Goal: Use online tool/utility: Use online tool/utility

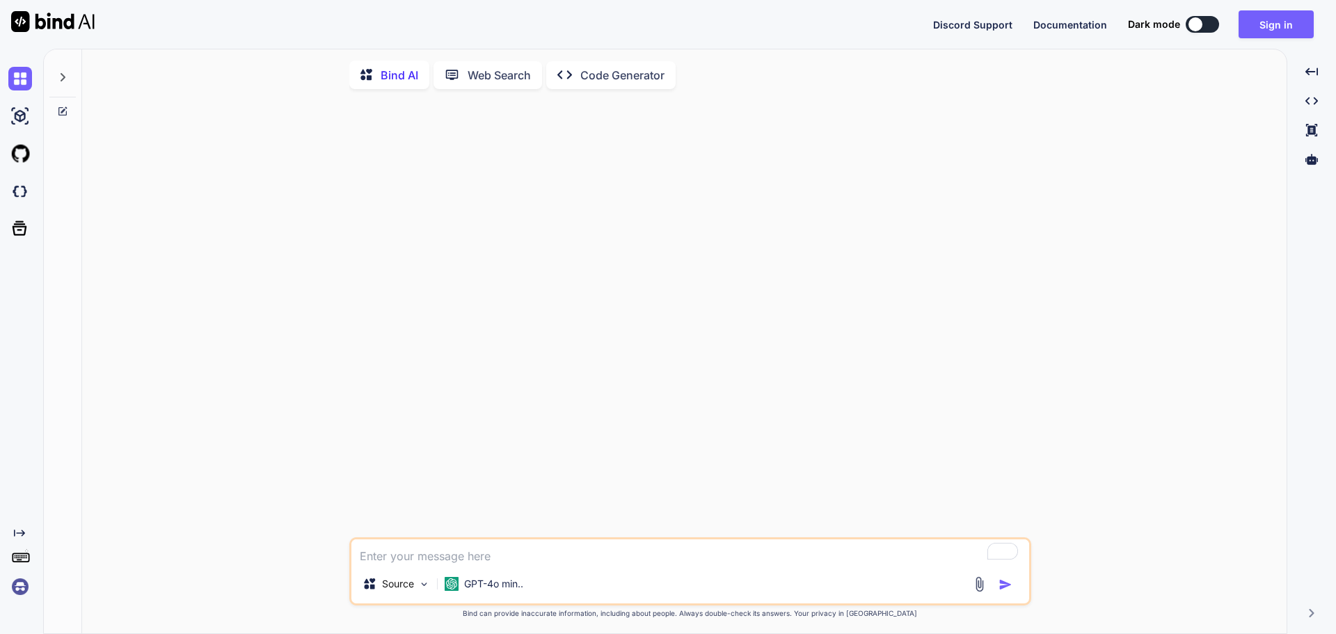
type textarea "x"
click at [20, 586] on img at bounding box center [20, 587] width 24 height 24
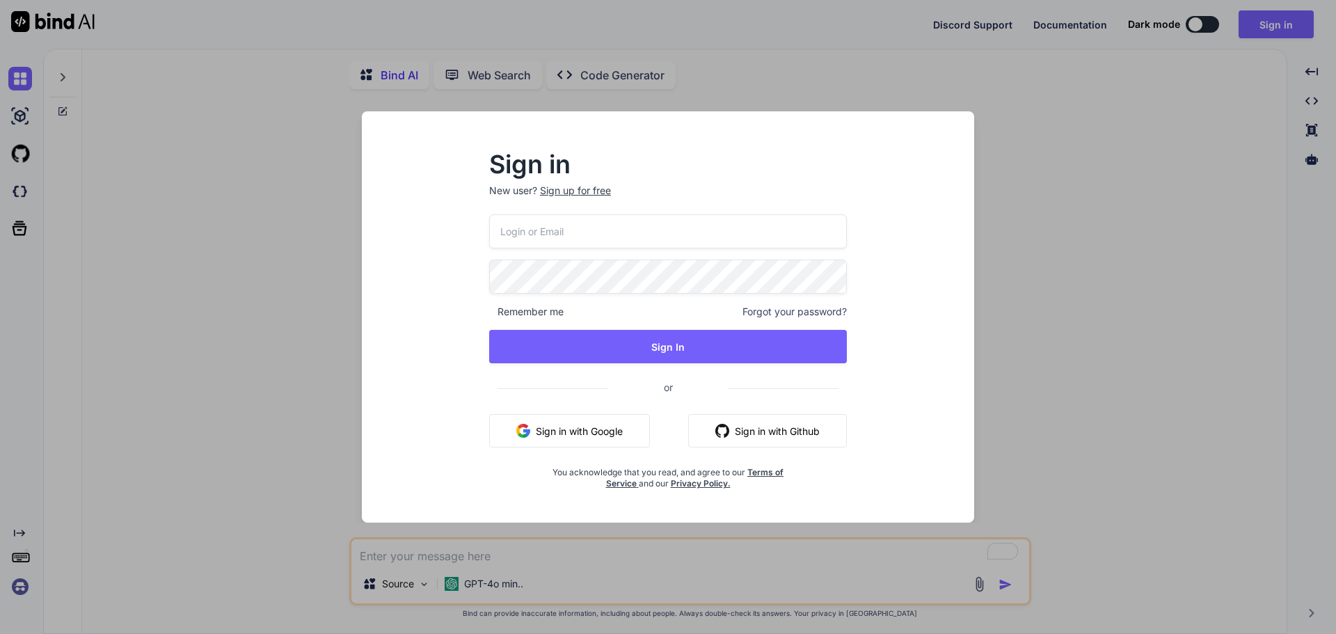
click at [807, 228] on span at bounding box center [808, 231] width 11 height 11
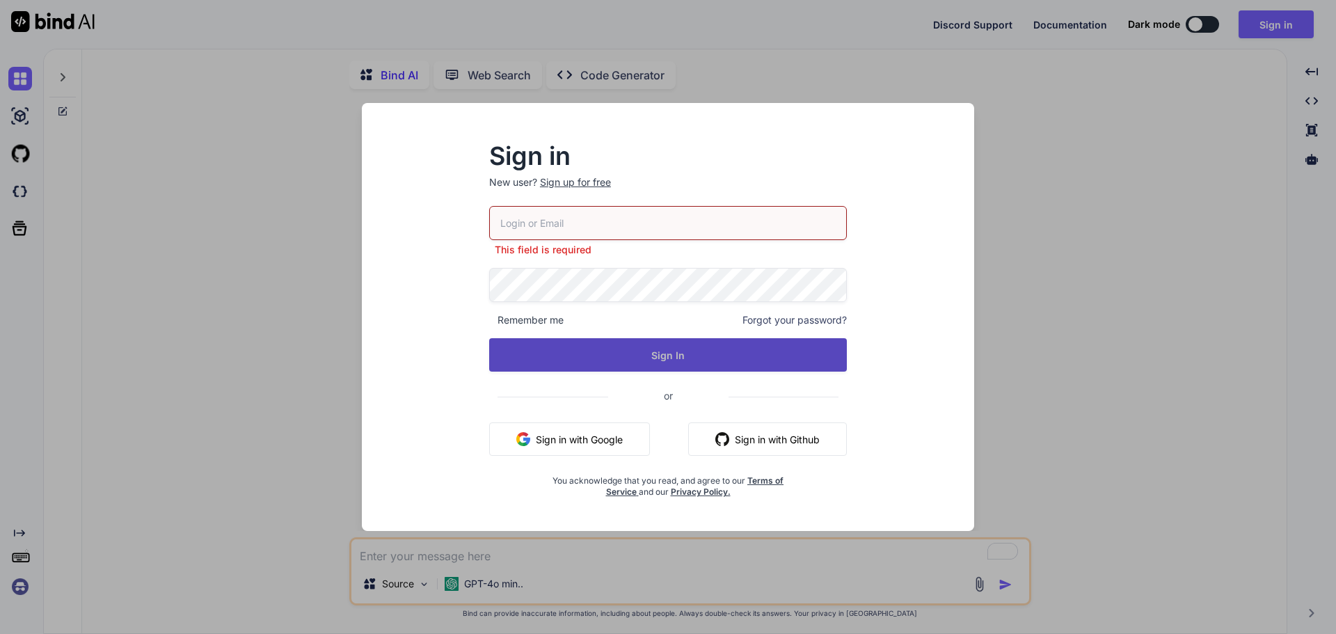
type input "[EMAIL_ADDRESS][DOMAIN_NAME]"
click at [666, 360] on button "Sign In" at bounding box center [668, 354] width 358 height 33
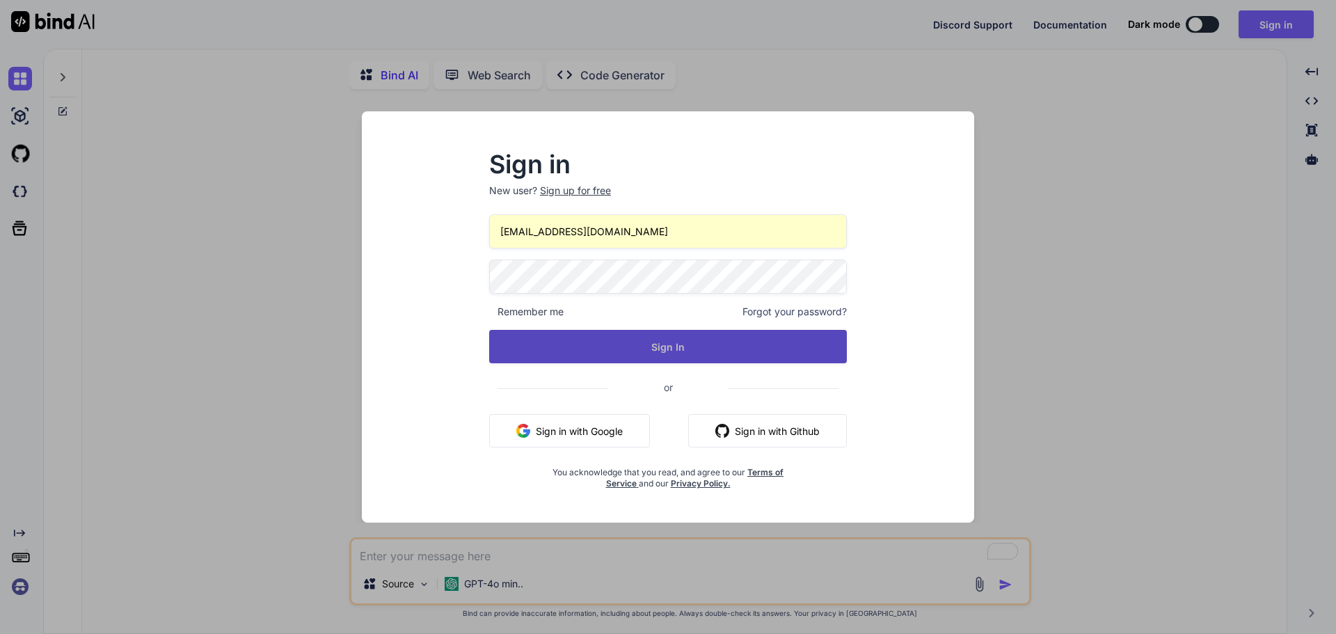
click at [677, 347] on button "Sign In" at bounding box center [668, 346] width 358 height 33
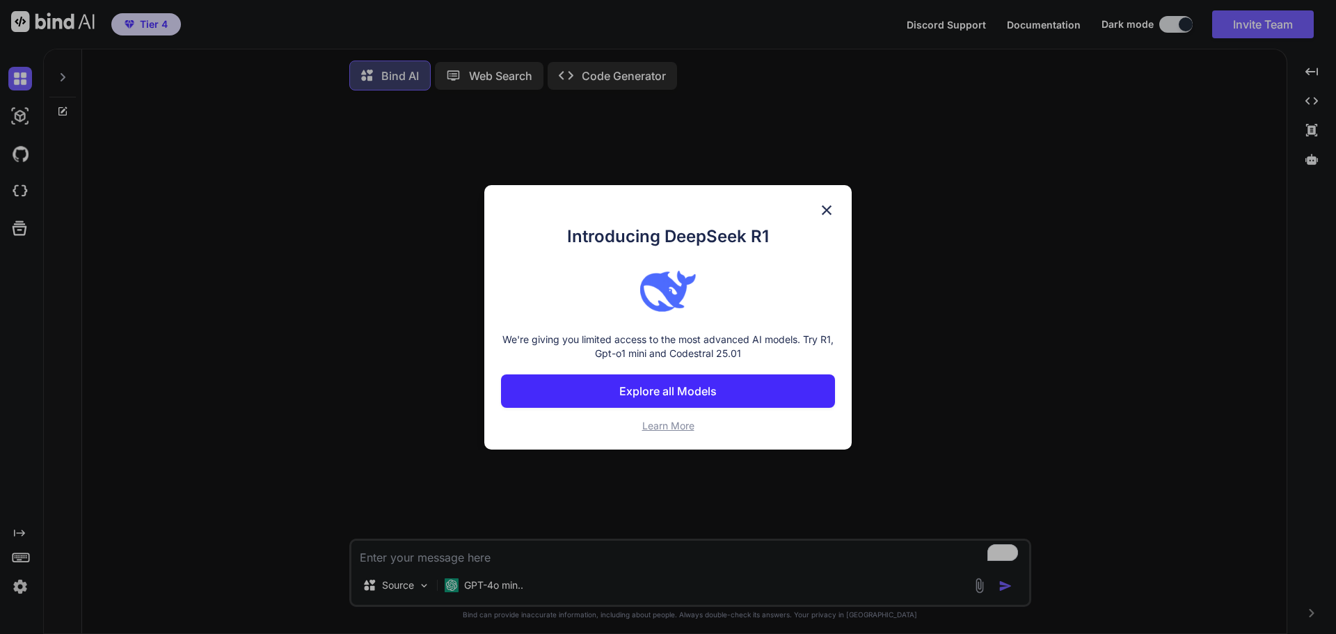
click at [823, 205] on img at bounding box center [826, 210] width 17 height 17
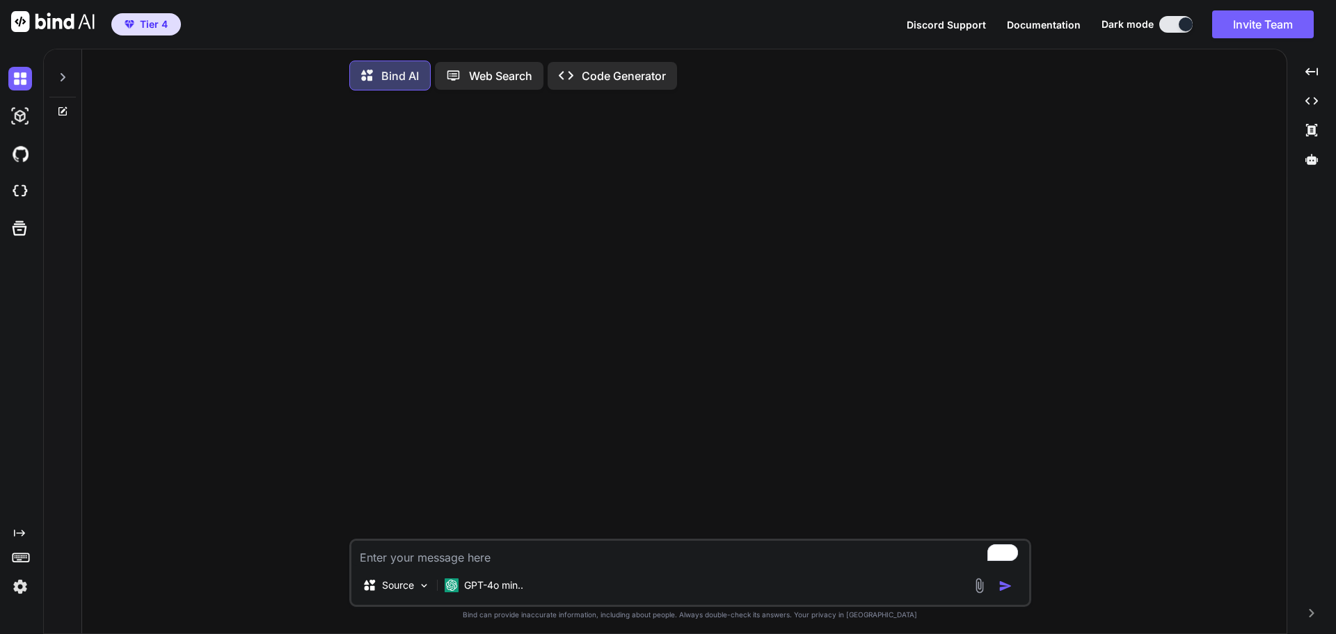
click at [602, 81] on p "Code Generator" at bounding box center [624, 76] width 84 height 17
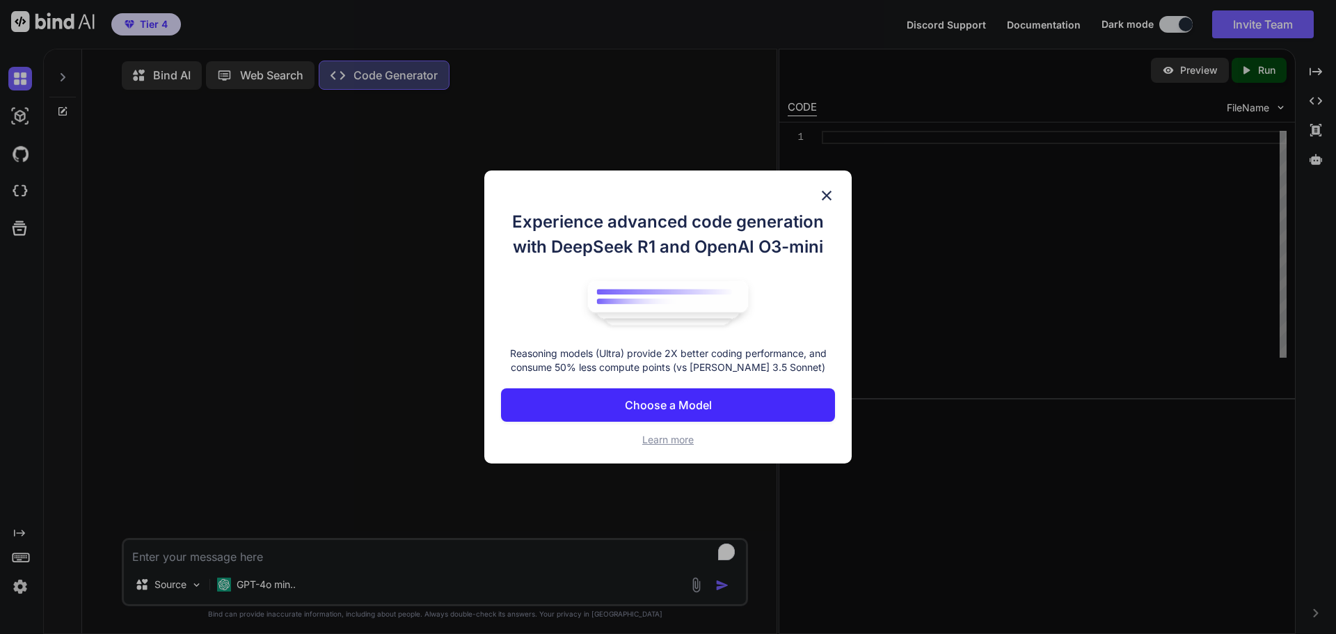
click at [830, 200] on img at bounding box center [826, 195] width 17 height 17
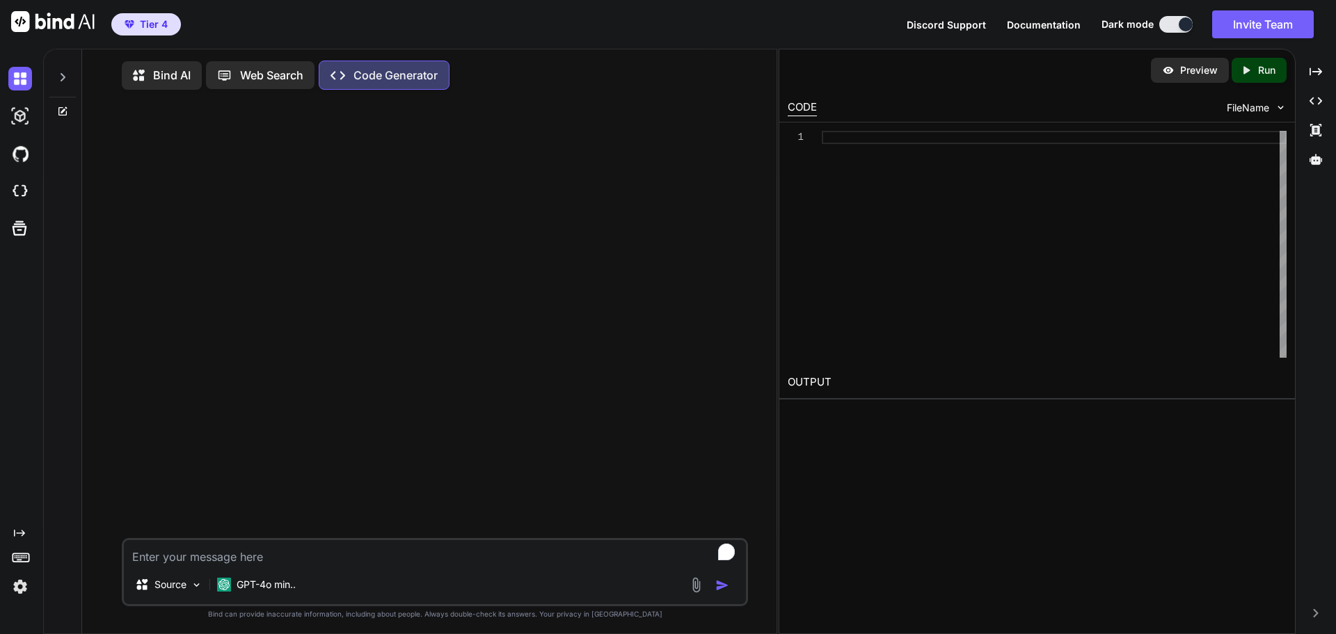
click at [276, 553] on textarea "To enrich screen reader interactions, please activate Accessibility in Grammarl…" at bounding box center [435, 552] width 622 height 25
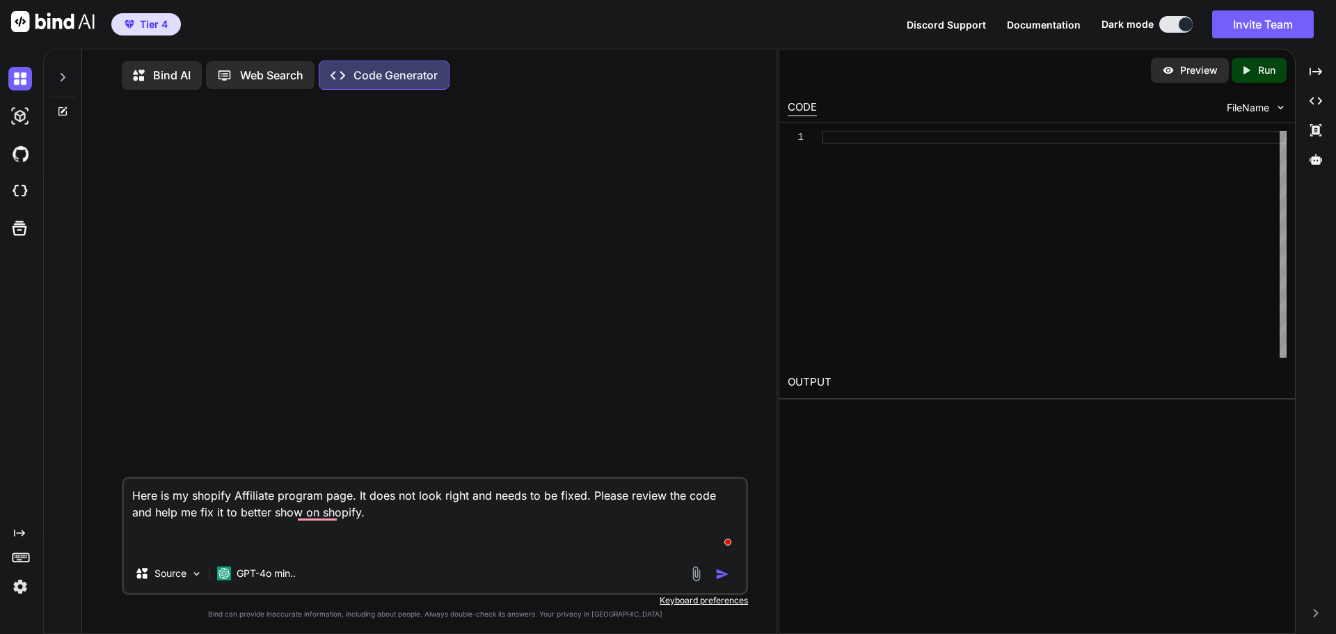
paste textarea "<p><meta charset="utf-8"> <meta name="viewport" content="width=device-width, in…"
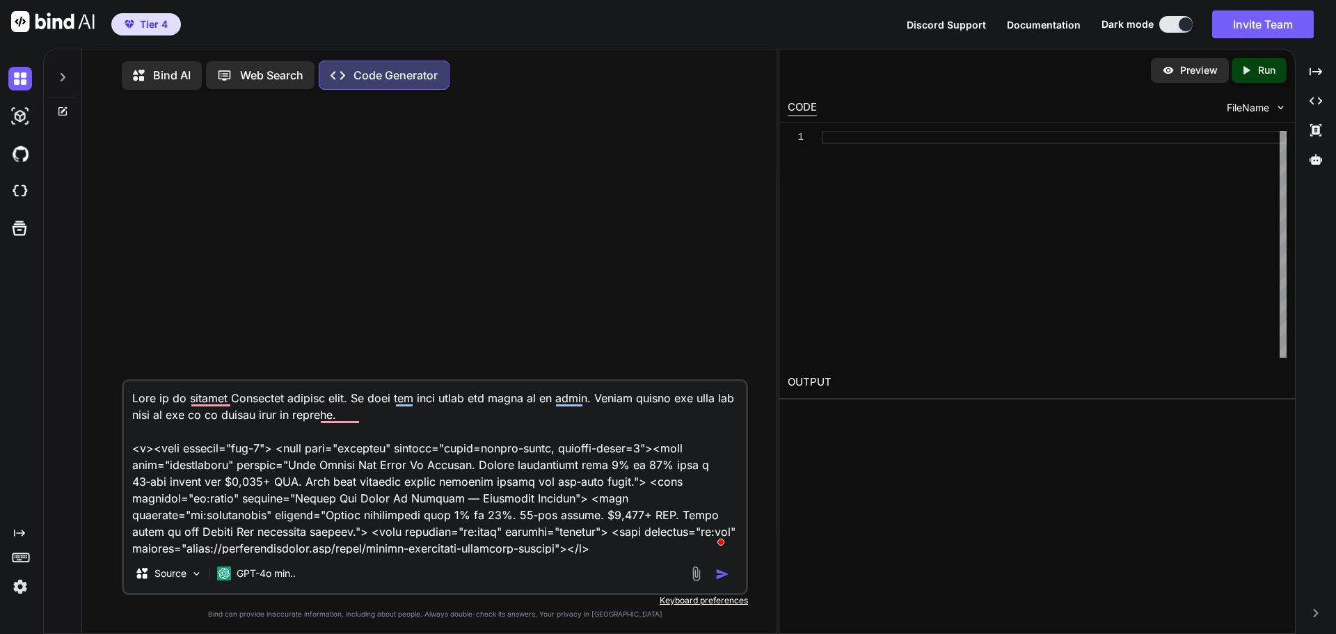
click at [393, 425] on textarea "To enrich screen reader interactions, please activate Accessibility in Grammarl…" at bounding box center [435, 467] width 622 height 173
paste textarea "https://mightygenerators.com/pages/mighty-generators-affiliate-program"
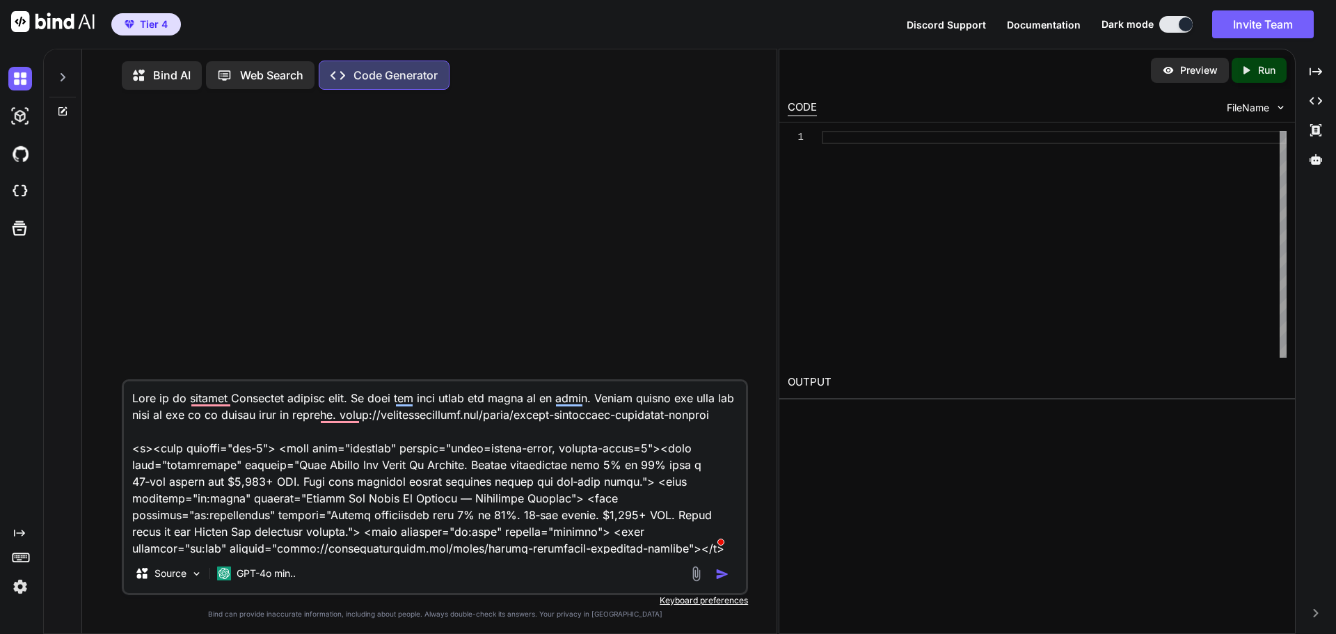
type textarea "Here is my shopify Affiliate program page. It does not look right and needs to …"
click at [720, 579] on img "button" at bounding box center [722, 574] width 14 height 14
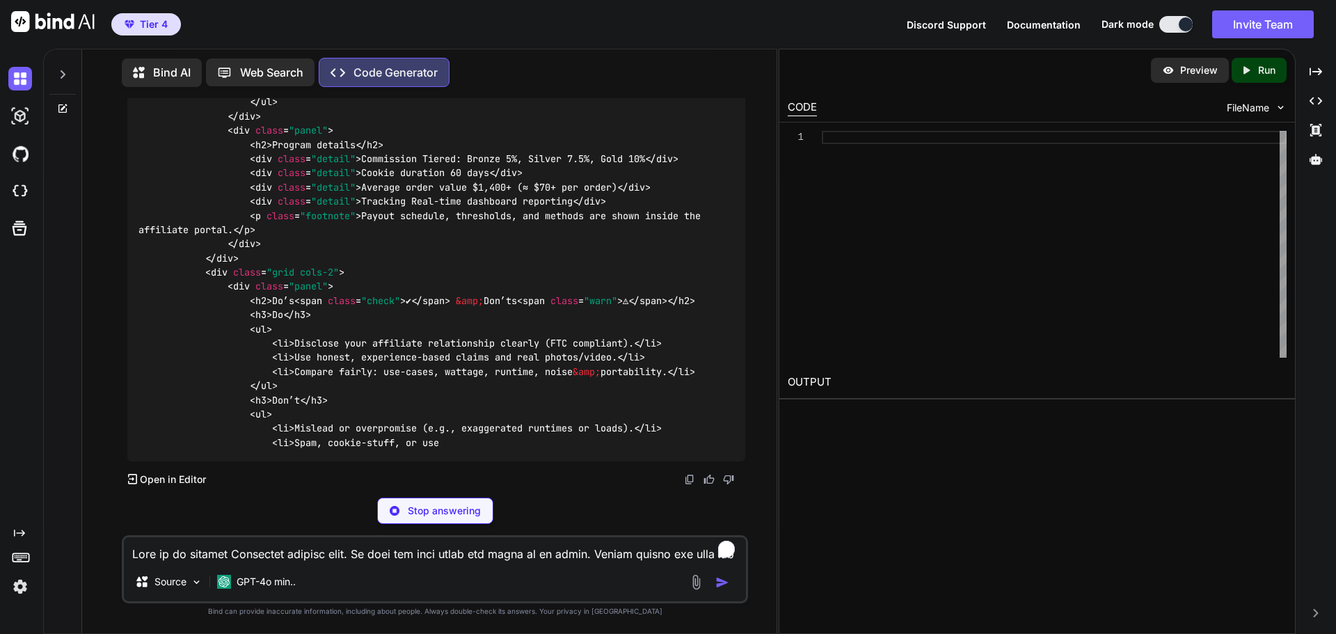
scroll to position [5530, 0]
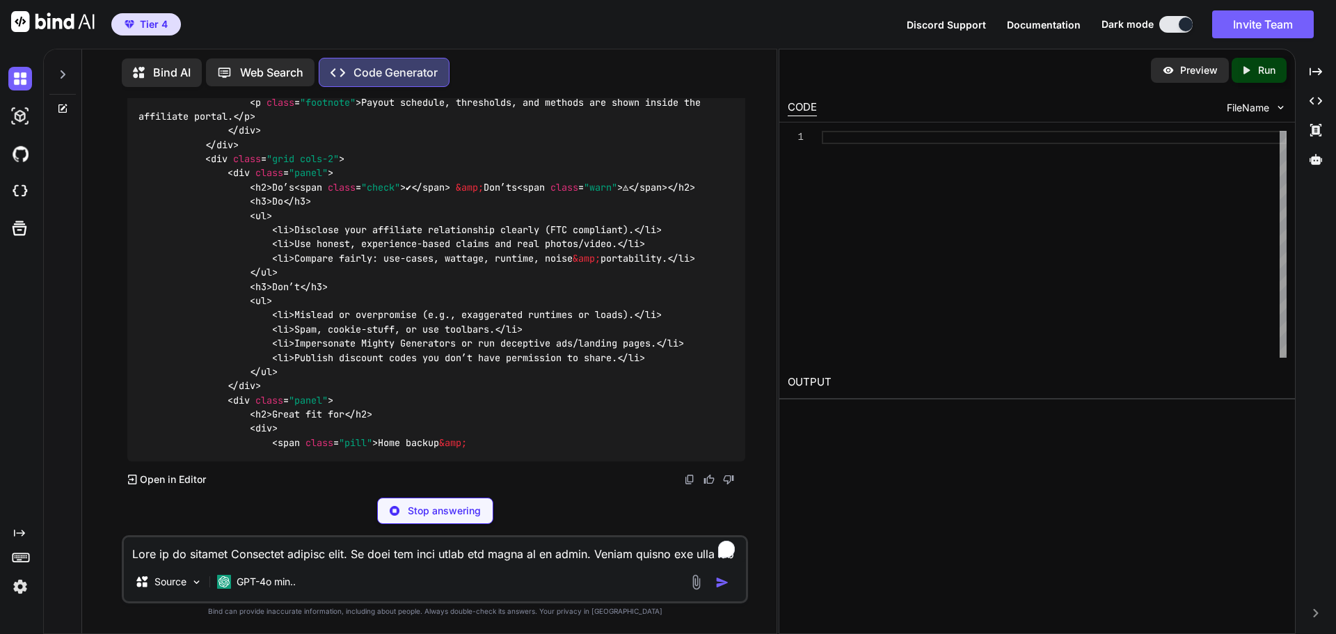
click at [1180, 69] on p "Preview" at bounding box center [1199, 70] width 38 height 14
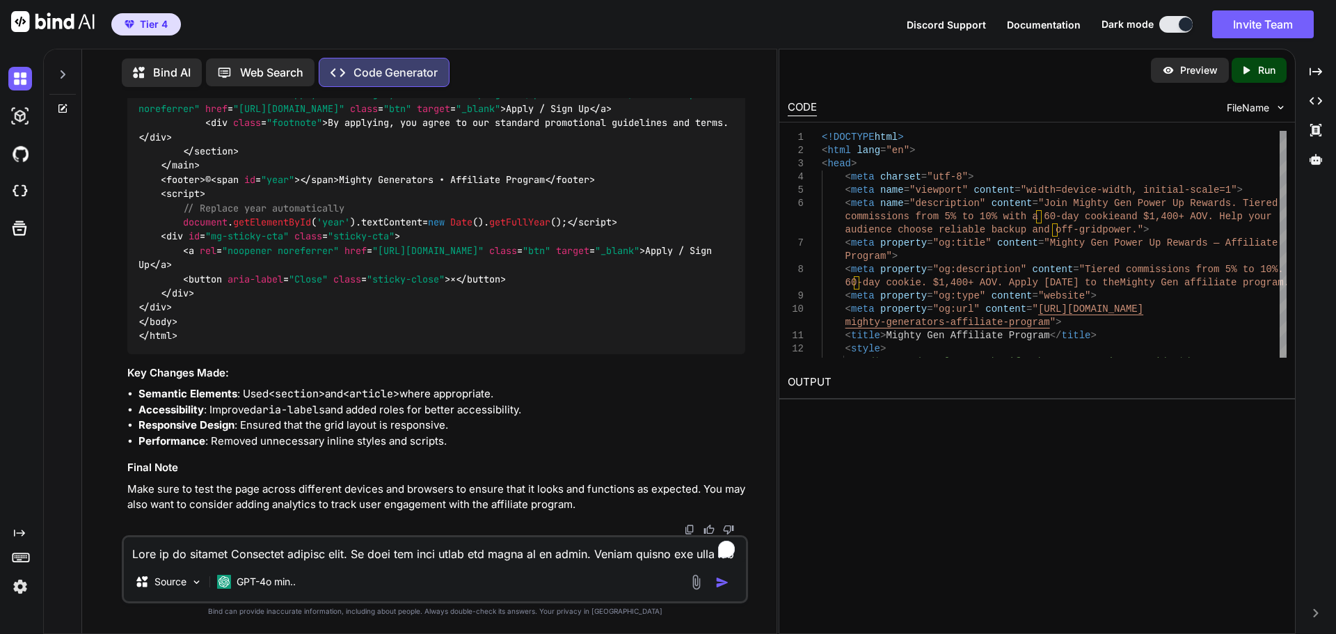
click at [1198, 70] on p "Preview" at bounding box center [1199, 70] width 38 height 14
click at [1258, 62] on div "Created with Pixso. Run" at bounding box center [1259, 70] width 55 height 25
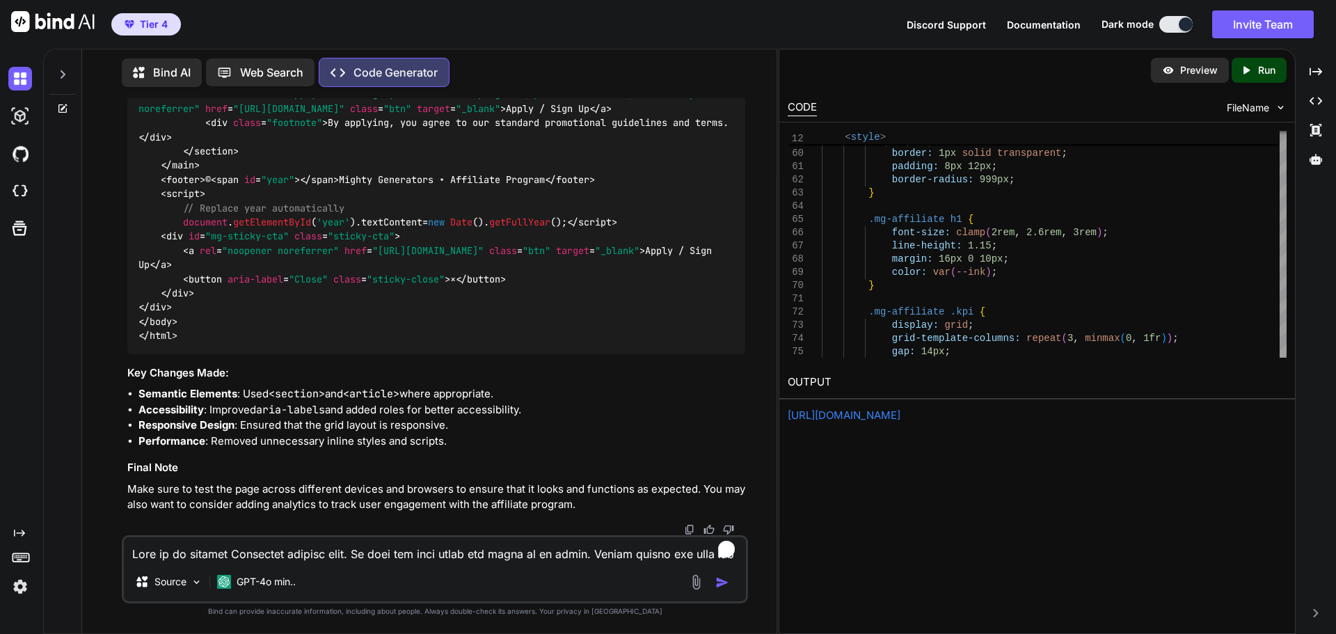
click at [1179, 74] on div "Preview" at bounding box center [1190, 70] width 78 height 25
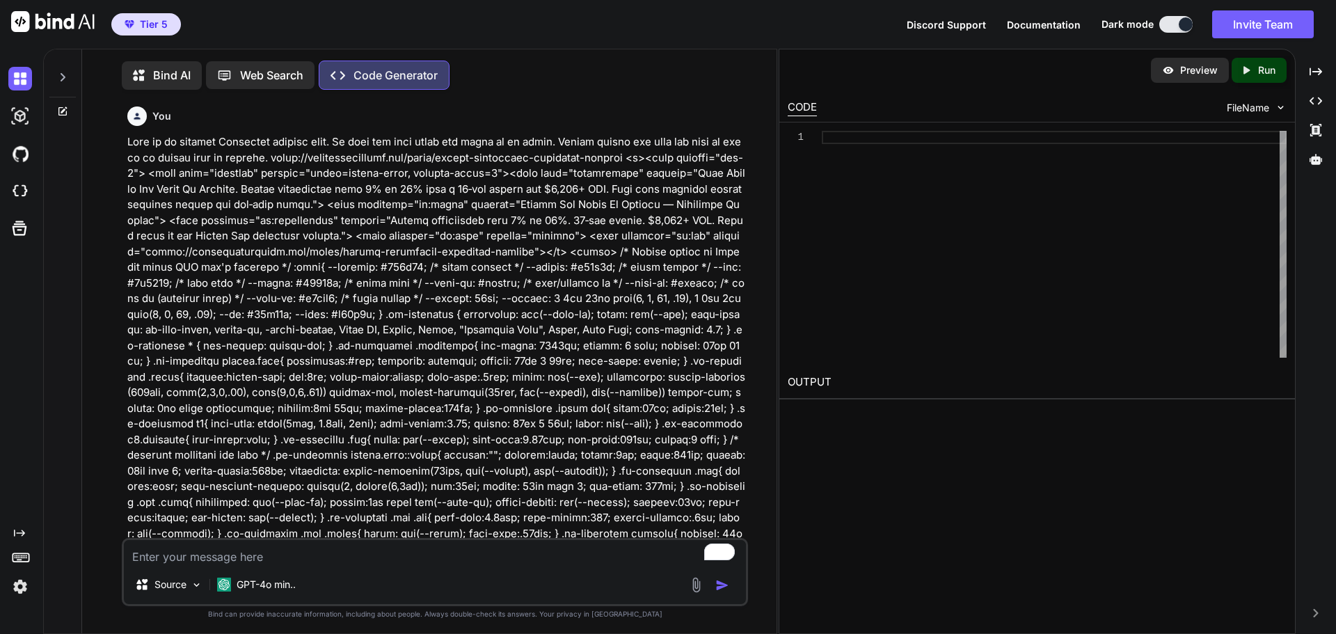
scroll to position [6, 0]
click at [22, 588] on img at bounding box center [20, 587] width 24 height 24
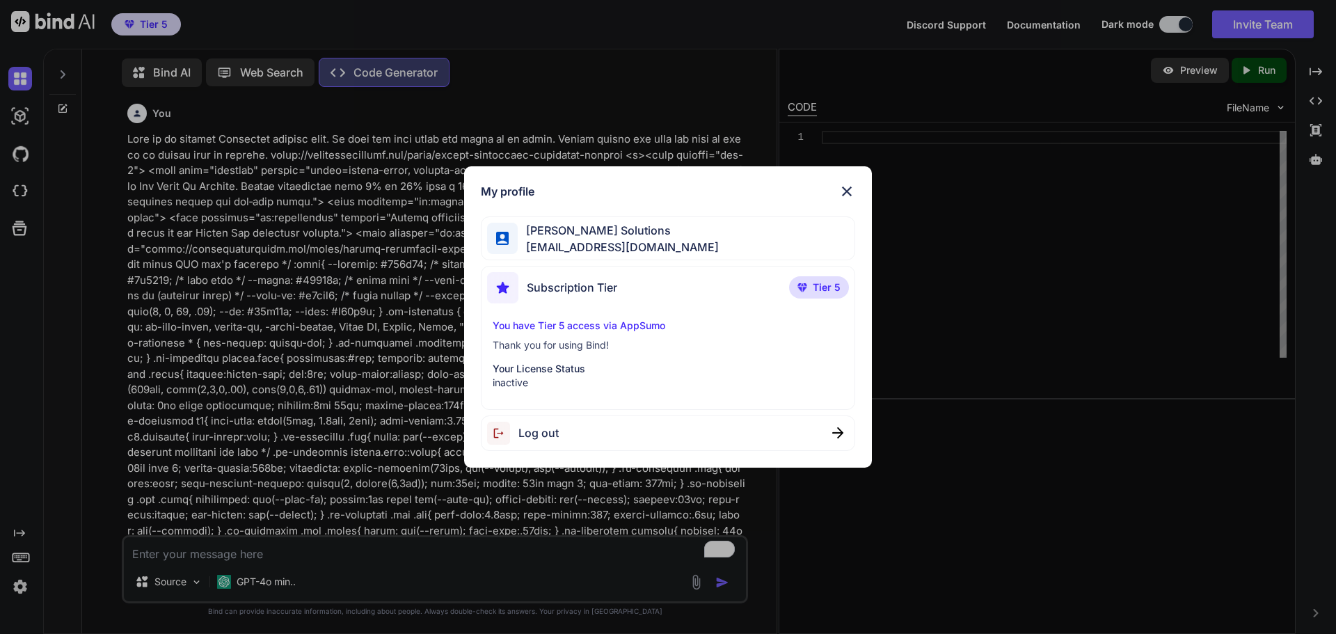
click at [560, 365] on p "Your License Status" at bounding box center [668, 369] width 351 height 14
click at [21, 111] on div "My profile [PERSON_NAME] Solutions [EMAIL_ADDRESS][DOMAIN_NAME] Subscription Ti…" at bounding box center [668, 317] width 1336 height 634
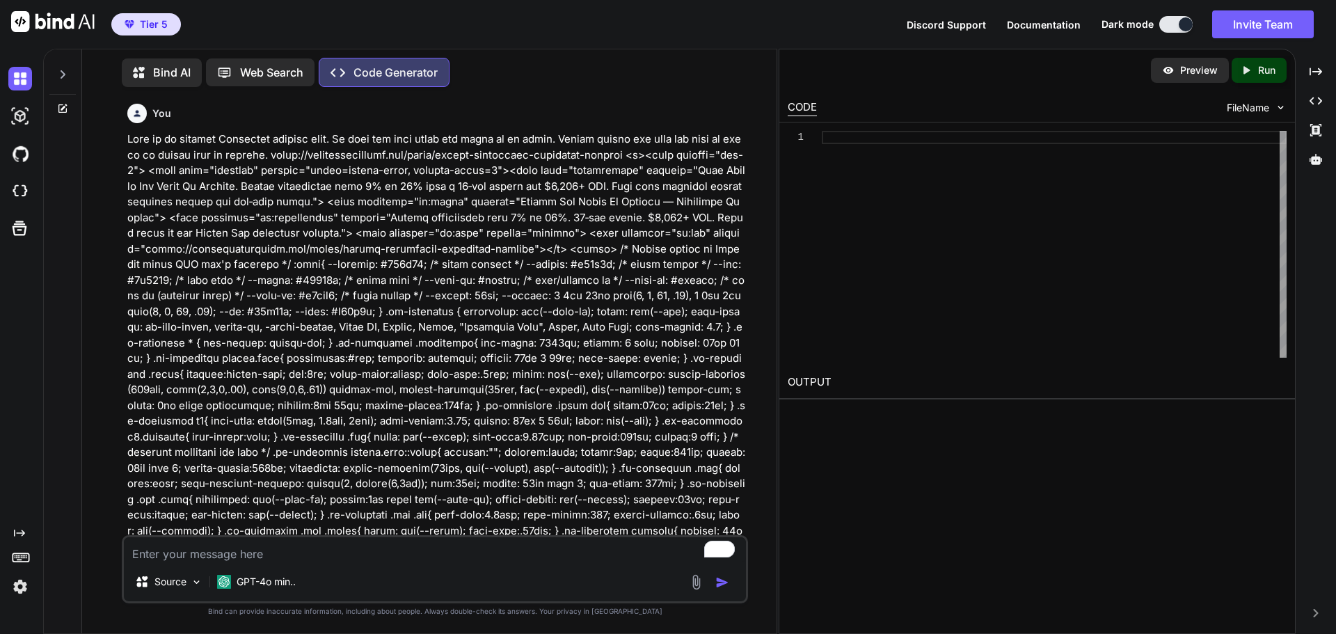
click at [68, 66] on div at bounding box center [62, 71] width 26 height 48
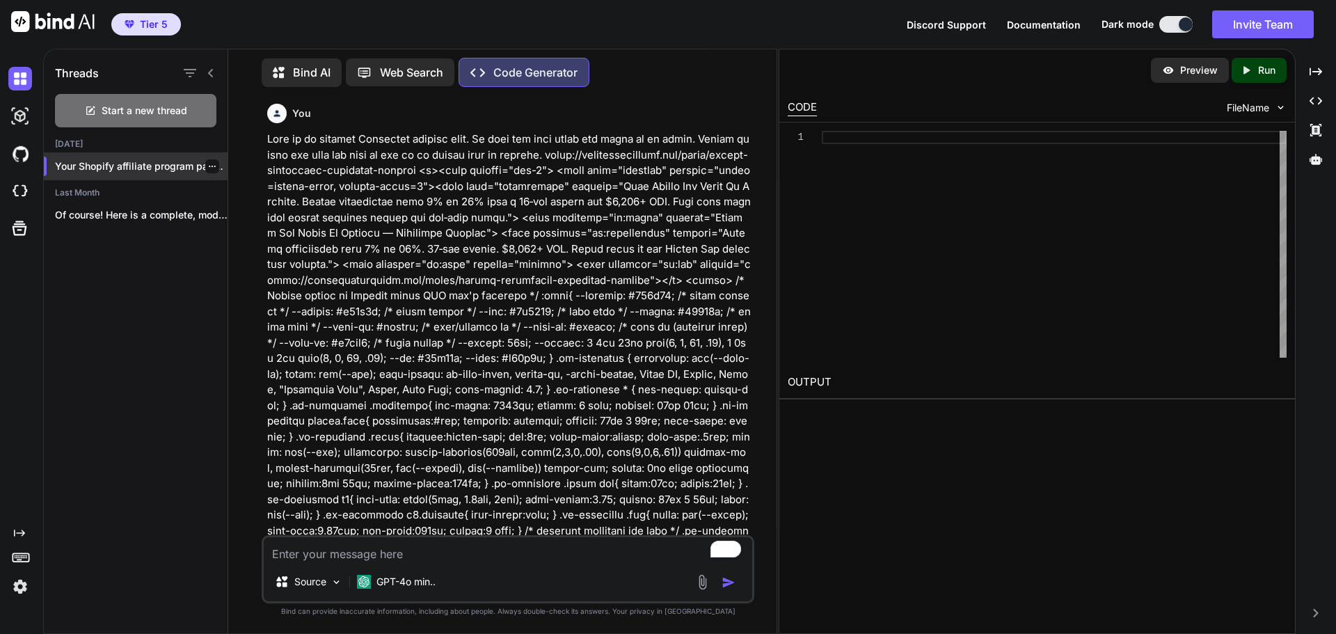
click at [102, 165] on p "Your Shopify affiliate program page has a..." at bounding box center [141, 166] width 173 height 14
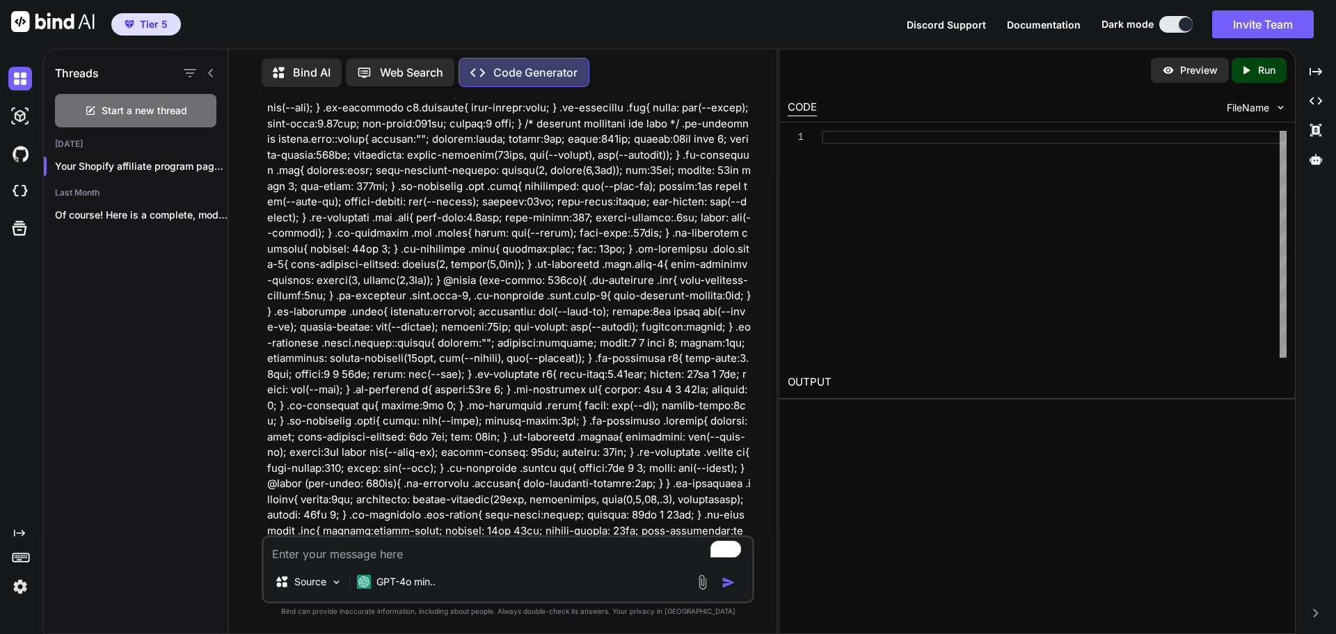
scroll to position [418, 0]
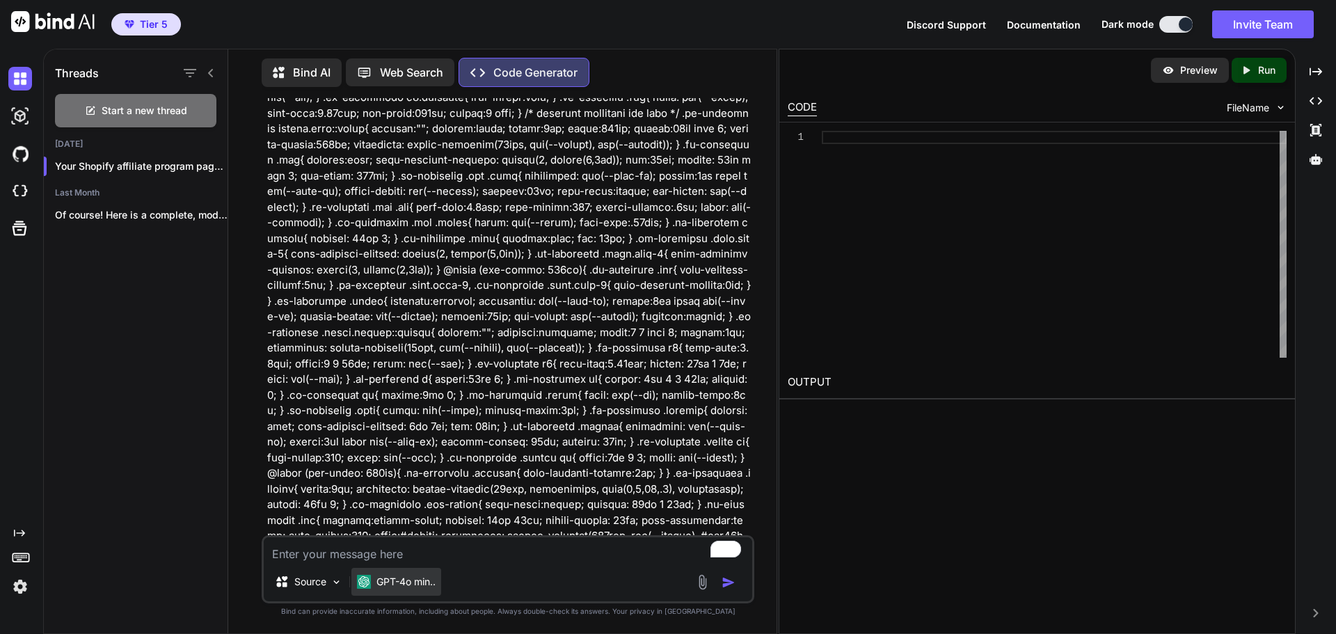
click at [371, 577] on img at bounding box center [364, 582] width 14 height 14
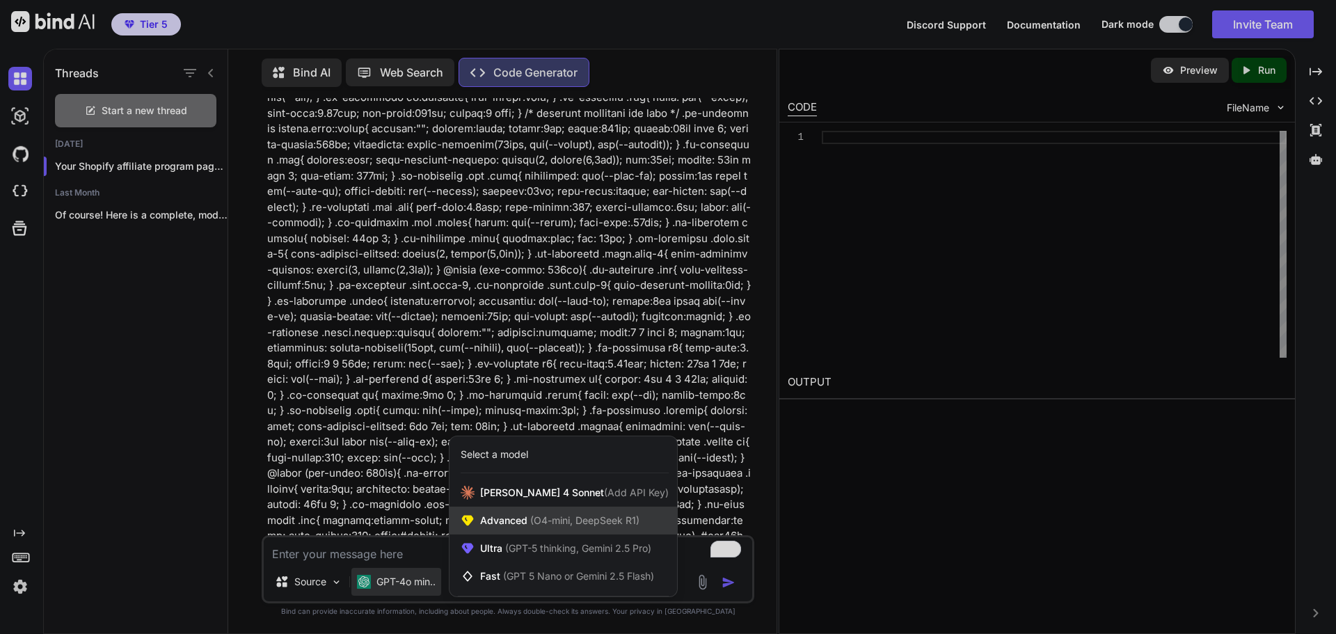
click at [543, 523] on span "(O4-mini, DeepSeek R1)" at bounding box center [584, 520] width 112 height 12
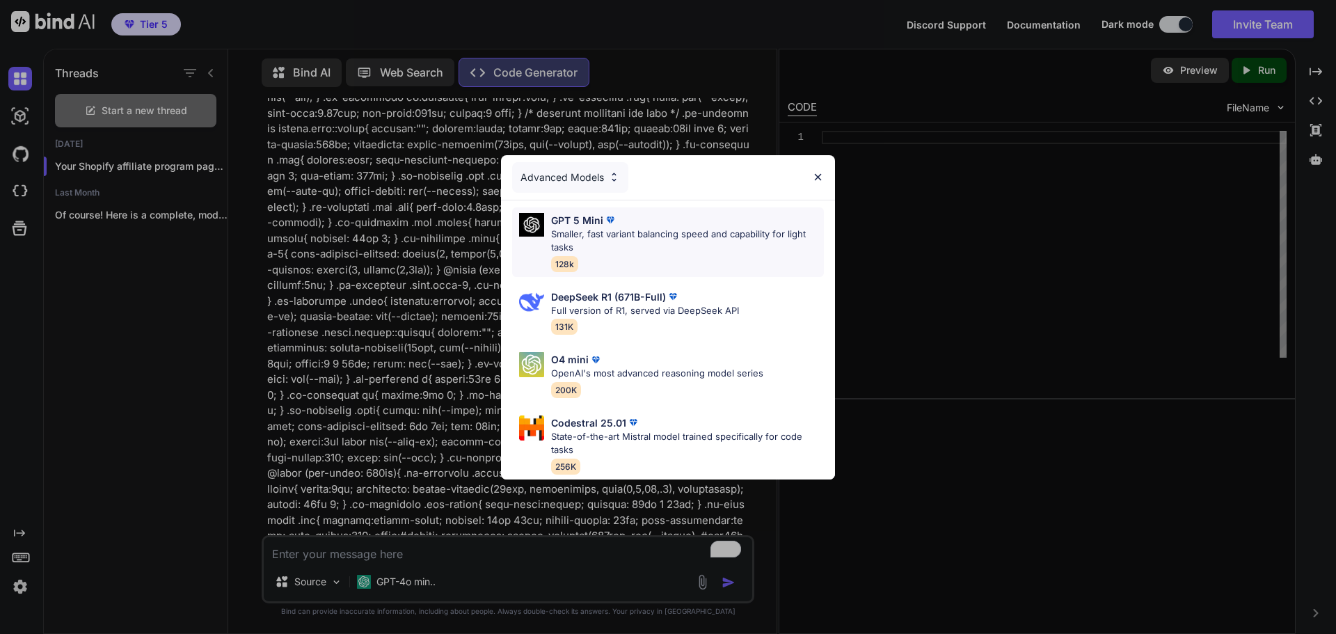
click at [629, 231] on p "Smaller, fast variant balancing speed and capability for light tasks" at bounding box center [687, 241] width 273 height 27
type textarea "x"
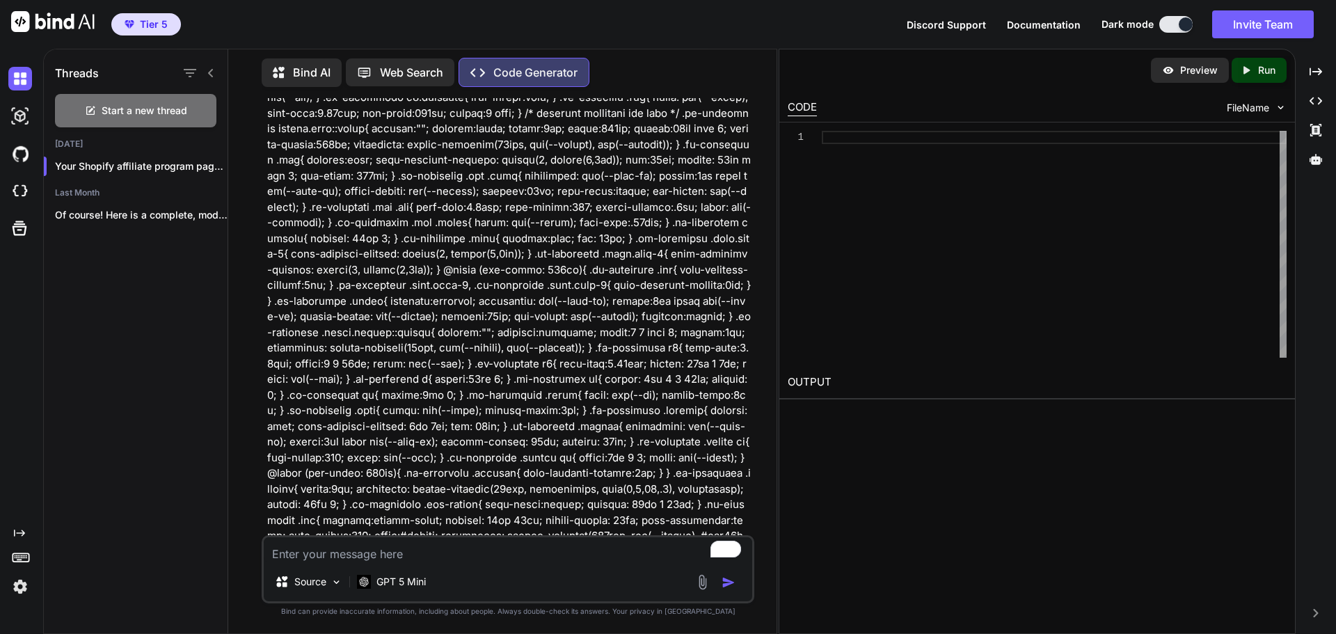
click at [397, 555] on textarea "To enrich screen reader interactions, please activate Accessibility in Grammarl…" at bounding box center [508, 549] width 489 height 25
type textarea "L"
type textarea "x"
type textarea "Le"
type textarea "x"
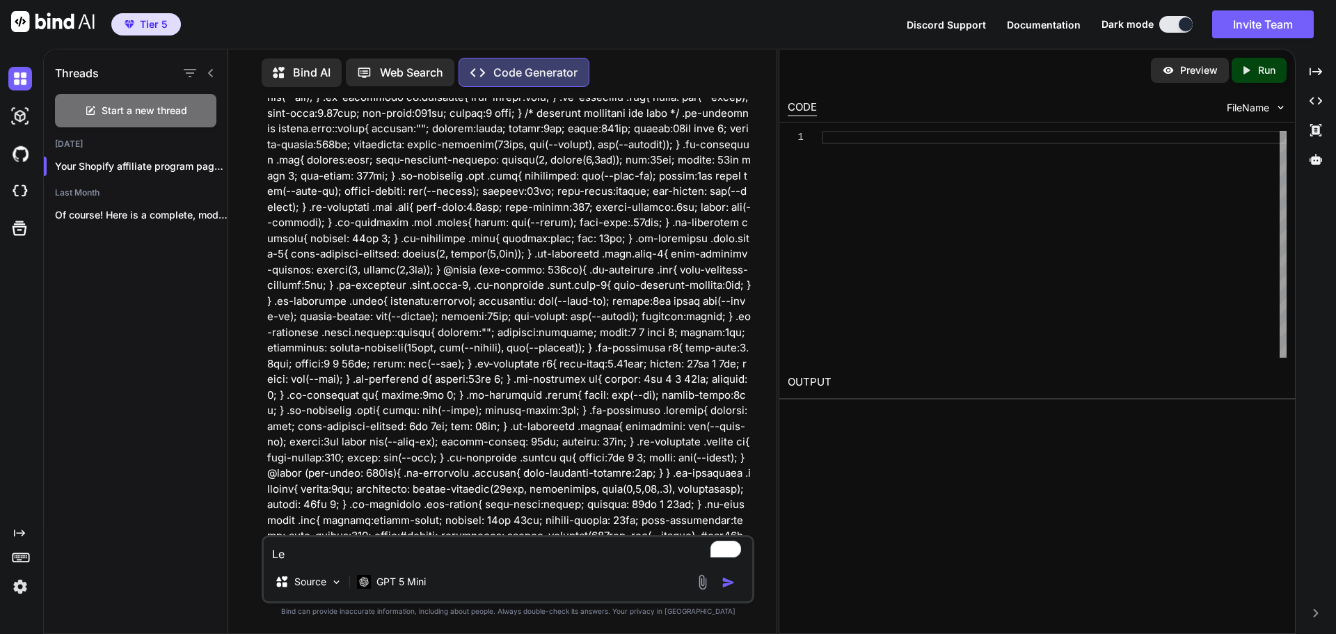
type textarea "Let"
type textarea "x"
type textarea "Lets"
type textarea "x"
type textarea "Lets"
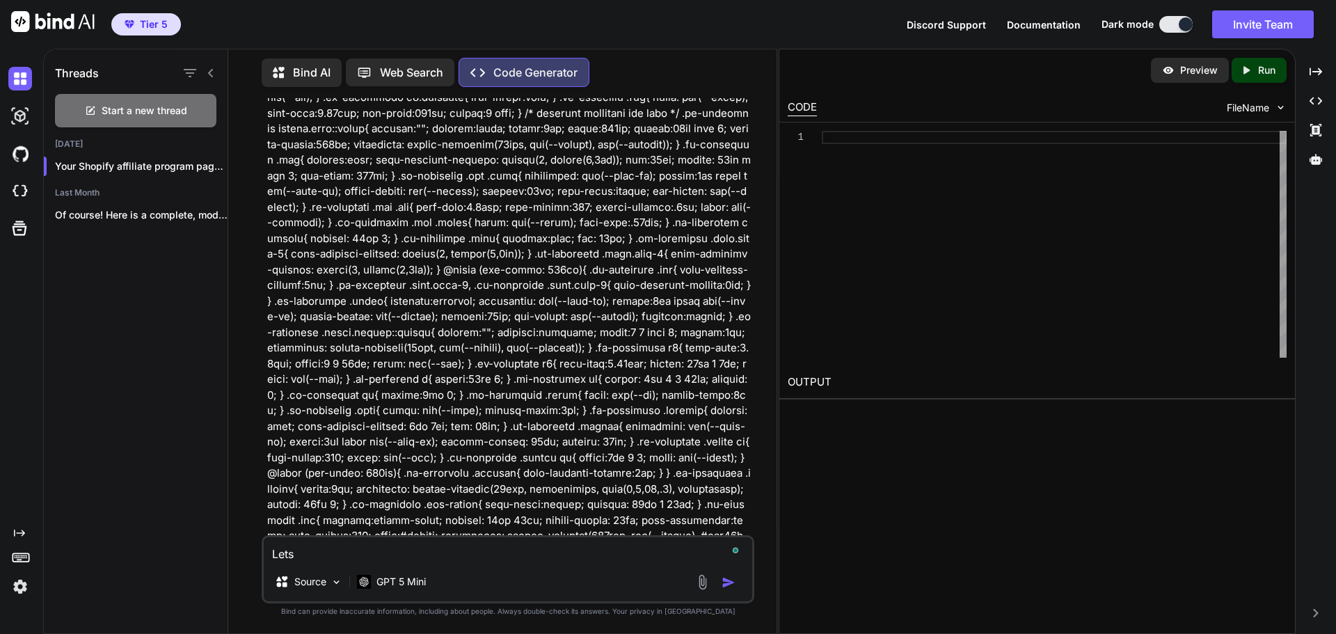
type textarea "x"
type textarea "Lets r"
type textarea "x"
type textarea "Lets re"
type textarea "x"
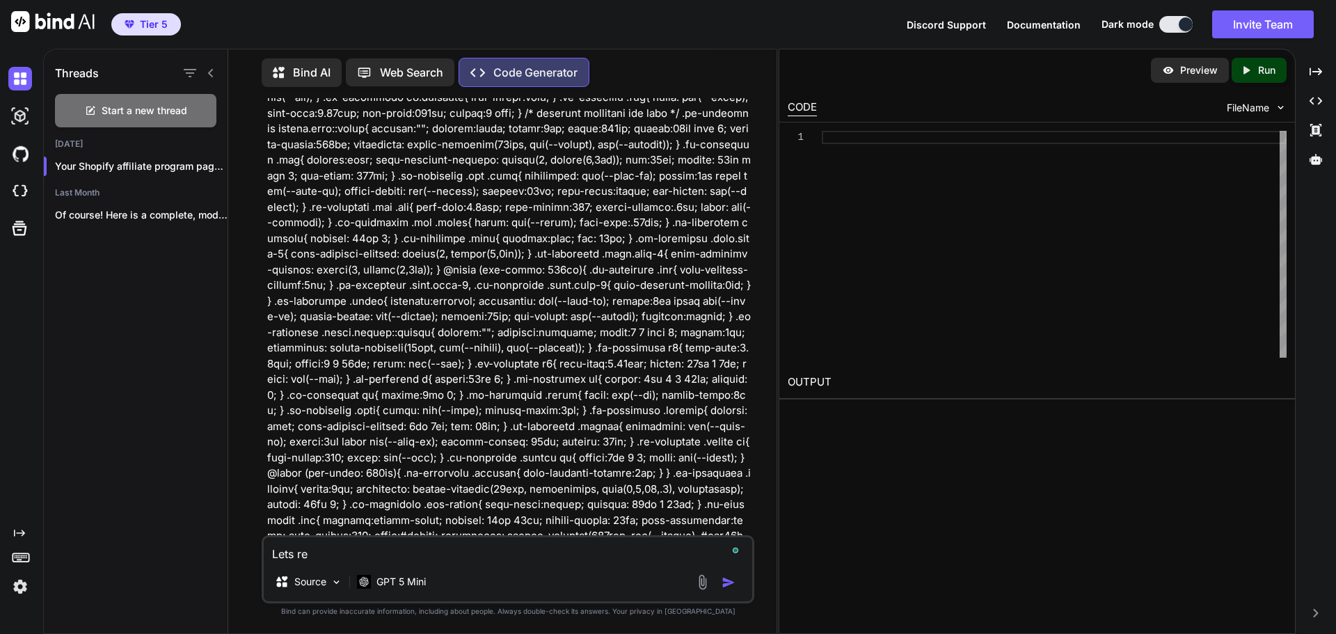
type textarea "Lets red"
type textarea "x"
type textarea "Lets redo"
type textarea "x"
type textarea "Lets redo"
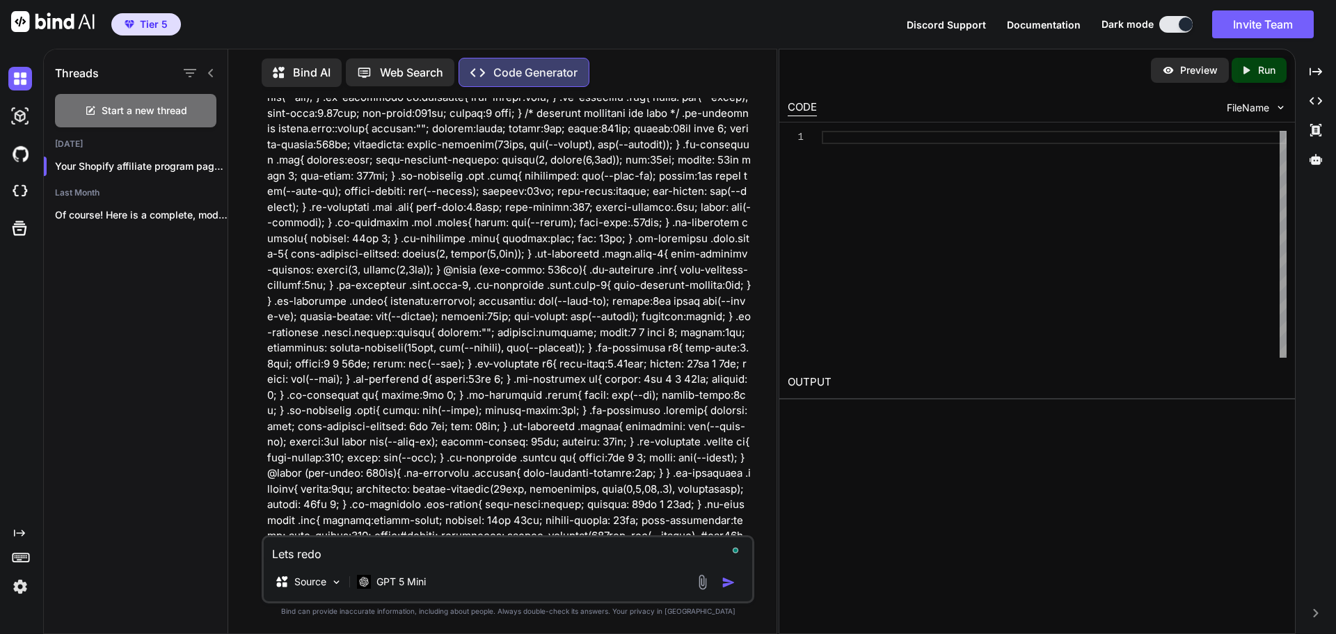
type textarea "x"
type textarea "Lets redo t"
type textarea "x"
type textarea "Lets redo th"
type textarea "x"
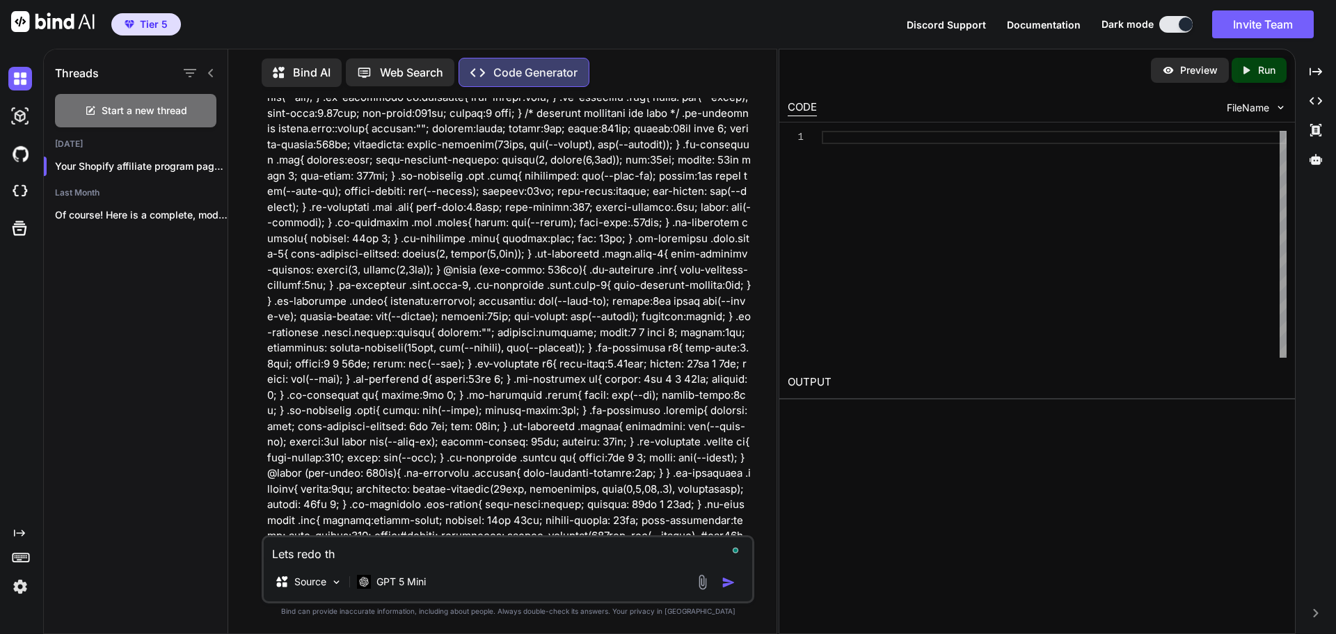
type textarea "Lets redo thi"
type textarea "x"
type textarea "Lets redo this"
type textarea "x"
type textarea "Lets redo this"
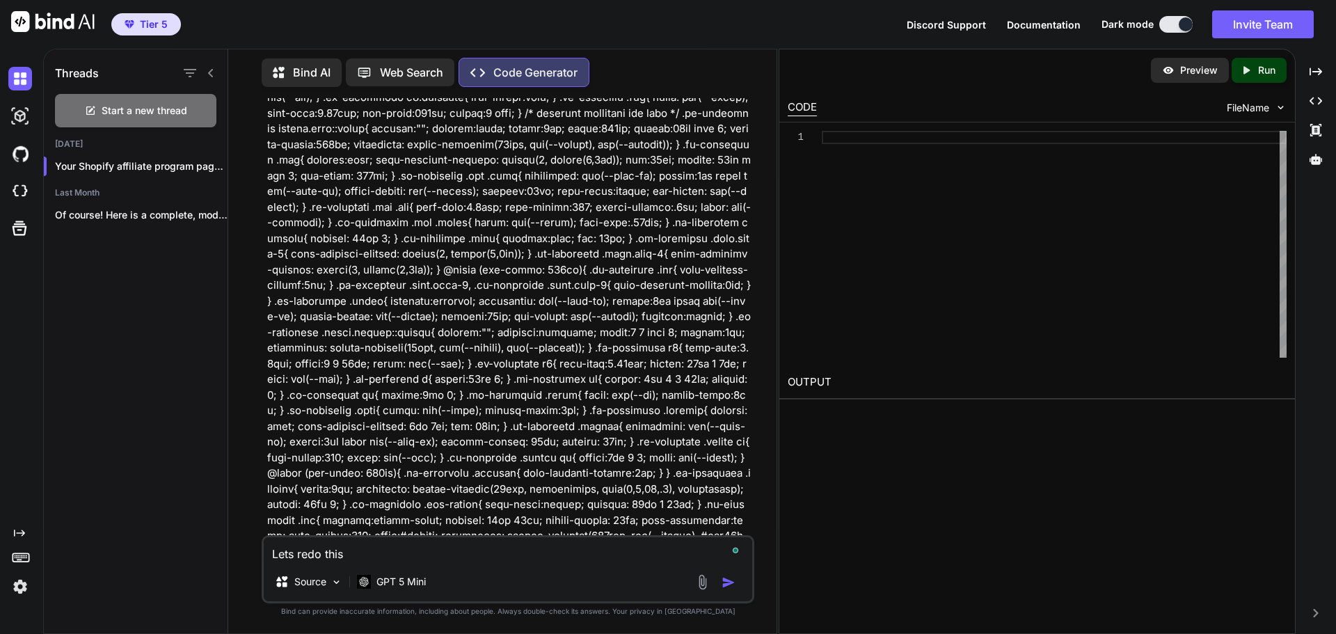
type textarea "x"
type textarea "Lets redo this t"
type textarea "x"
type textarea "Lets redo this to"
type textarea "x"
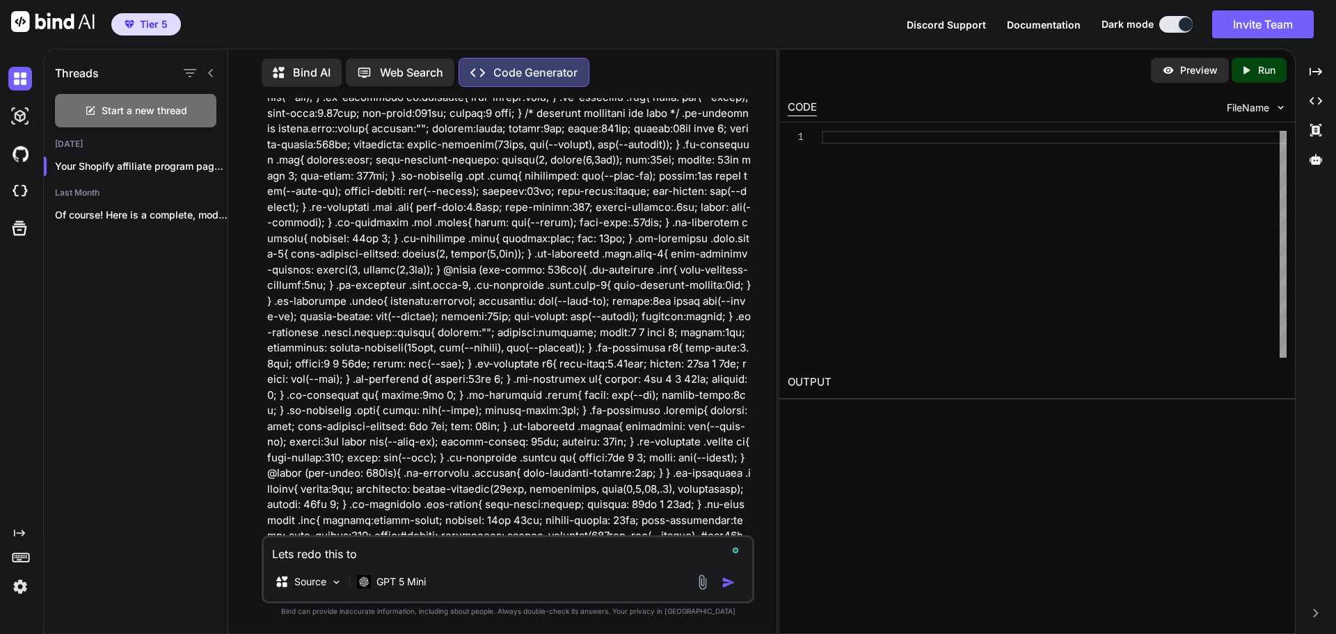
type textarea "Lets redo this to"
type textarea "x"
type textarea "Lets redo this to b"
type textarea "x"
type textarea "Lets redo this to be"
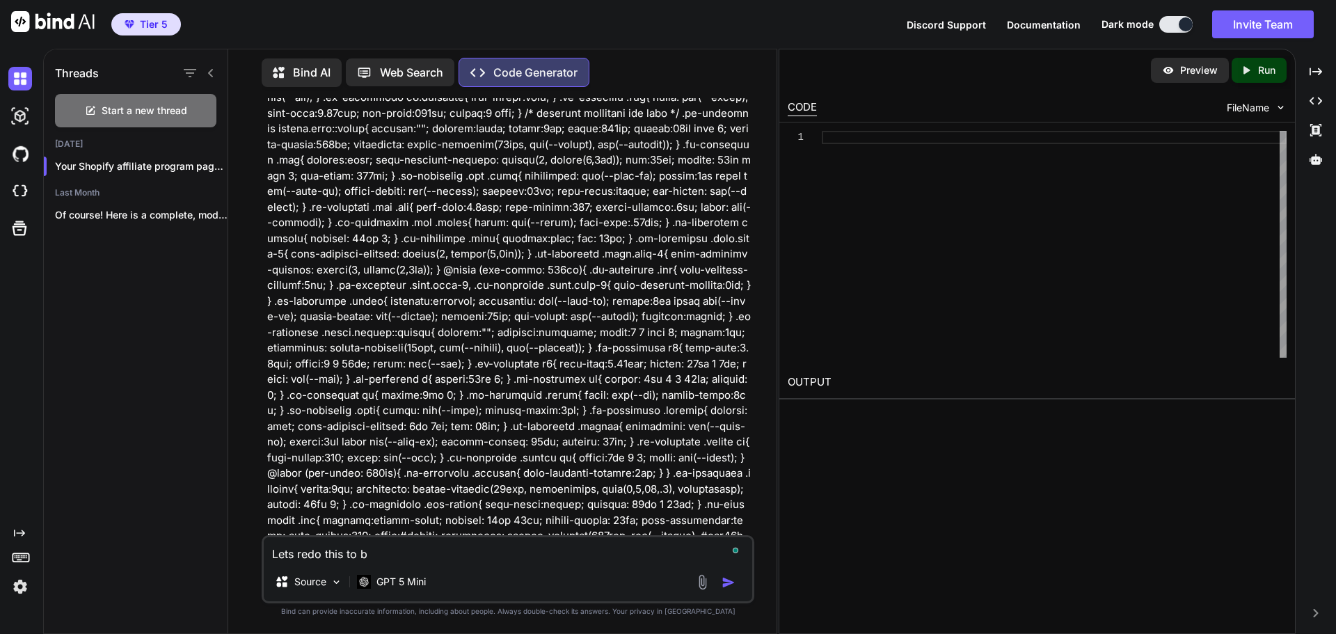
type textarea "x"
type textarea "Lets redo this to be"
type textarea "x"
type textarea "Lets redo this to be a"
type textarea "x"
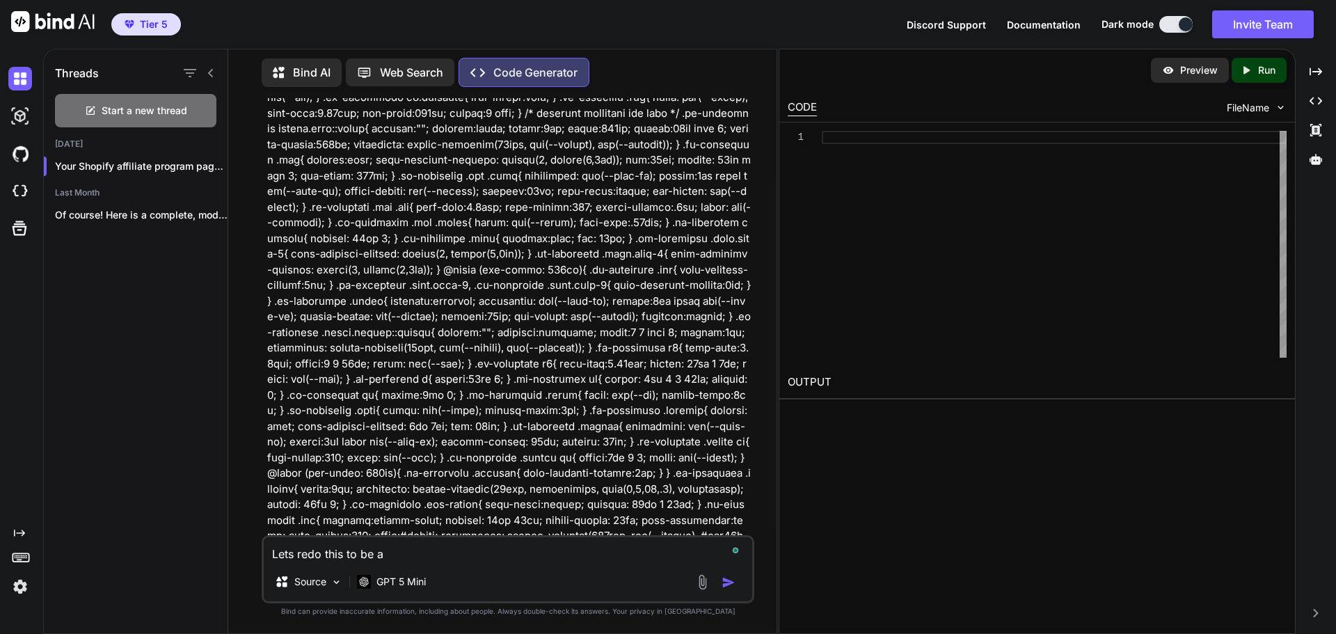
type textarea "Lets redo this to be a"
type textarea "x"
type textarea "Lets redo this to be a s"
type textarea "x"
type textarea "Lets redo this to be a"
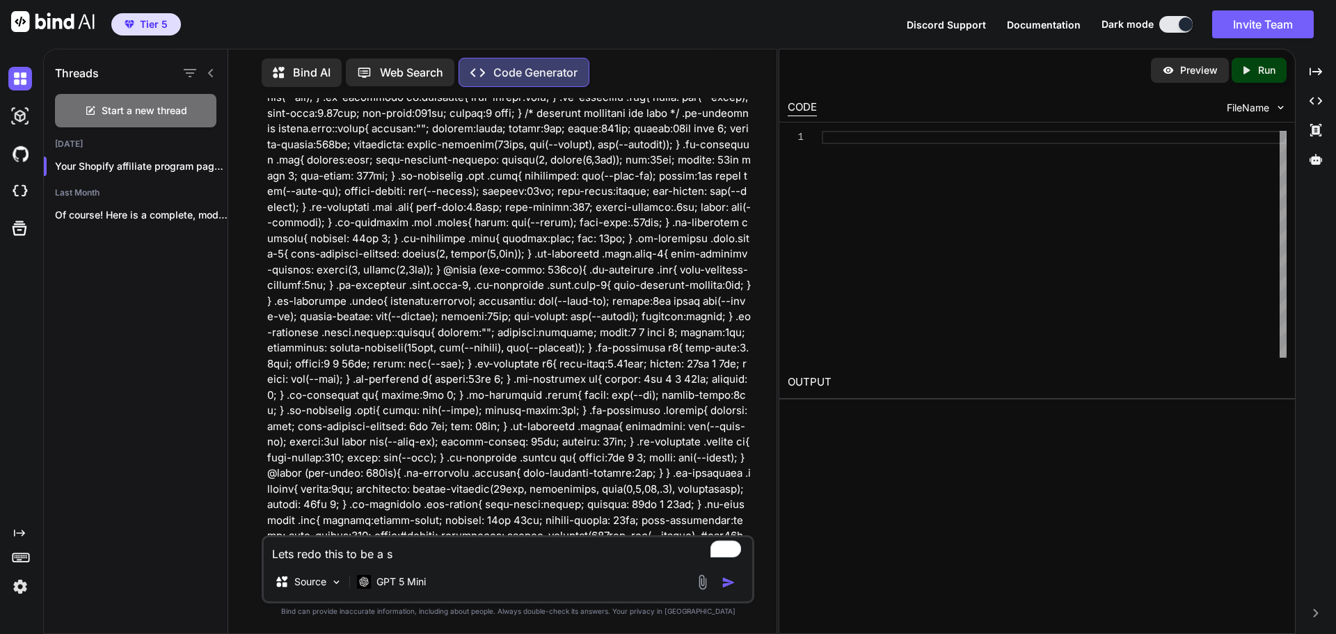
type textarea "x"
type textarea "Lets redo this to be a e"
type textarea "x"
type textarea "Lets redo this to be a el"
type textarea "x"
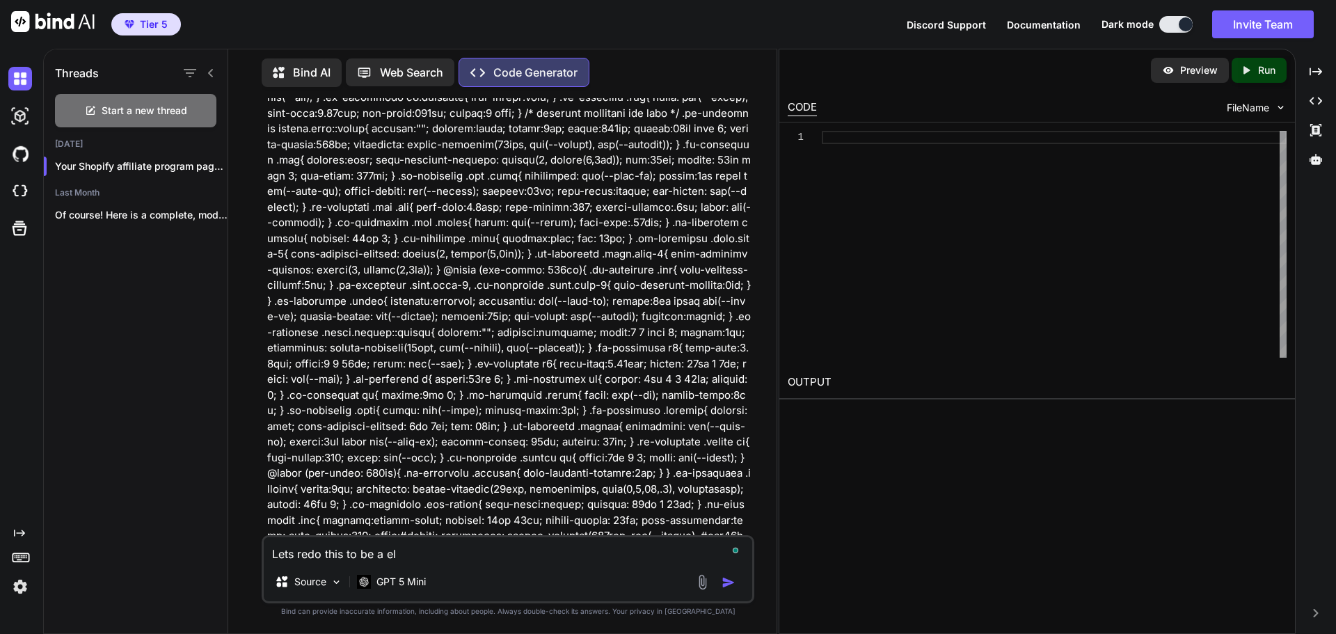
type textarea "Lets redo this to be a ele"
type textarea "x"
type textarea "Lets redo this to be a eleg"
type textarea "x"
type textarea "Lets redo this to be a elega"
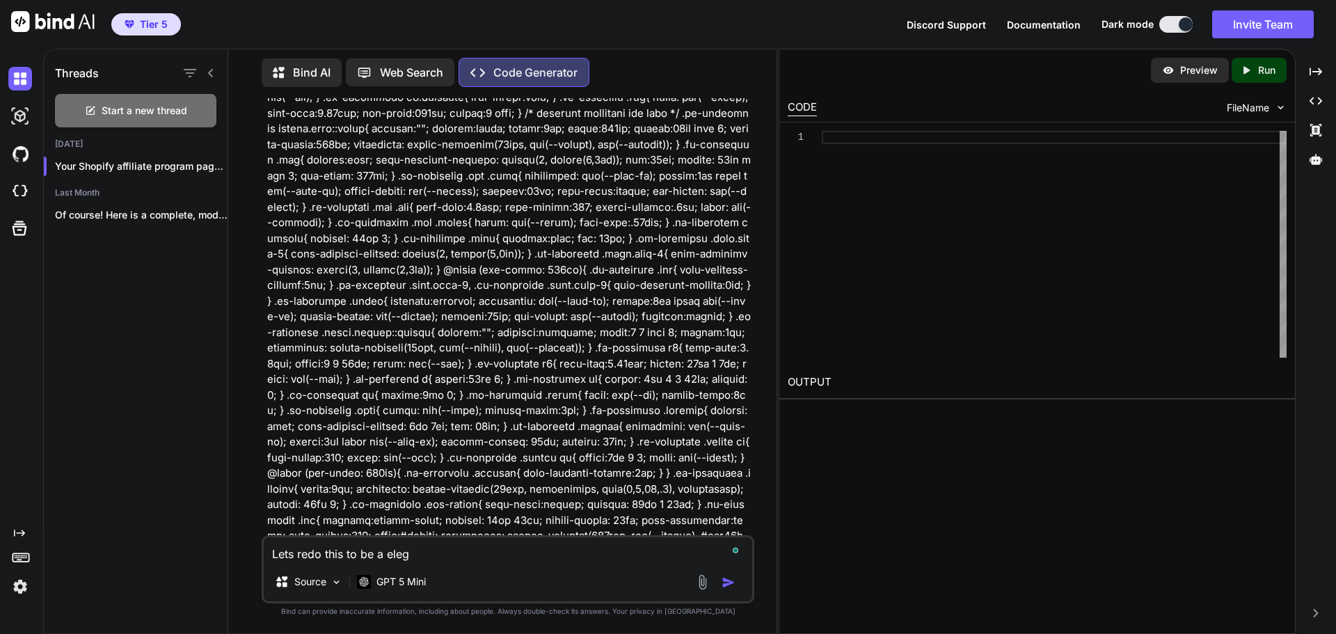
type textarea "x"
type textarea "Lets redo this to be a elegan"
type textarea "x"
type textarea "Lets redo this to be a elegant"
type textarea "x"
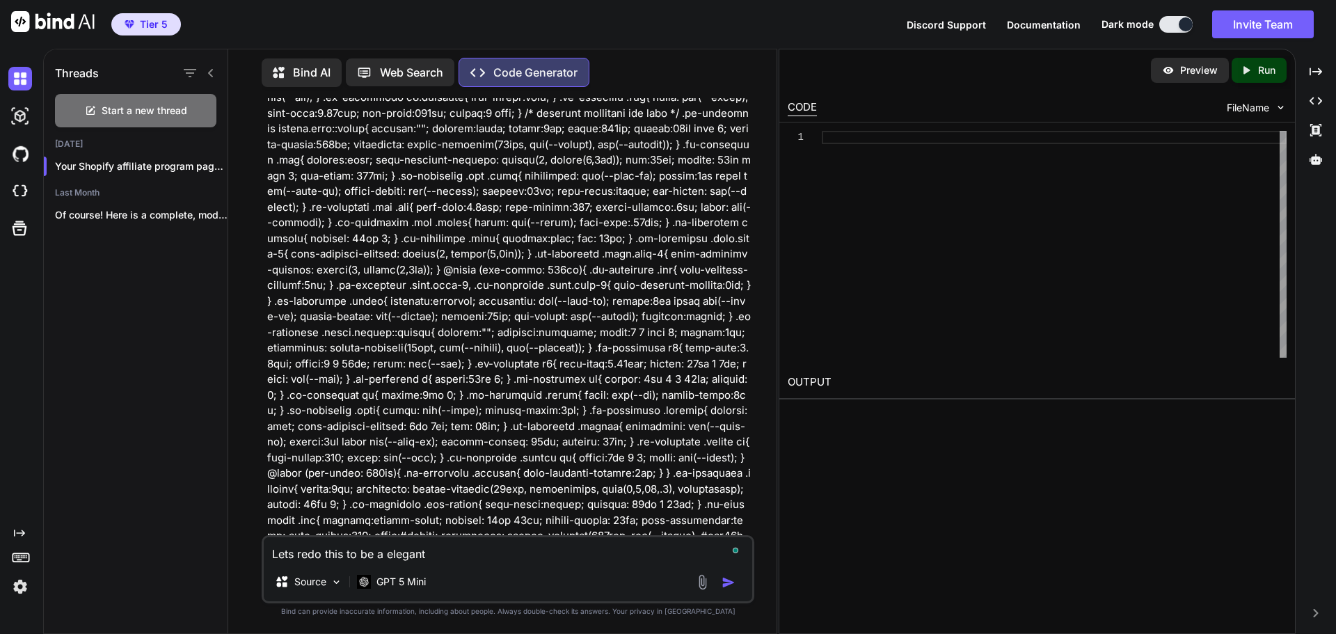
type textarea "Lets redo this to be a elegantl"
type textarea "x"
type textarea "Lets redo this to be a elegantly"
type textarea "x"
type textarea "Lets redo this to be a elegantly"
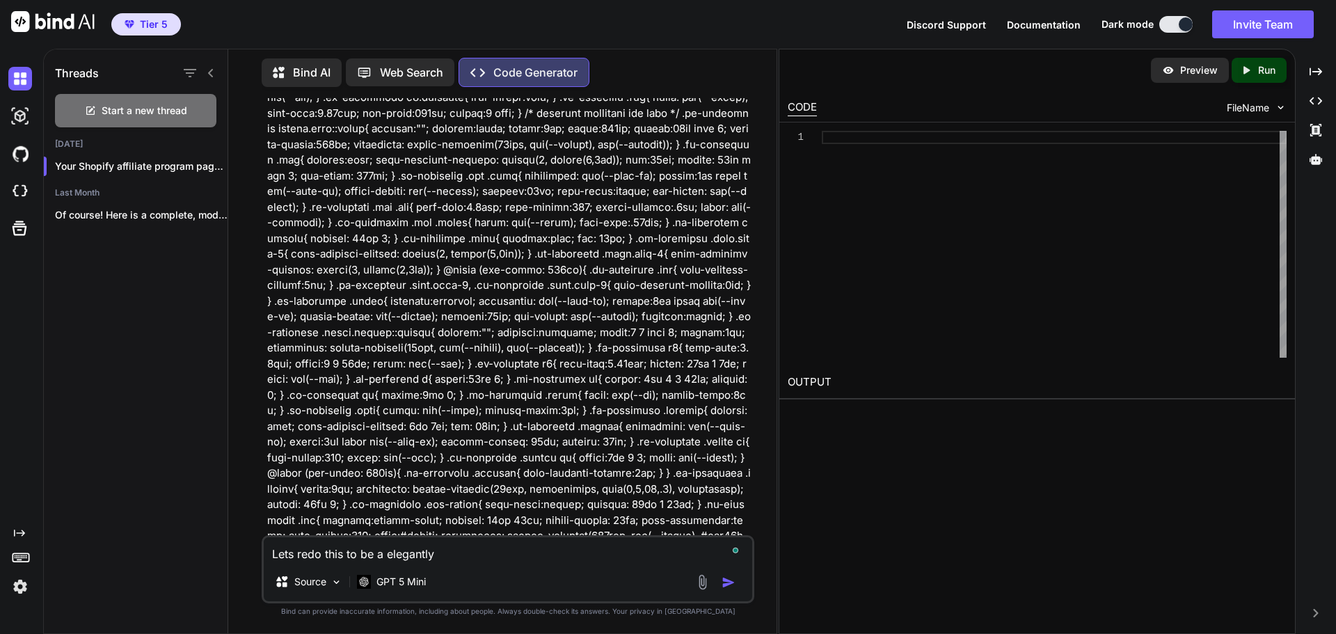
type textarea "x"
type textarea "Lets redo this to be a elegantly s"
type textarea "x"
type textarea "Lets redo this to be a elegantly sy"
type textarea "x"
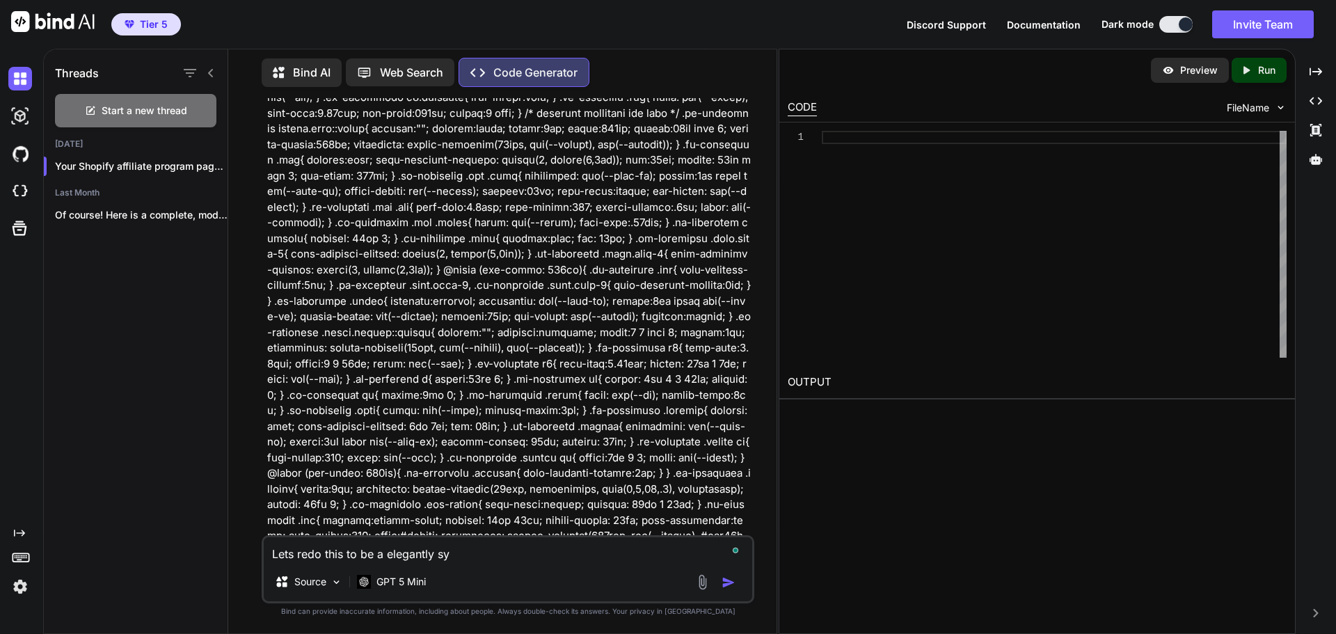
type textarea "Lets redo this to be a elegantly syl"
type textarea "x"
type textarea "Lets redo this to be a elegantly syle"
type textarea "x"
type textarea "Lets redo this to be a elegantly syled"
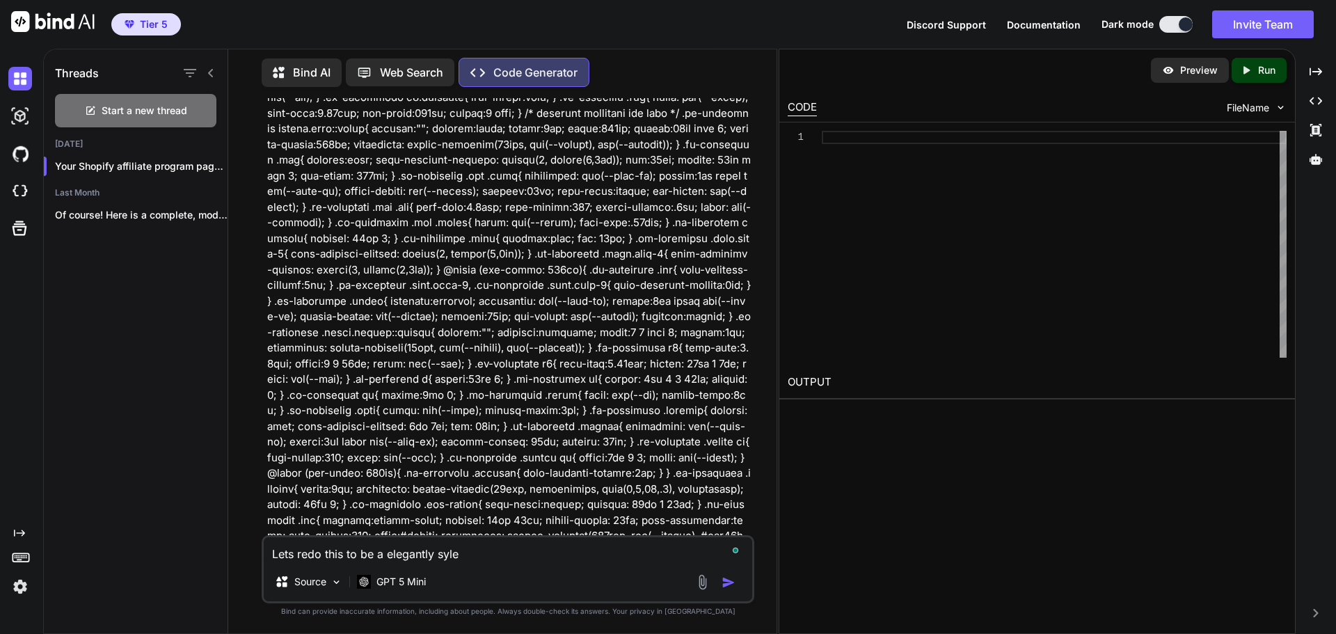
type textarea "x"
type textarea "Lets redo this to be a elegantly syled"
type textarea "x"
type textarea "Lets redo this to be a elegantly syled A"
type textarea "x"
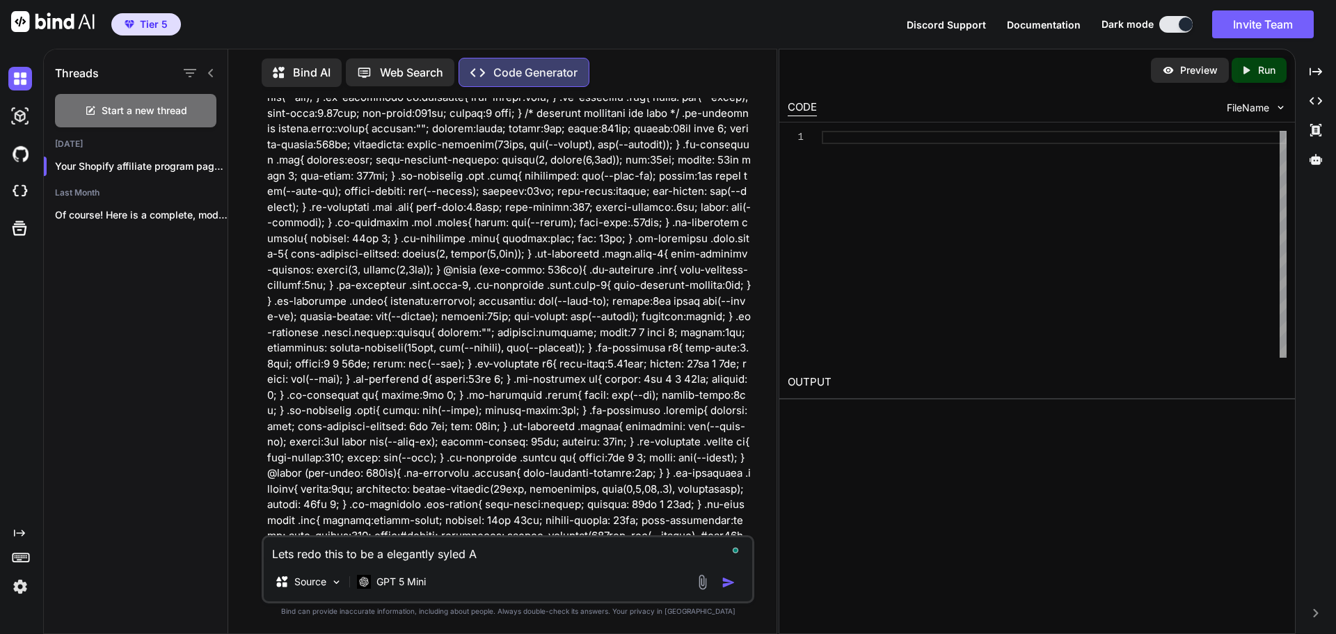
type textarea "Lets redo this to be a elegantly syled Af"
type textarea "x"
type textarea "Lets redo this to be a elegantly syled Aff"
type textarea "x"
type textarea "Lets redo this to be a elegantly syled Affi"
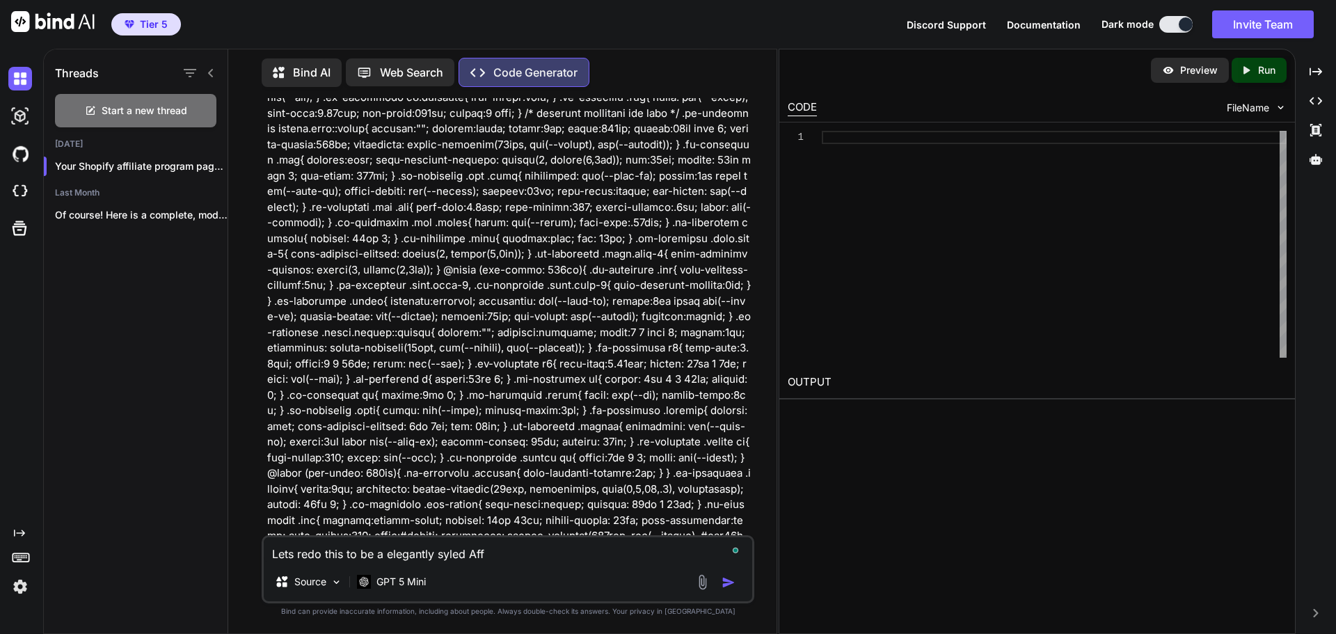
type textarea "x"
type textarea "Lets redo this to be a elegantly syled Affil"
type textarea "x"
type textarea "Lets redo this to be a elegantly syled Affili"
type textarea "x"
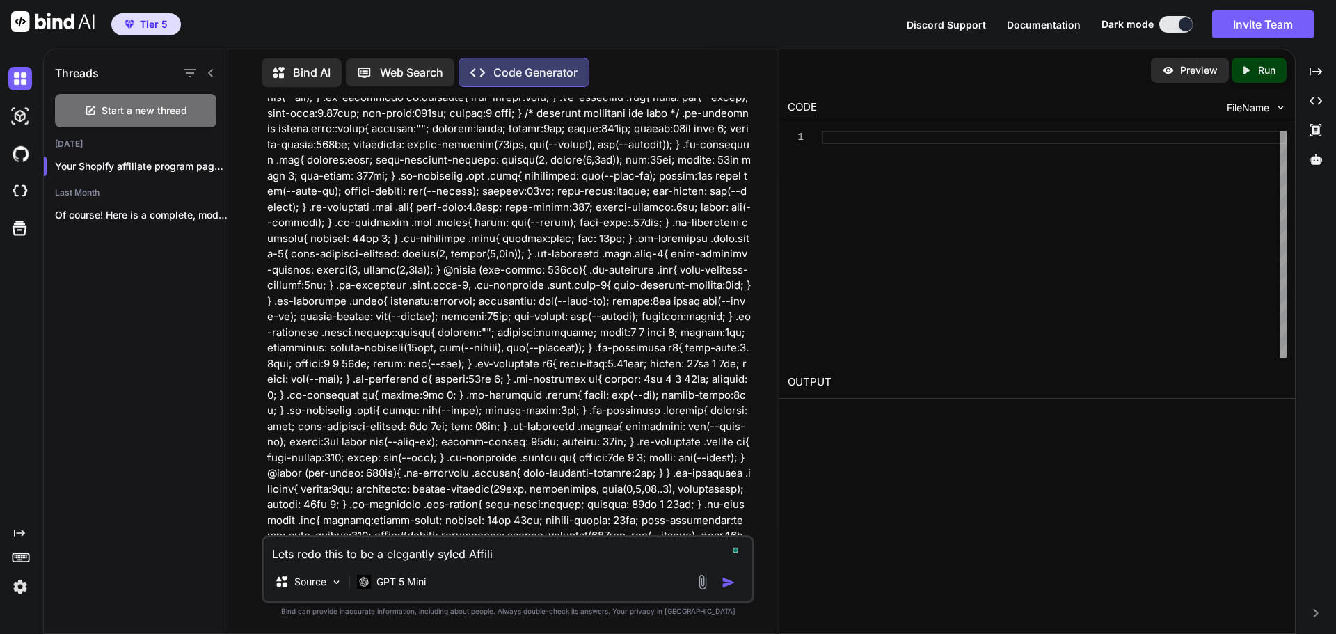
type textarea "Lets redo this to be a elegantly syled Affilia"
type textarea "x"
type textarea "Lets redo this to be a elegantly syled Affiliat"
type textarea "x"
type textarea "Lets redo this to be a elegantly syled Affiliate"
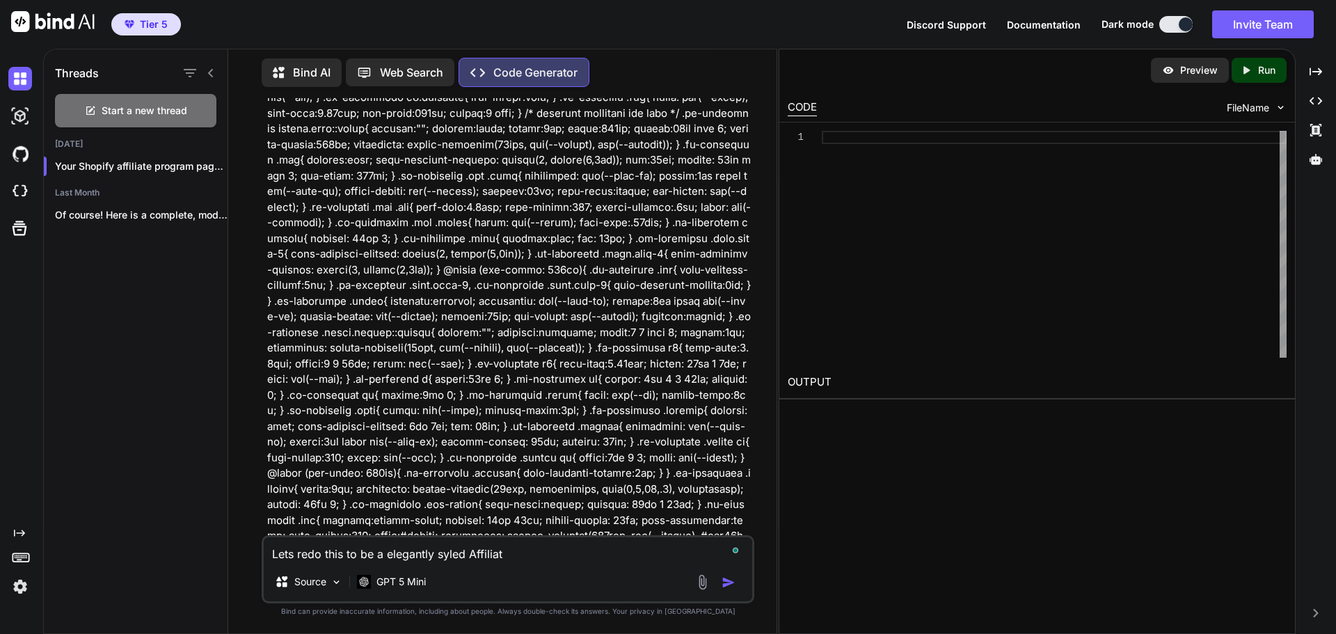
type textarea "x"
type textarea "Lets redo this to be a elegantly syled Affiliate"
type textarea "x"
type textarea "Lets redo this to be a elegantly syled Affiliate p"
type textarea "x"
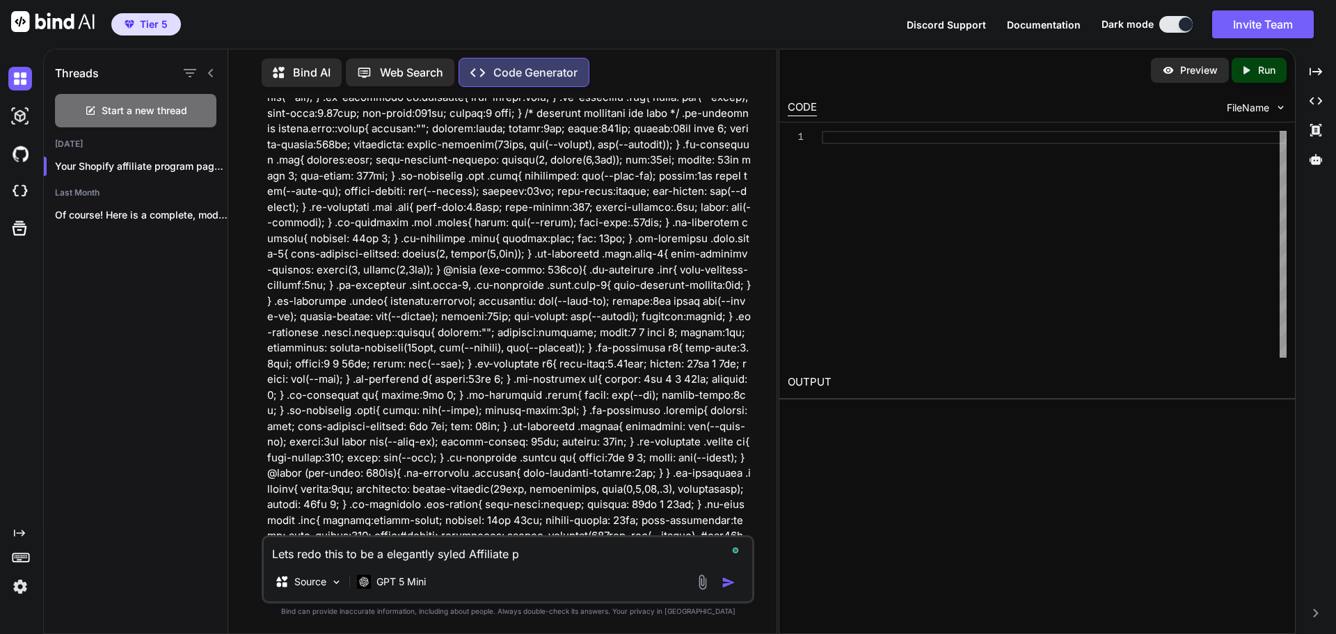
type textarea "Lets redo this to be a elegantly syled Affiliate pa"
type textarea "x"
type textarea "Lets redo this to be a elegantly syled Affiliate pag"
type textarea "x"
type textarea "Lets redo this to be a elegantly syled Affiliate page"
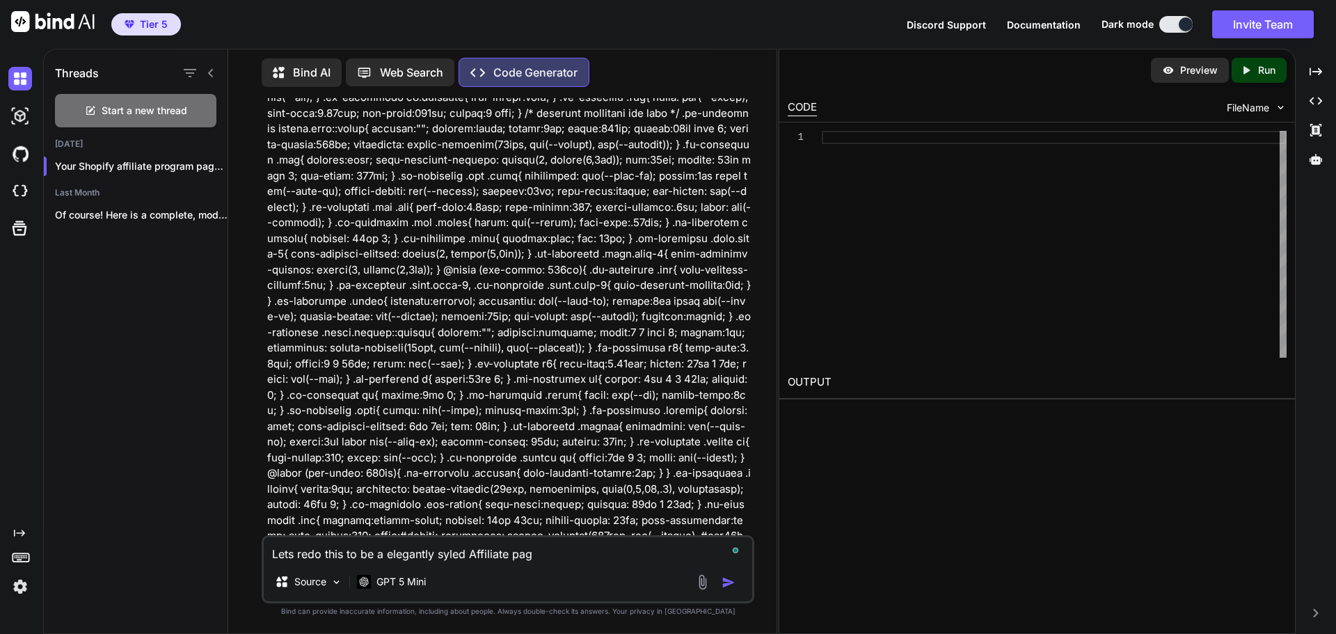
type textarea "x"
type textarea "Lets redo this to be a elegantly syled Affiliate page"
type textarea "x"
type textarea "Lets redo this to be a elegantly syled Affiliate page f"
type textarea "x"
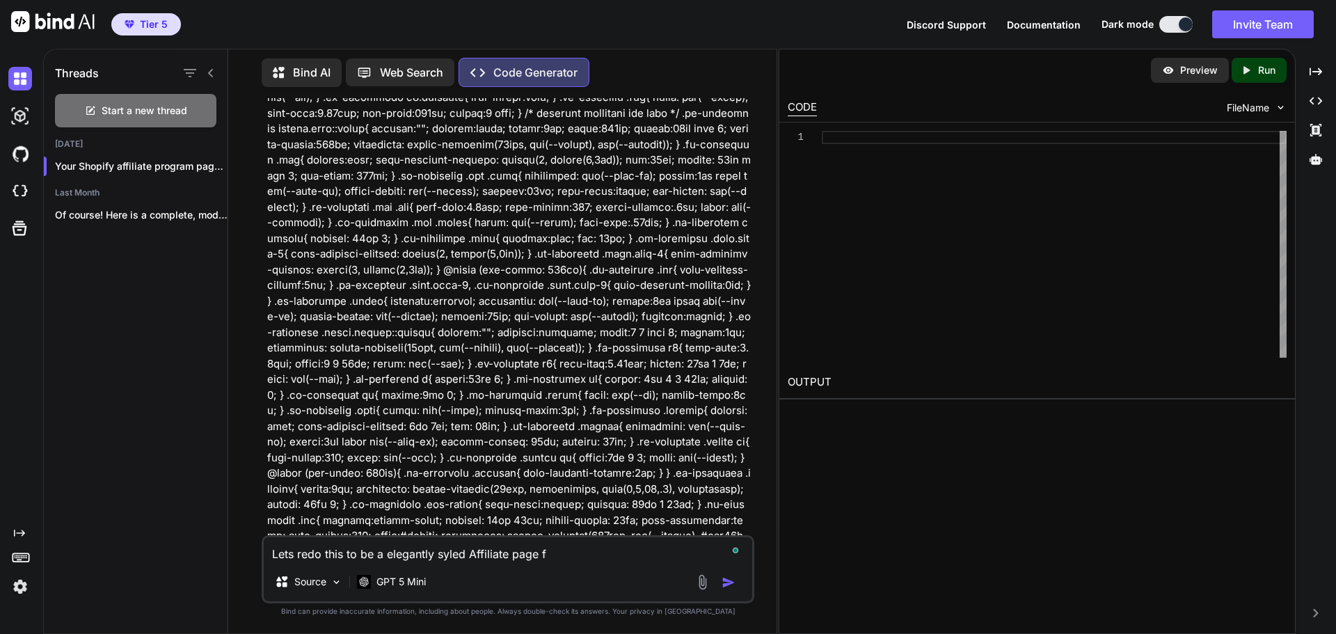
type textarea "Lets redo this to be a elegantly syled Affiliate page fo"
type textarea "x"
type textarea "Lets redo this to be a elegantly syled Affiliate page for"
type textarea "x"
type textarea "Lets redo this to be a elegantly syled Affiliate page for"
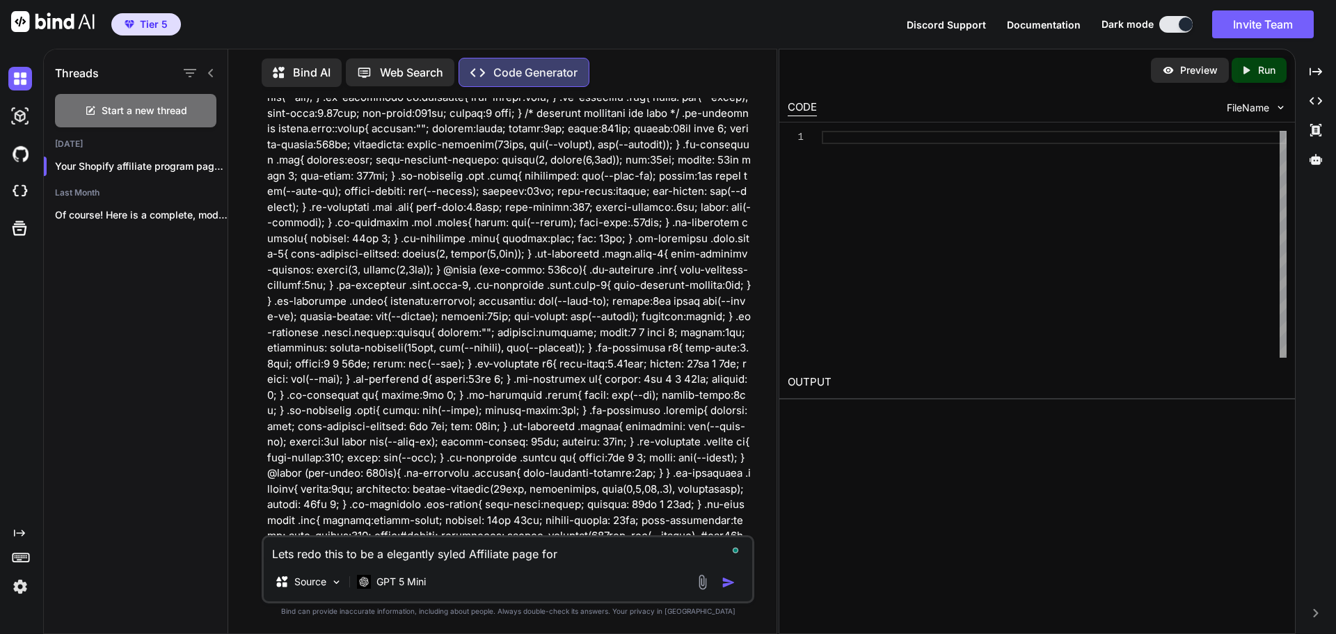
type textarea "x"
type textarea "Lets redo this to be a elegantly syled Affiliate page for m"
type textarea "x"
type textarea "Lets redo this to be a elegantly syled Affiliate page for my"
type textarea "x"
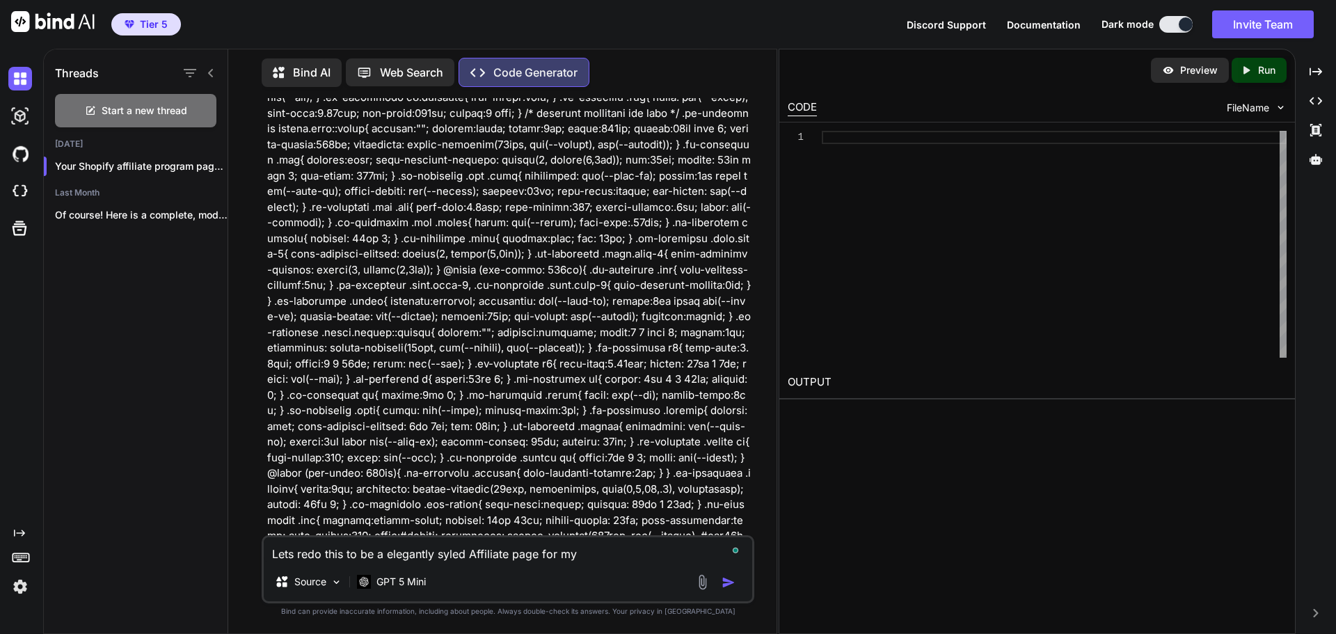
type textarea "Lets redo this to be a elegantly syled Affiliate page for my"
type textarea "x"
type textarea "Lets redo this to be a elegantly syled Affiliate page for my s"
type textarea "x"
type textarea "Lets redo this to be a elegantly syled Affiliate page for my sh"
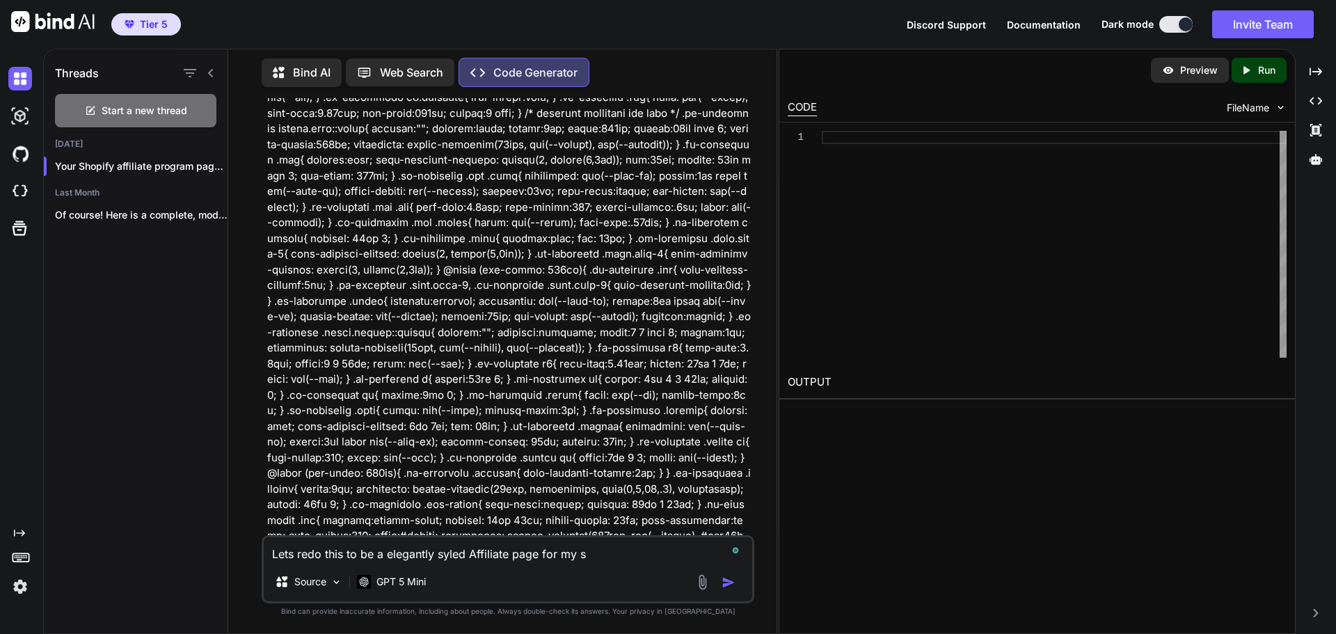
type textarea "x"
type textarea "Lets redo this to be a elegantly syled Affiliate page for my sho"
type textarea "x"
type textarea "Lets redo this to be a elegantly syled Affiliate page for my shop"
type textarea "x"
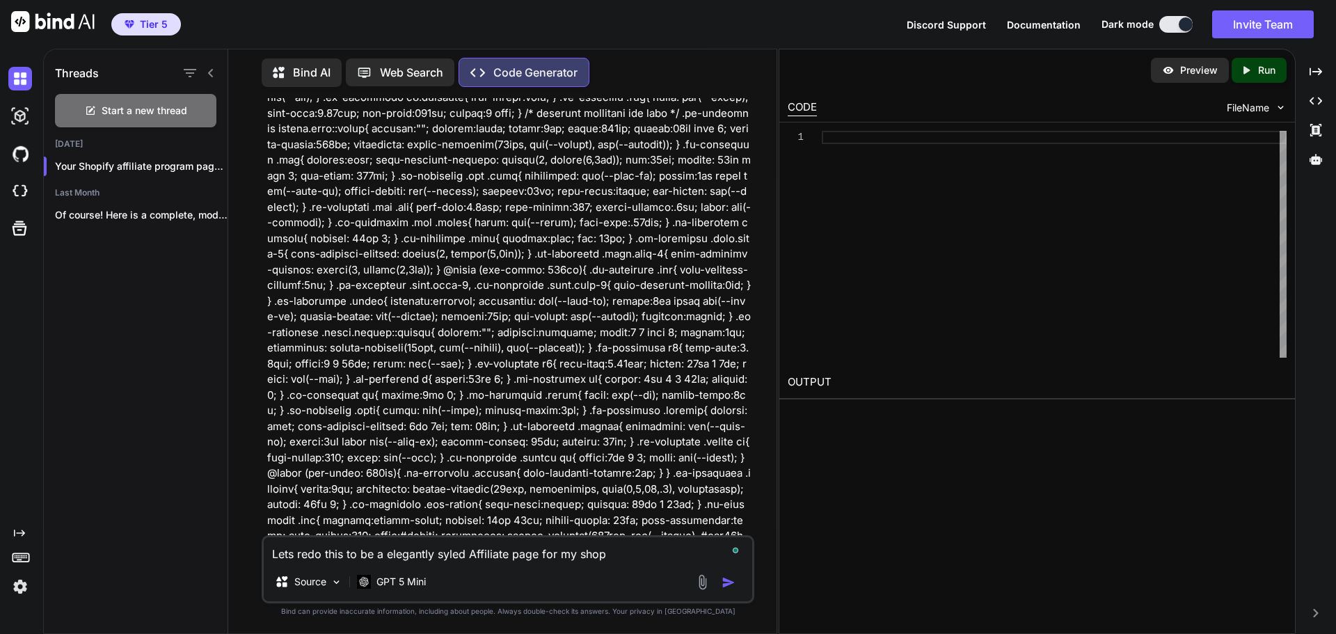
type textarea "Lets redo this to be a elegantly syled Affiliate page for my shopi"
type textarea "x"
type textarea "Lets redo this to be a elegantly syled Affiliate page for my shopif"
type textarea "x"
type textarea "Lets redo this to be a elegantly syled Affiliate page for my shopify"
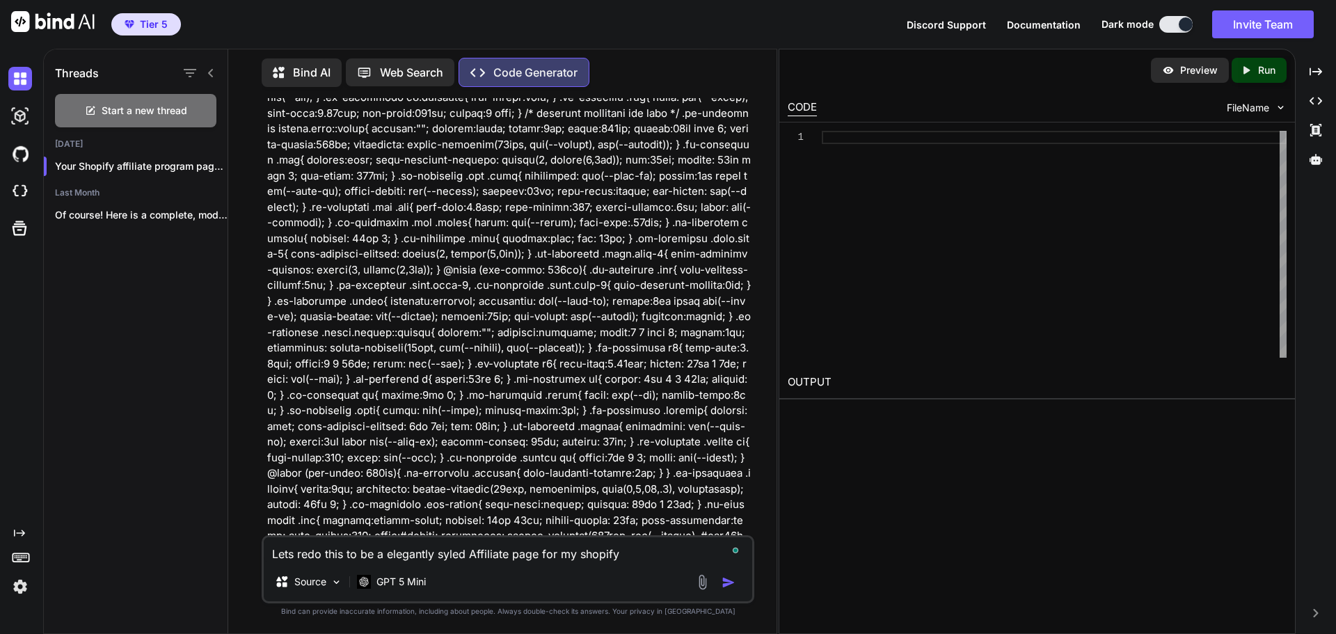
type textarea "x"
type textarea "Lets redo this to be a elegantly syled Affiliate page for my shopify"
type textarea "x"
type textarea "Lets redo this to be a elegantly syled Affiliate page for my shopify s"
type textarea "x"
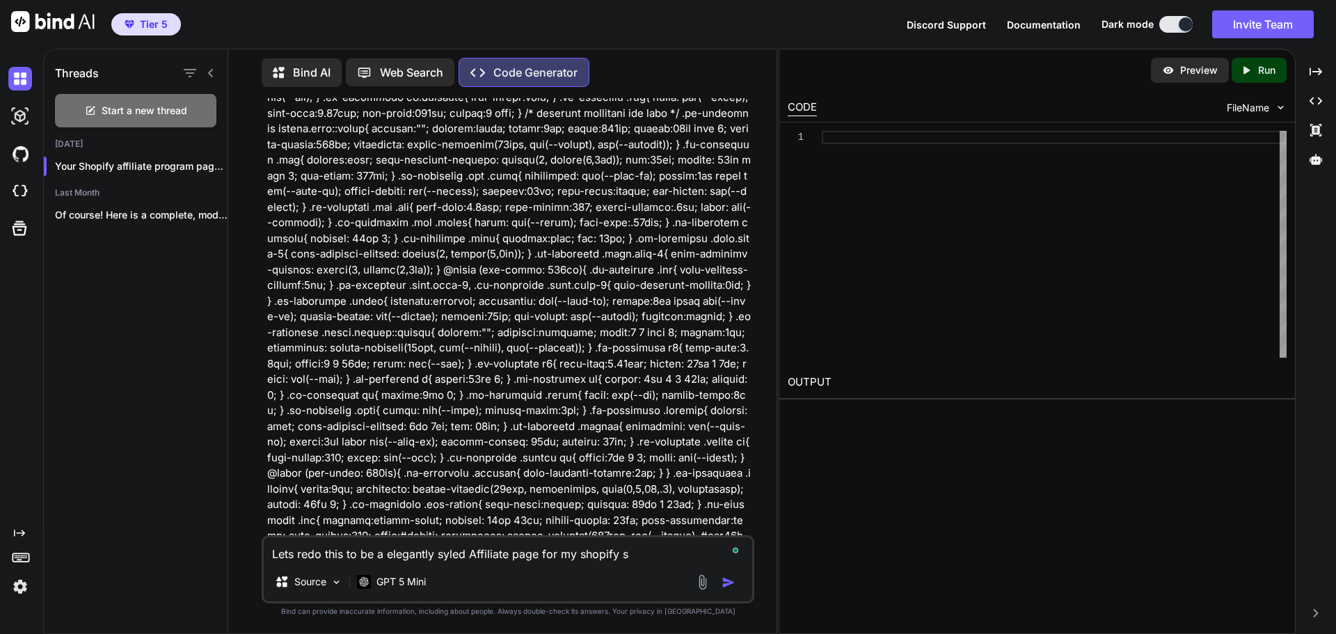
type textarea "Lets redo this to be a elegantly syled Affiliate page for my shopify st"
type textarea "x"
type textarea "Lets redo this to be a elegantly syled Affiliate page for my shopify sto"
type textarea "x"
type textarea "Lets redo this to be a elegantly syled Affiliate page for my shopify stor"
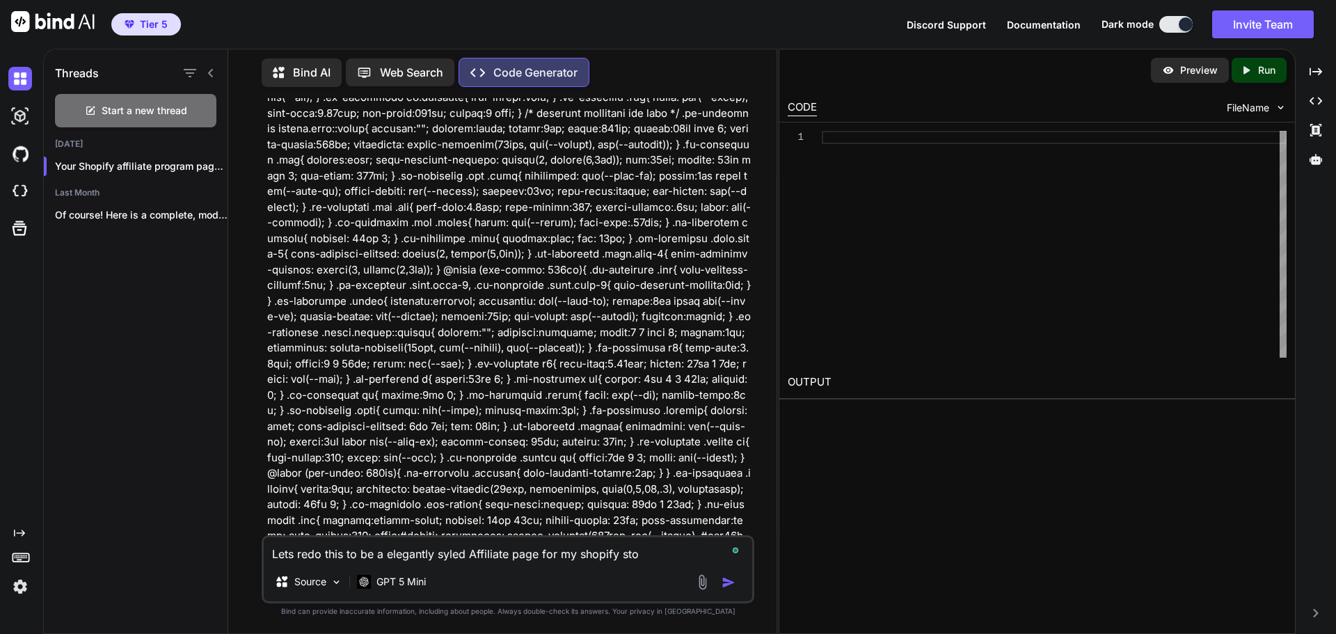
type textarea "x"
type textarea "Lets redo this to be a elegantly syled Affiliate page for my shopify store"
type textarea "x"
type textarea "Lets redo this to be a elegantly syled Affiliate page for my shopify store."
type textarea "x"
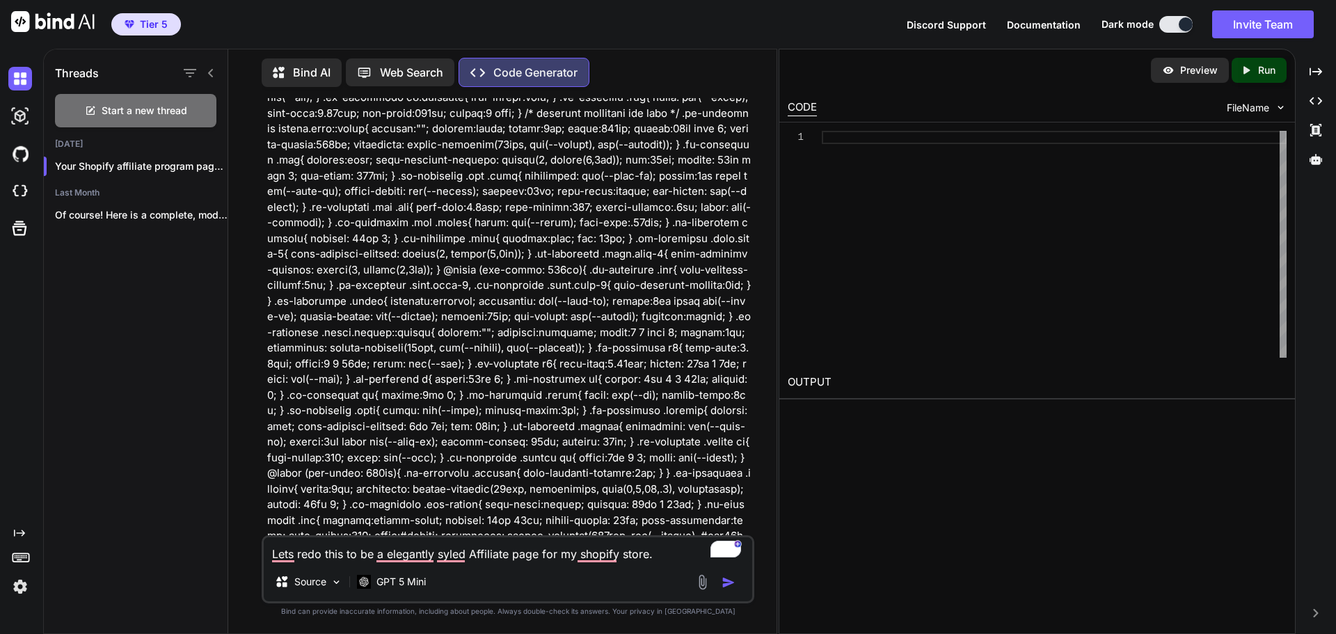
type textarea "Lets redo this to be a elegantly syled Affiliate page for my shopify store."
type textarea "x"
type textarea "Lets redo this to be a elegantly syled Affiliate page for my shopify store. U"
type textarea "x"
type textarea "Lets redo this to be a elegantly syled Affiliate page for my shopify store. Us"
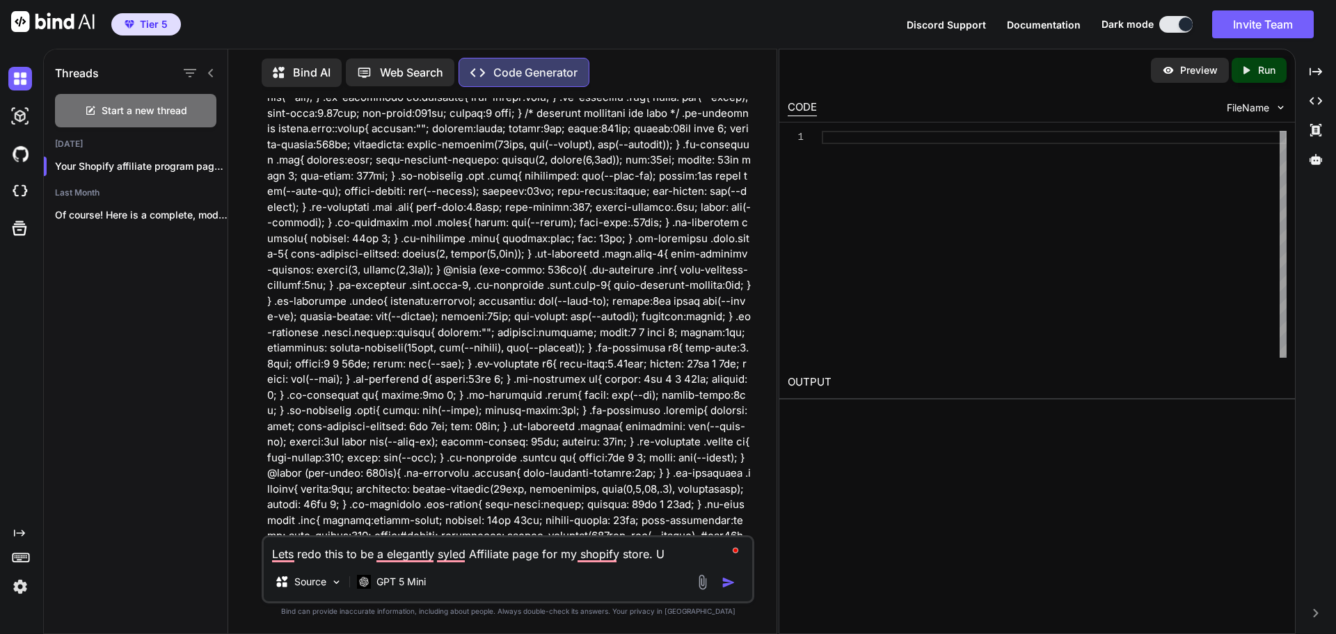
type textarea "x"
type textarea "Lets redo this to be a elegantly syled Affiliate page for my shopify store. Use"
type textarea "x"
type textarea "Lets redo this to be a elegantly syled Affiliate page for my shopify store. Use"
type textarea "x"
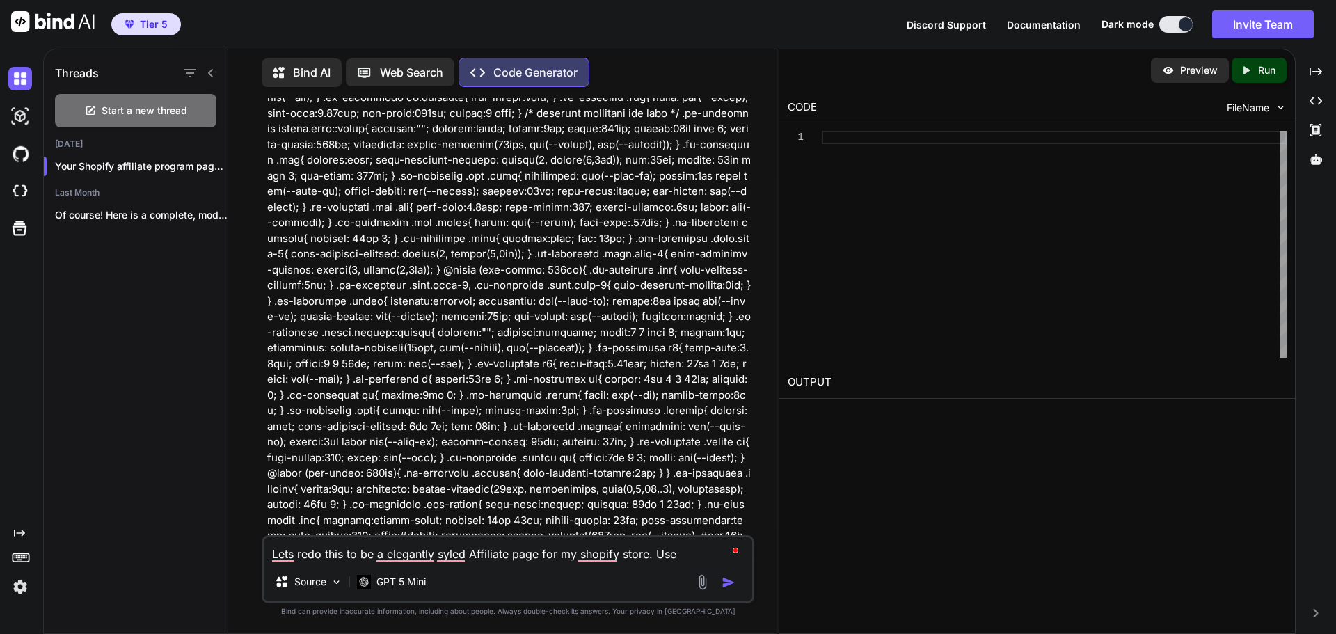
type textarea "Lets redo this to be a elegantly syled Affiliate page for my shopify store. Use…"
type textarea "x"
type textarea "Lets redo this to be a elegantly syled Affiliate page for my shopify store. Use…"
type textarea "x"
type textarea "Lets redo this to be a elegantly syled Affiliate page for my shopify store. Use…"
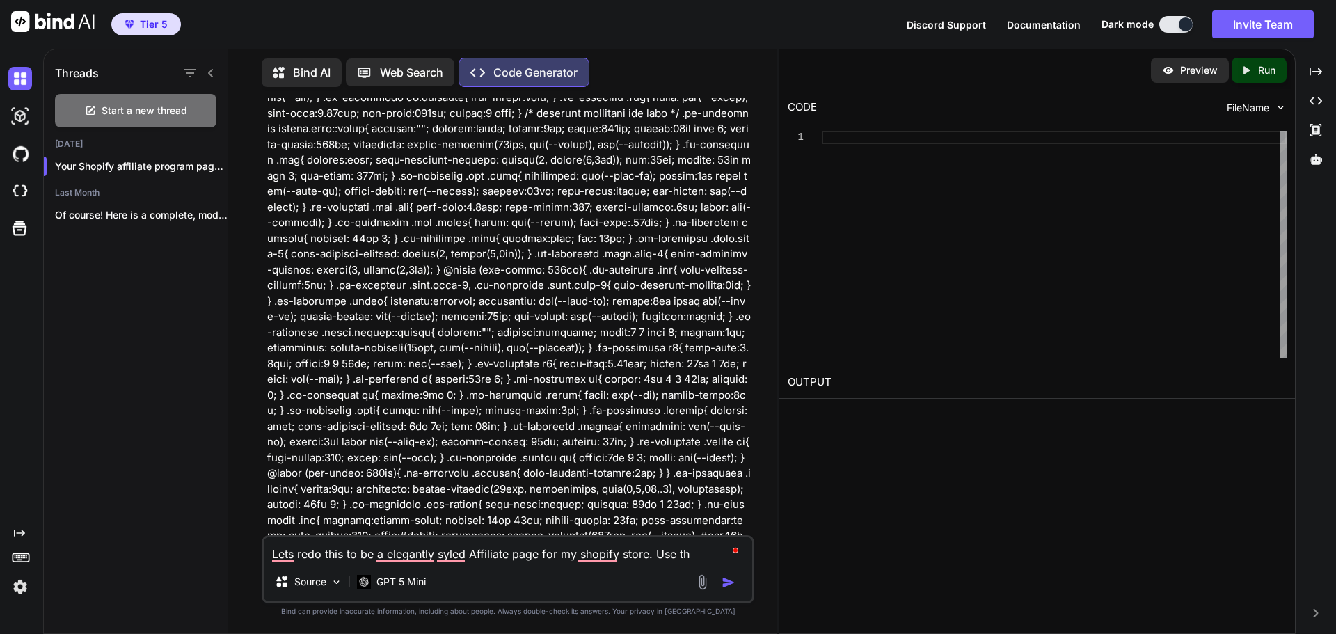
type textarea "x"
type textarea "Lets redo this to be a elegantly syled Affiliate page for my shopify store. Use…"
type textarea "x"
type textarea "Lets redo this to be a elegantly syled Affiliate page for my shopify store. Use…"
type textarea "x"
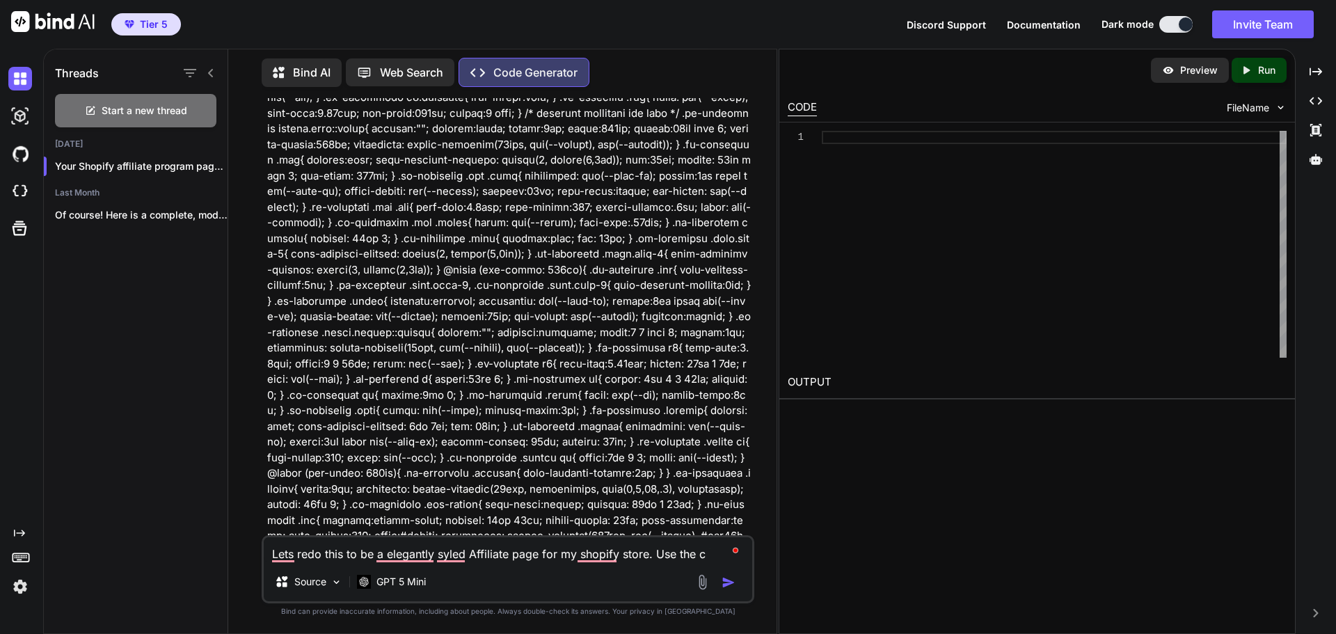
type textarea "Lets redo this to be a elegantly syled Affiliate page for my shopify store. Use…"
type textarea "x"
type textarea "Lets redo this to be a elegantly syled Affiliate page for my shopify store. Use…"
type textarea "x"
type textarea "Lets redo this to be a elegantly syled Affiliate page for my shopify store. Use…"
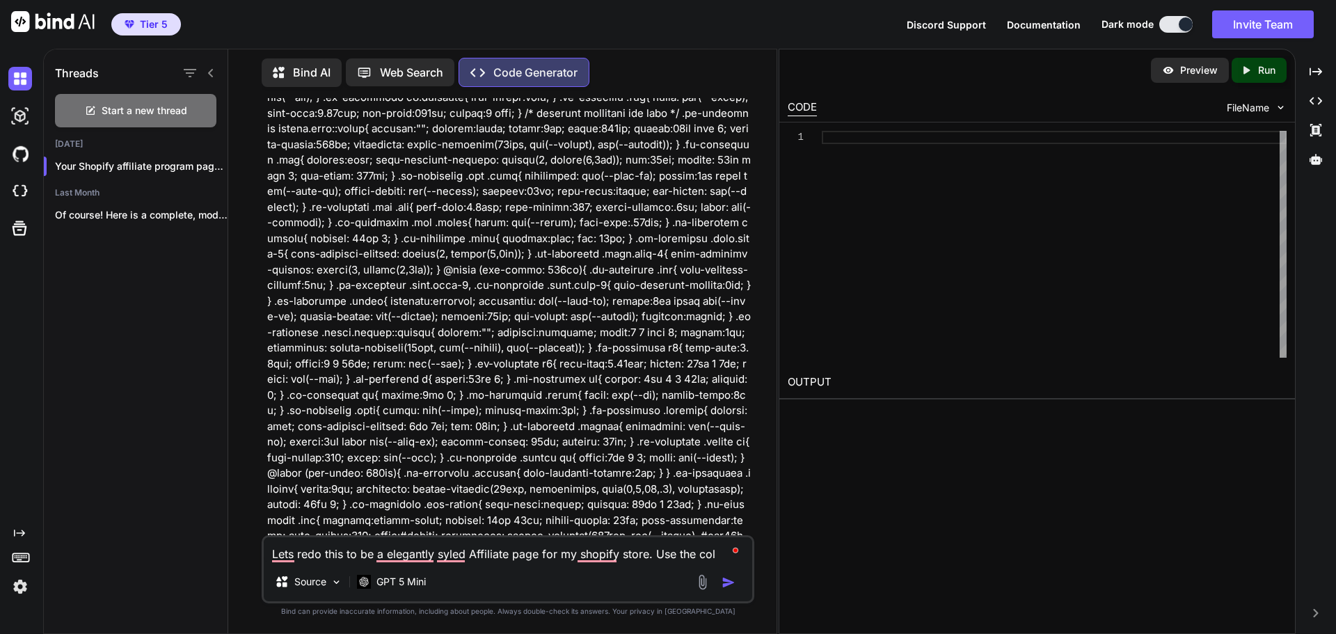
type textarea "x"
type textarea "Lets redo this to be a elegantly syled Affiliate page for my shopify store. Use…"
type textarea "x"
type textarea "Lets redo this to be a elegantly syled Affiliate page for my shopify store. Use…"
type textarea "x"
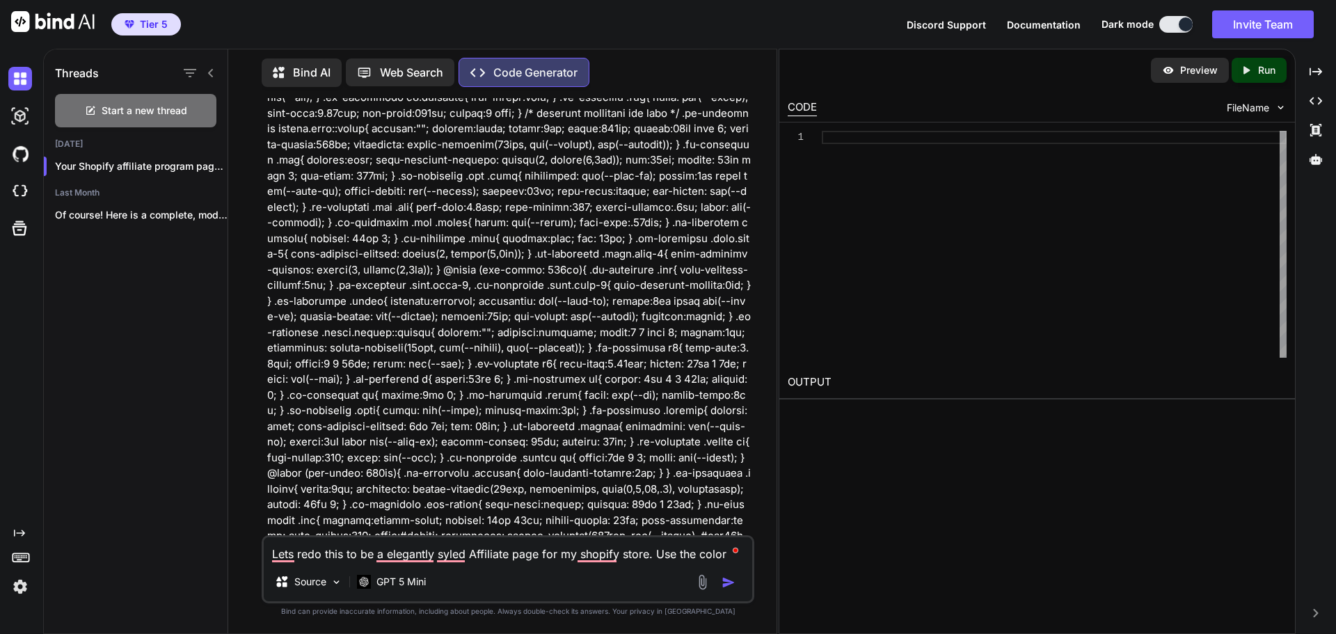
type textarea "Lets redo this to be a elegantly syled Affiliate page for my shopify store. Use…"
type textarea "x"
type textarea "Lets redo this to be a elegantly syled Affiliate page for my shopify store. Use…"
type textarea "x"
type textarea "Lets redo this to be a elegantly syled Affiliate page for my shopify store. Use…"
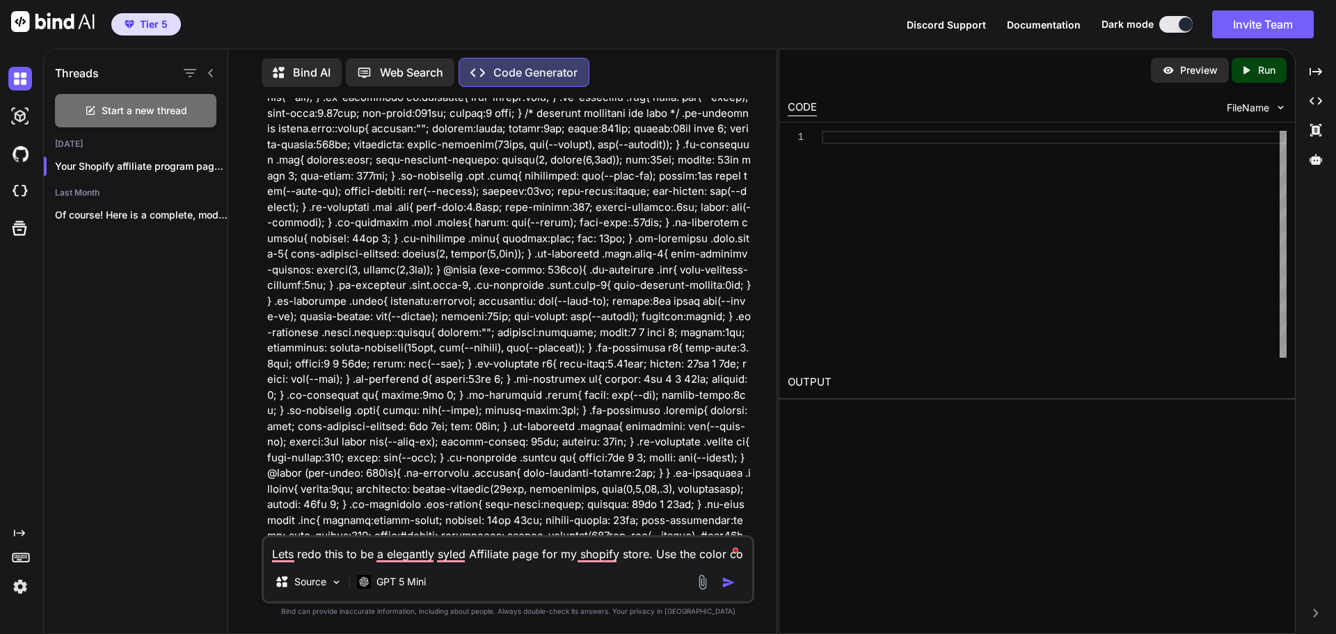
type textarea "x"
type textarea "Lets redo this to be a elegantly syled Affiliate page for my shopify store. Use…"
type textarea "x"
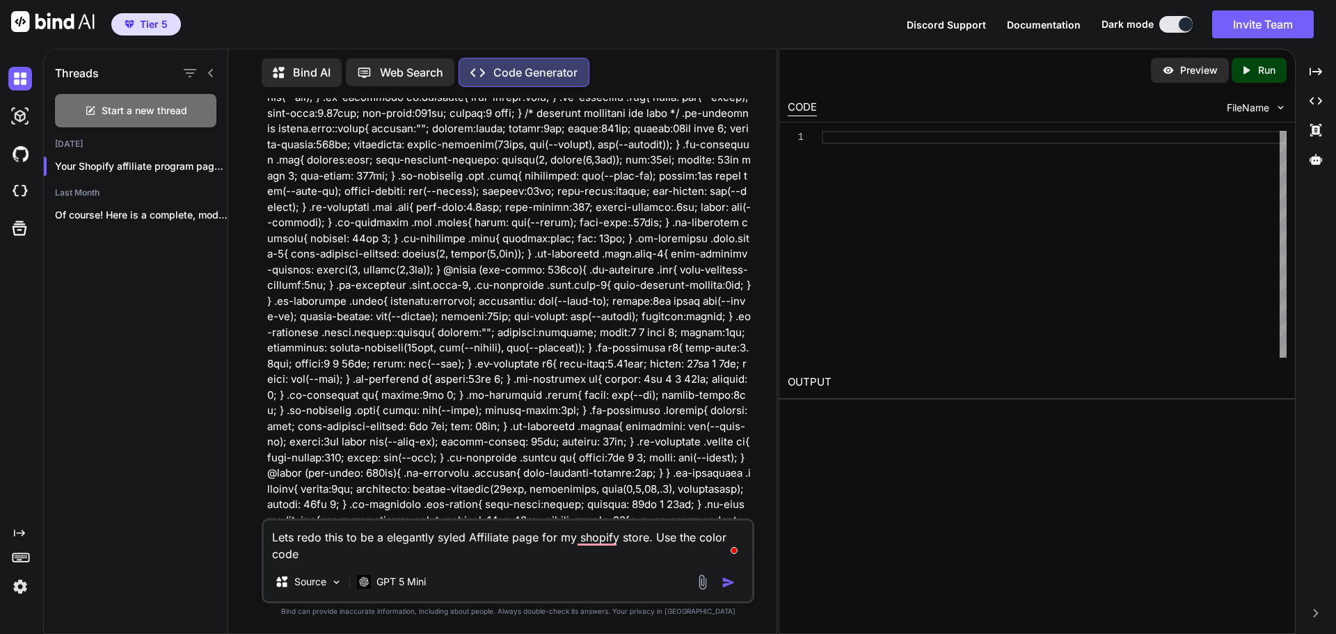
type textarea "Lets redo this to be a elegantly syled Affiliate page for my shopify store. Use…"
type textarea "x"
type textarea "Lets redo this to be a elegantly syled Affiliate page for my shopify store. Use…"
type textarea "x"
type textarea "Lets redo this to be a elegantly syled Affiliate page for my shopify store. Use…"
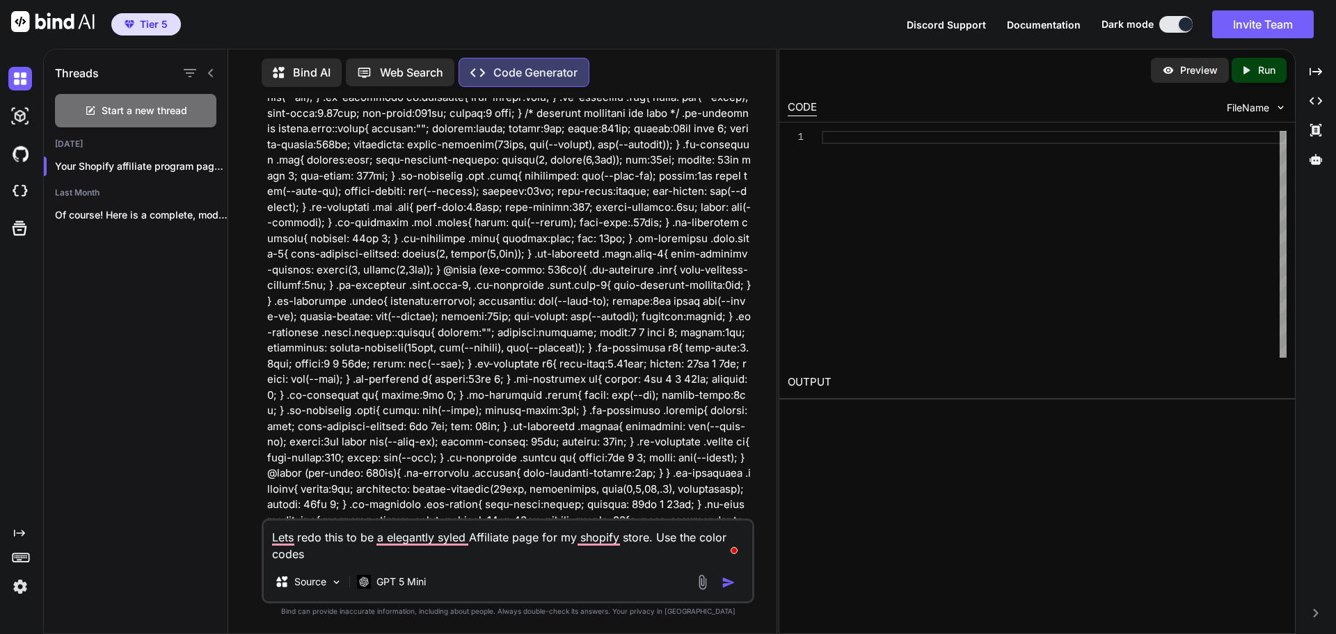
type textarea "x"
type textarea "Lets redo this to be a elegantly syled Affiliate page for my shopify store. Use…"
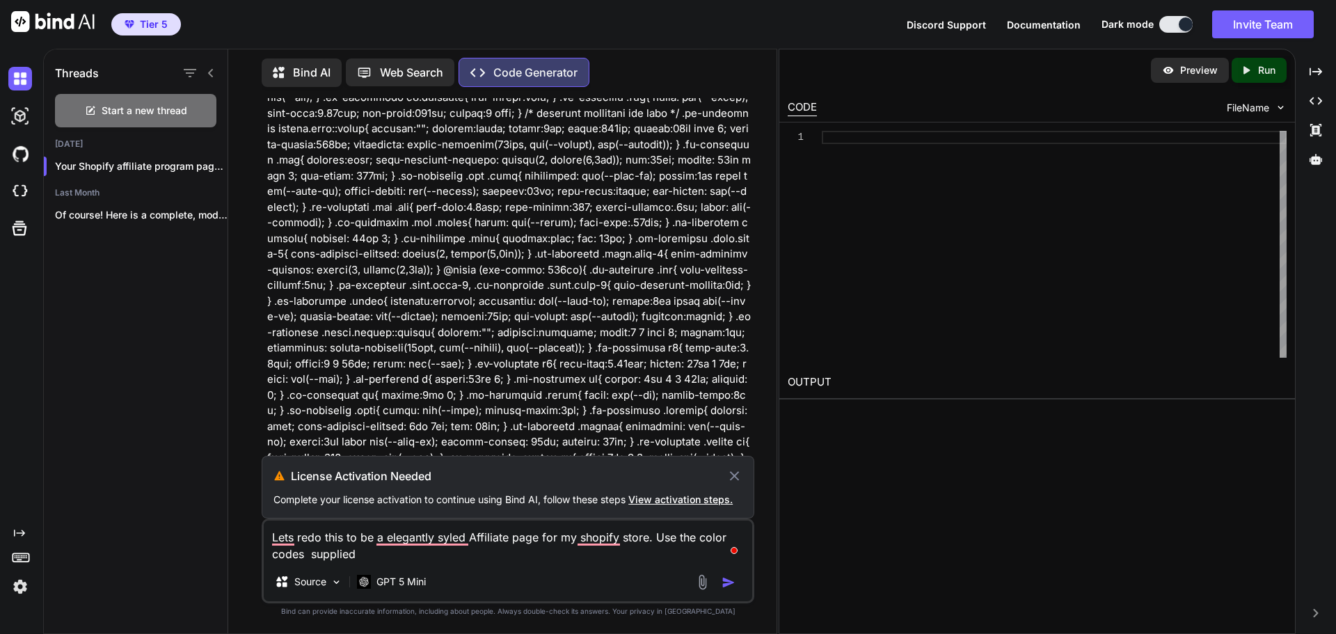
click at [26, 581] on img at bounding box center [20, 587] width 24 height 24
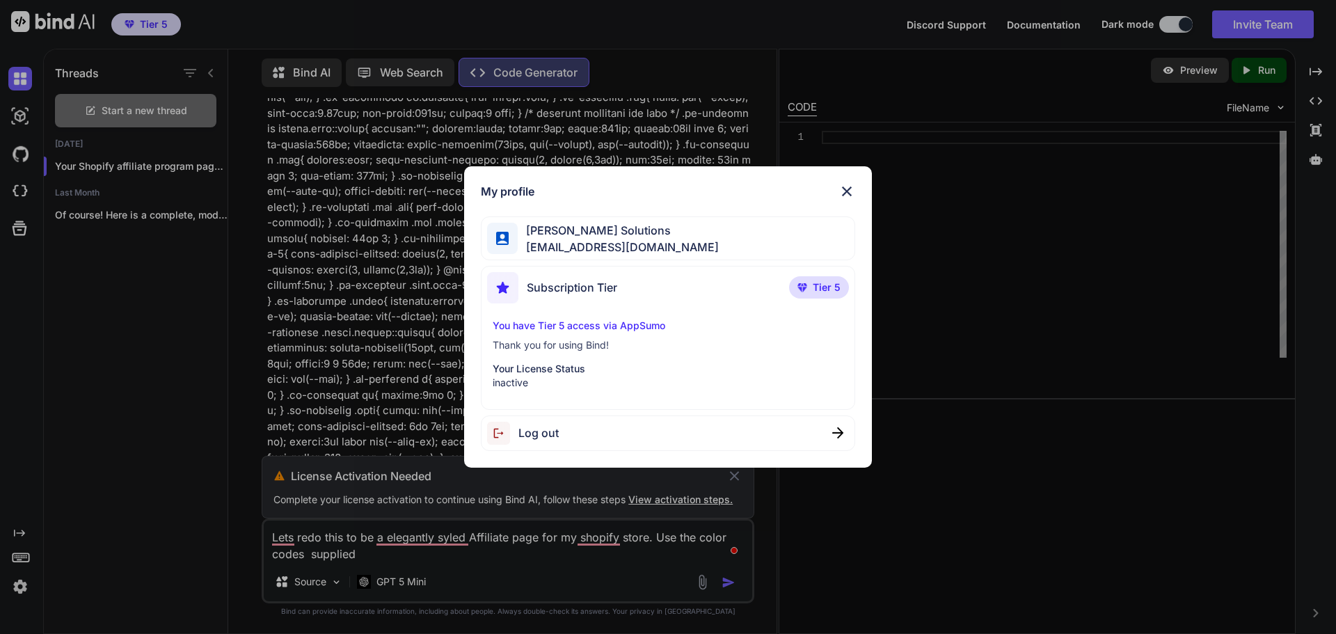
click at [537, 438] on span "Log out" at bounding box center [538, 433] width 40 height 17
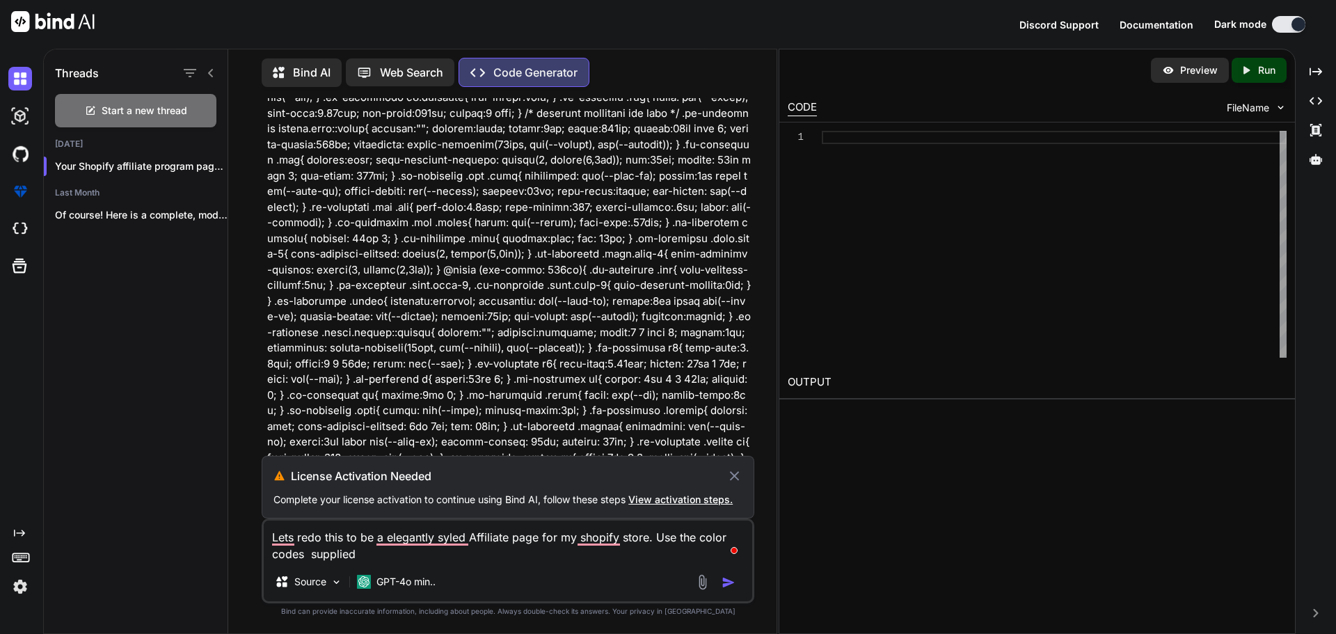
scroll to position [0, 0]
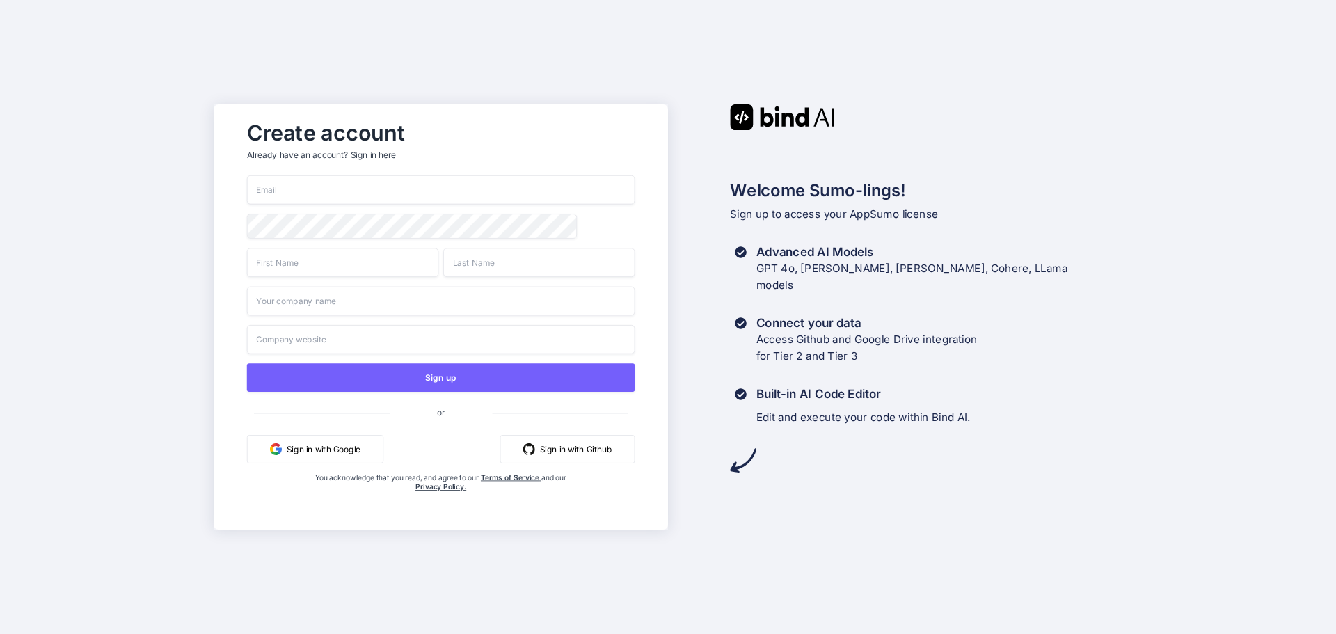
click at [374, 151] on div "Sign in here" at bounding box center [373, 156] width 45 height 12
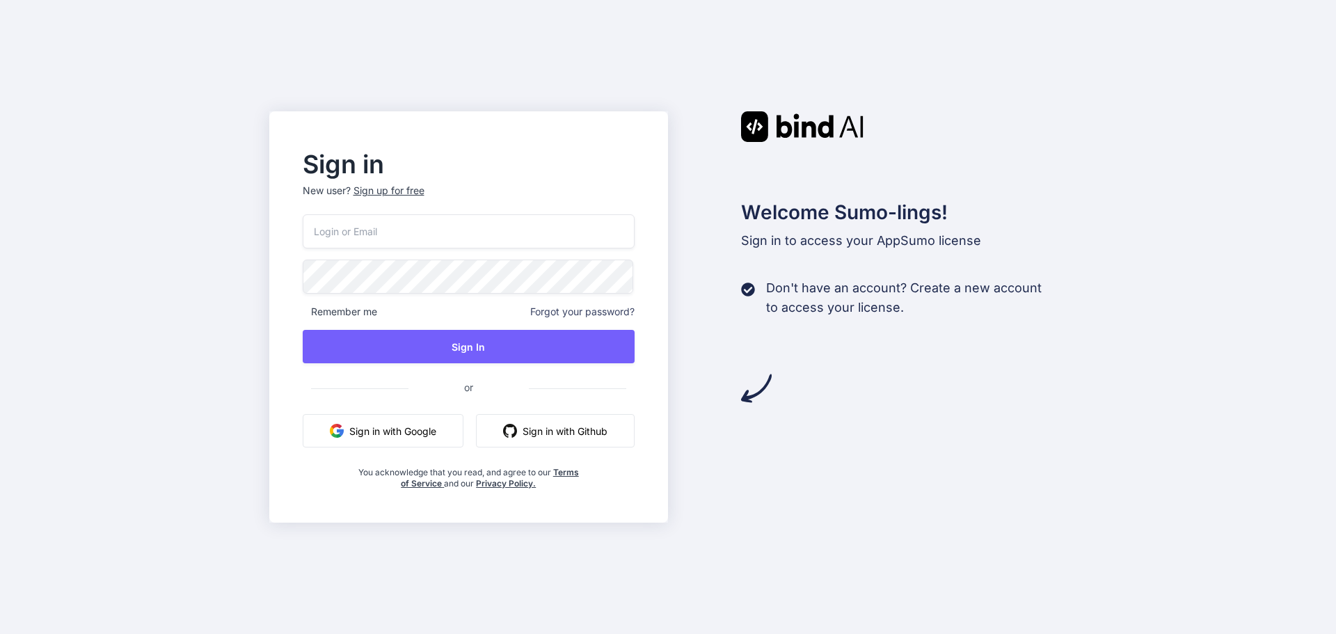
click at [599, 232] on span at bounding box center [594, 231] width 11 height 11
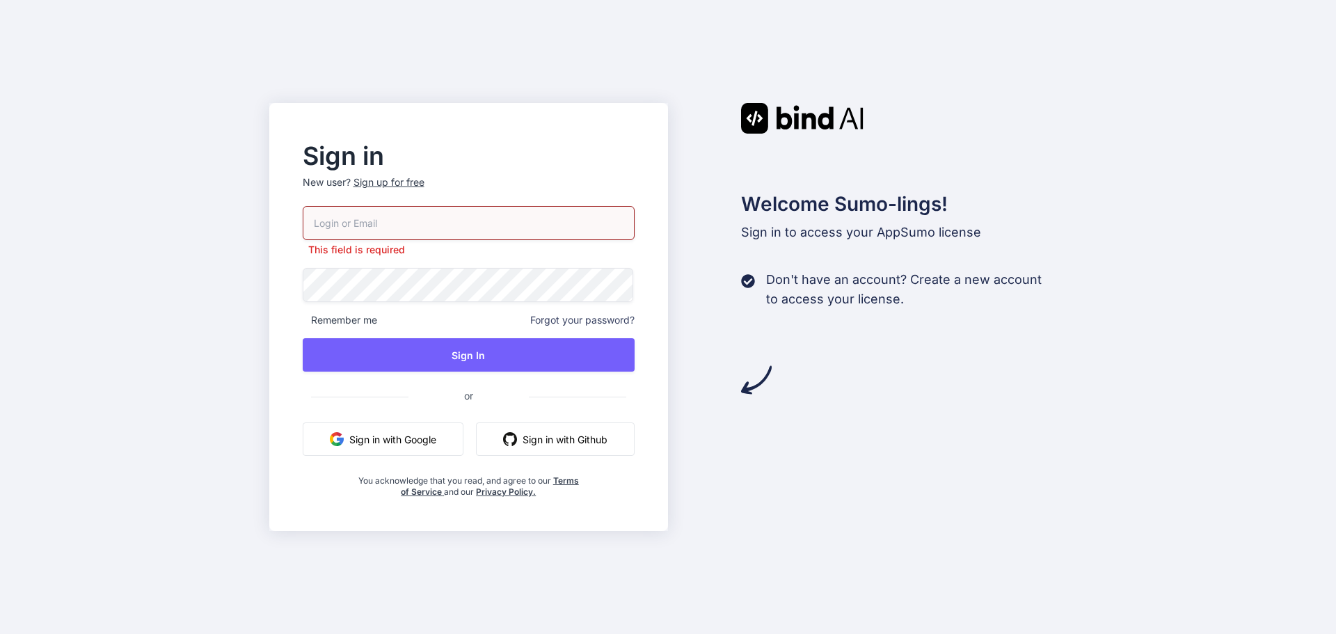
type input "[EMAIL_ADDRESS][DOMAIN_NAME]"
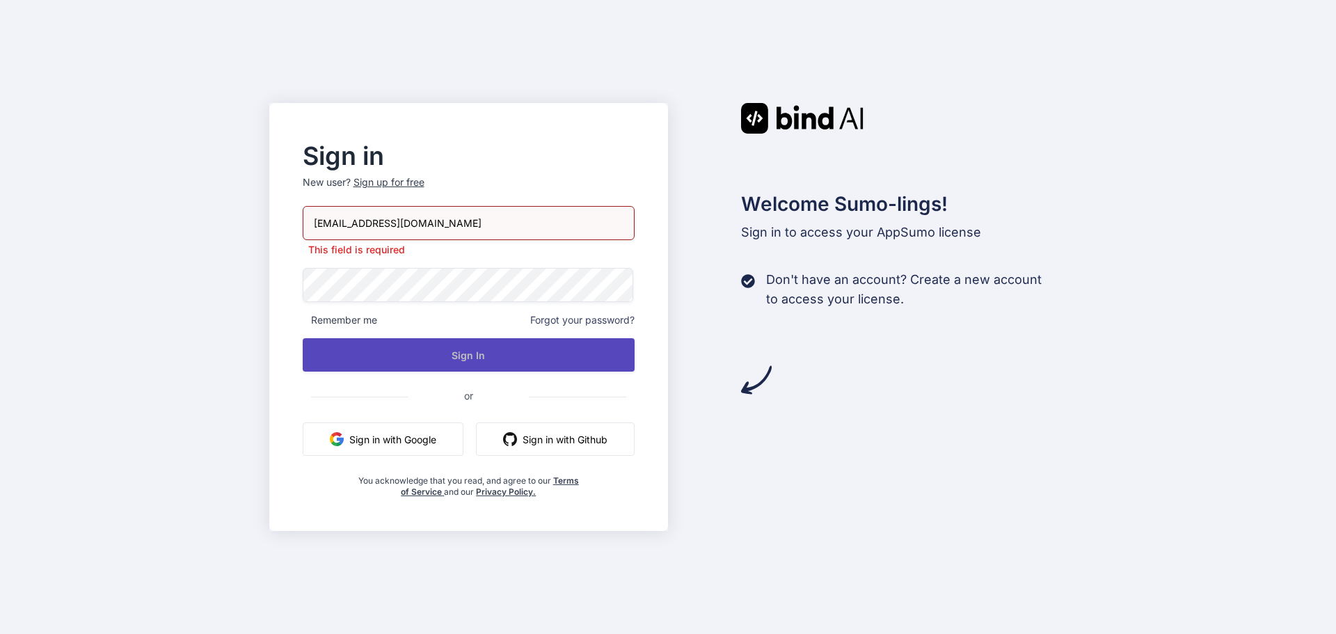
click at [484, 349] on button "Sign In" at bounding box center [469, 354] width 333 height 33
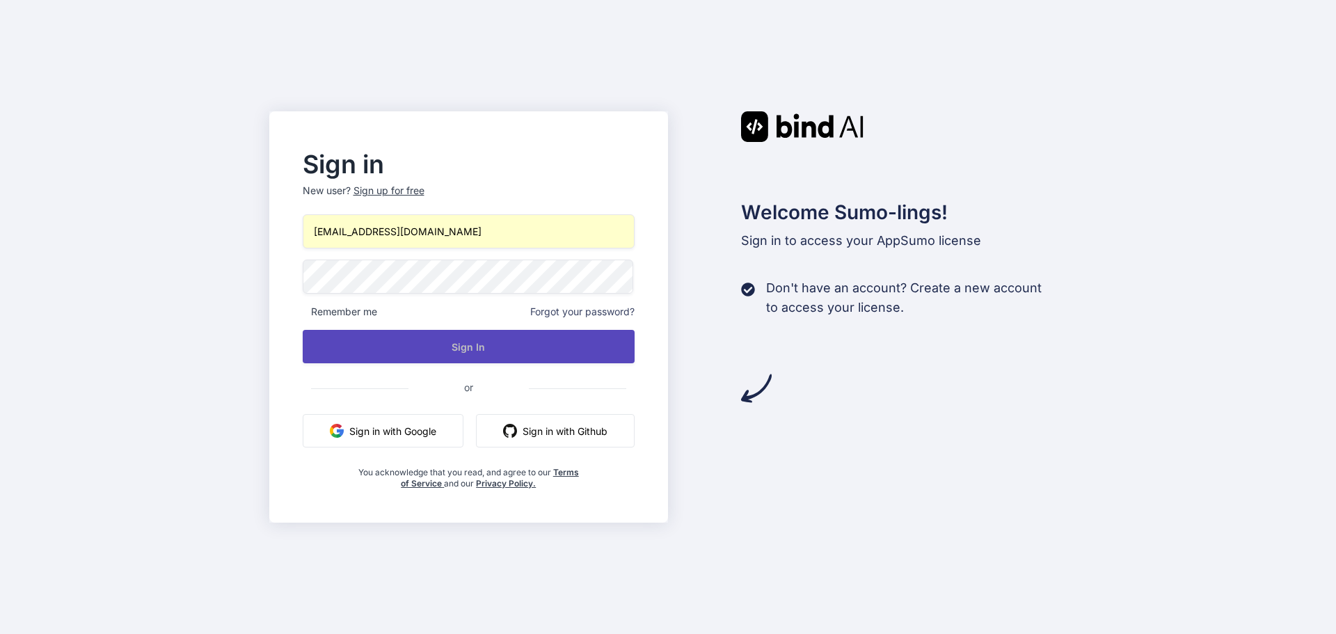
click at [520, 350] on button "Sign In" at bounding box center [469, 346] width 333 height 33
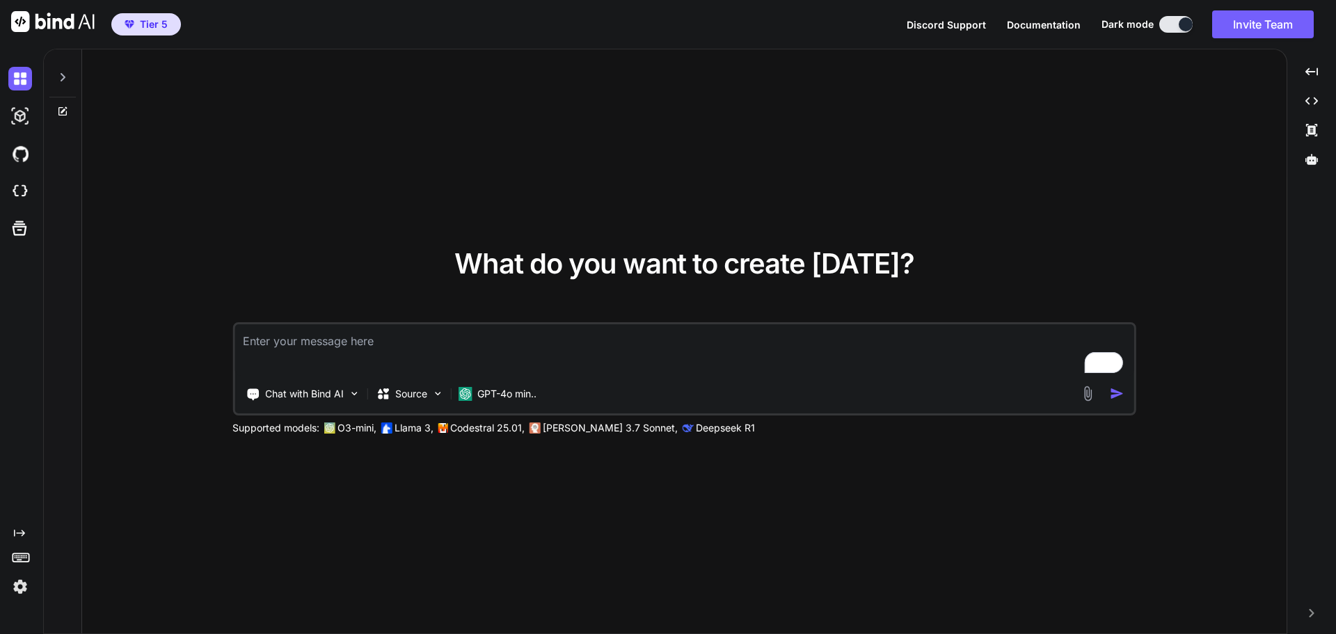
click at [17, 584] on img at bounding box center [20, 587] width 24 height 24
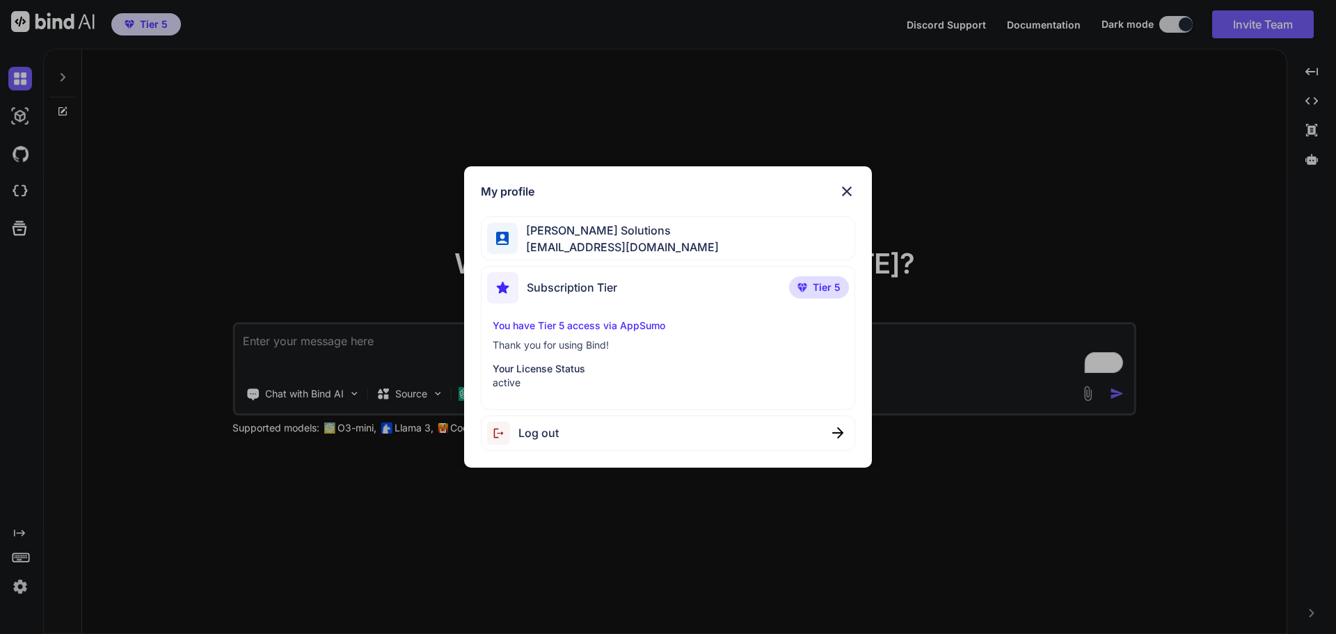
click at [610, 541] on div "My profile Garner Solutions garnersolutionsco@gmail.com Subscription Tier Tier …" at bounding box center [668, 317] width 1336 height 634
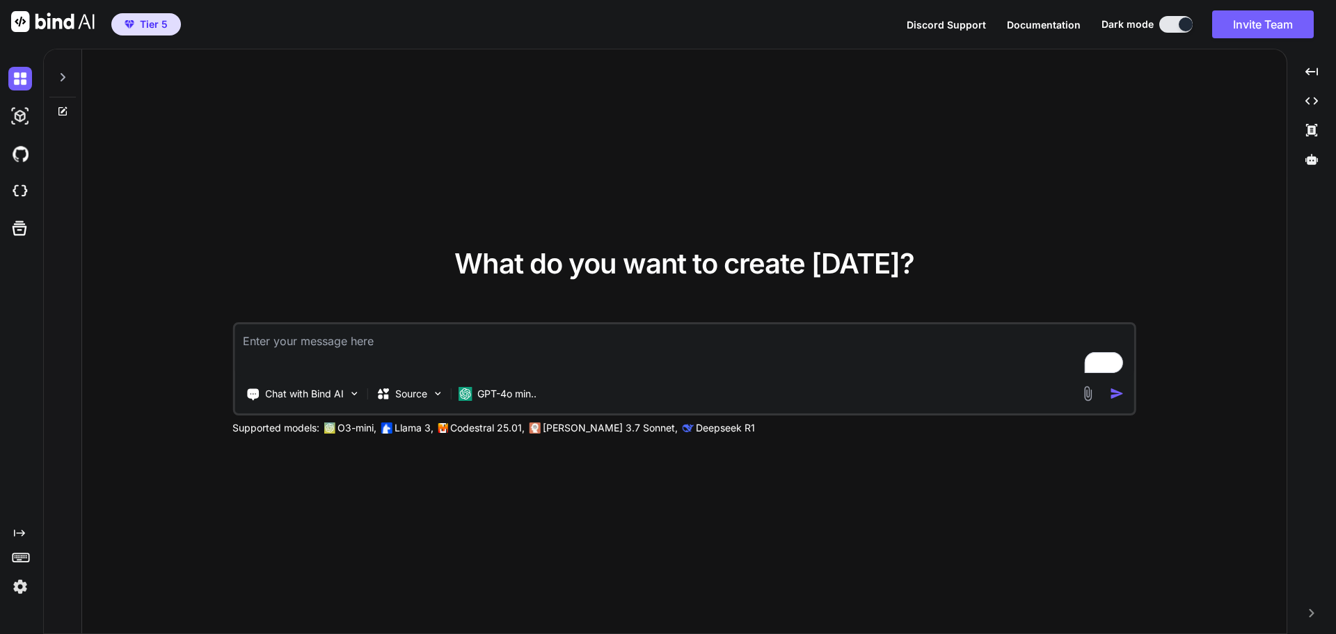
click at [1176, 31] on button at bounding box center [1175, 24] width 33 height 17
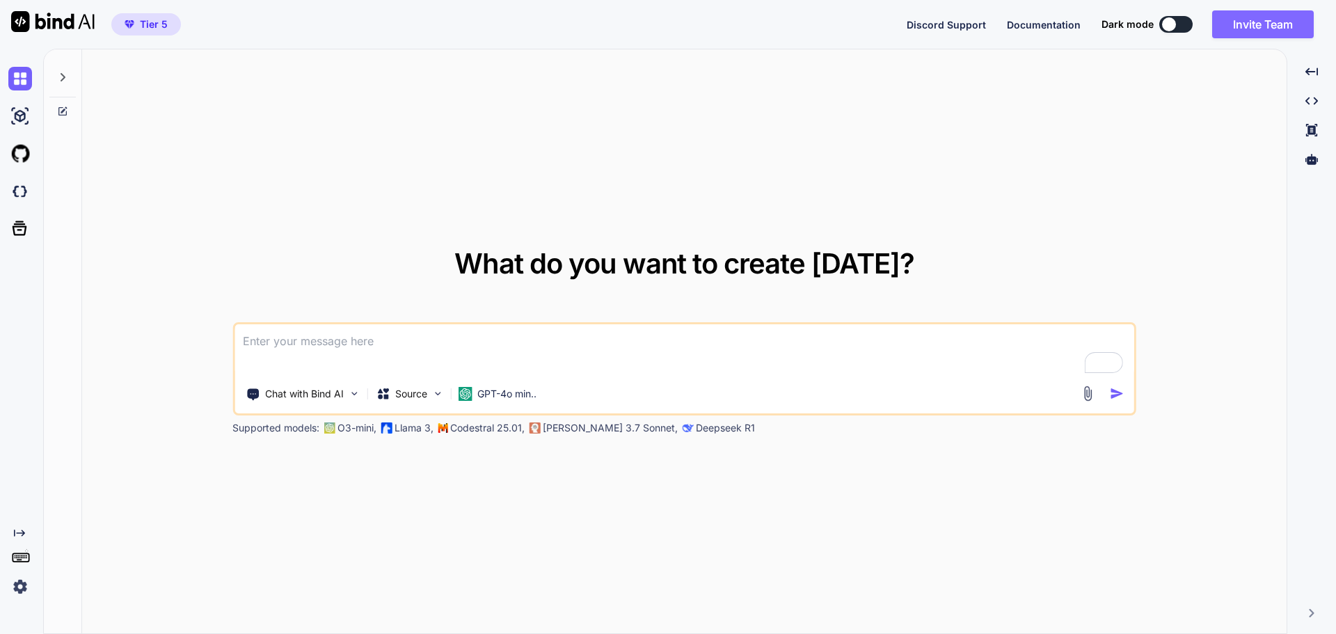
click at [1232, 21] on button "Invite Team" at bounding box center [1263, 24] width 102 height 28
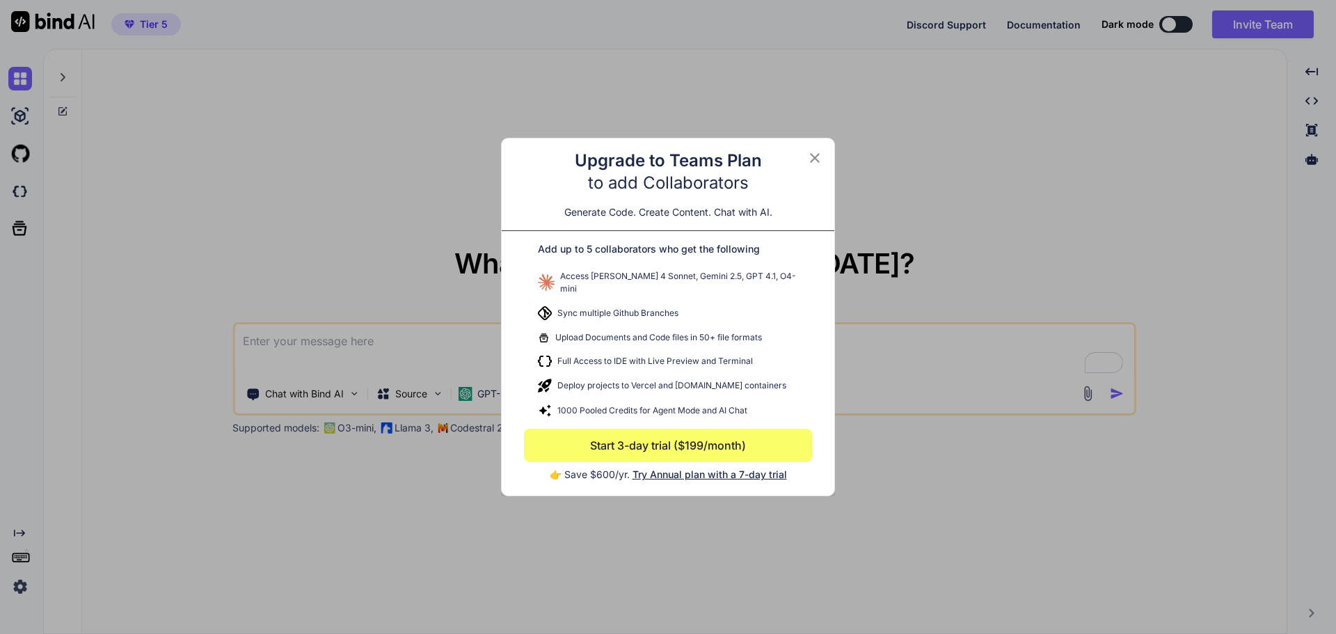
click at [816, 163] on icon at bounding box center [815, 158] width 10 height 10
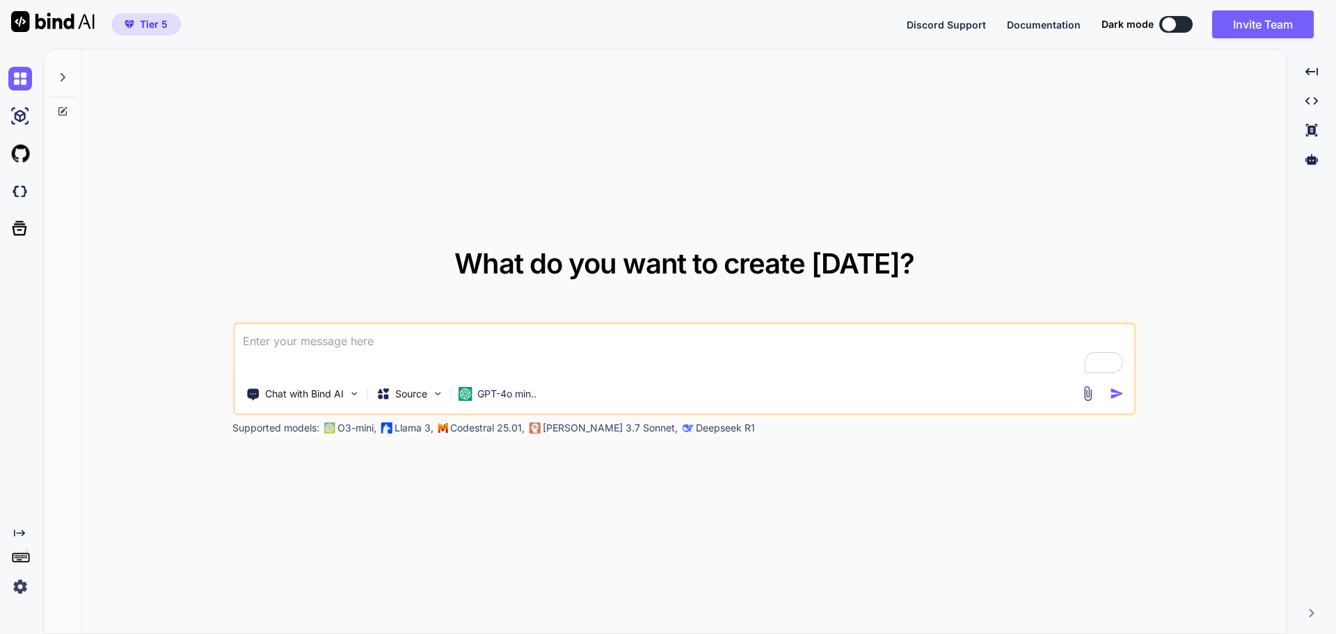
click at [60, 81] on icon at bounding box center [62, 77] width 11 height 11
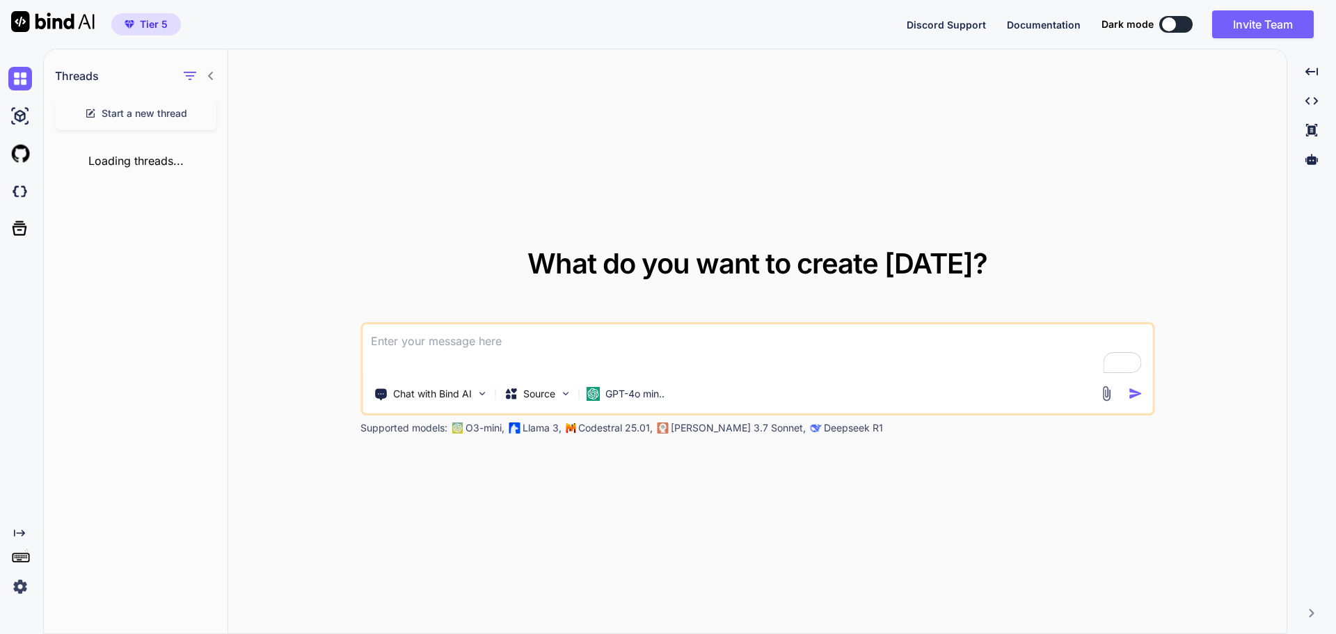
click at [130, 152] on div "Loading threads..." at bounding box center [136, 160] width 184 height 39
click at [24, 150] on img at bounding box center [20, 154] width 24 height 24
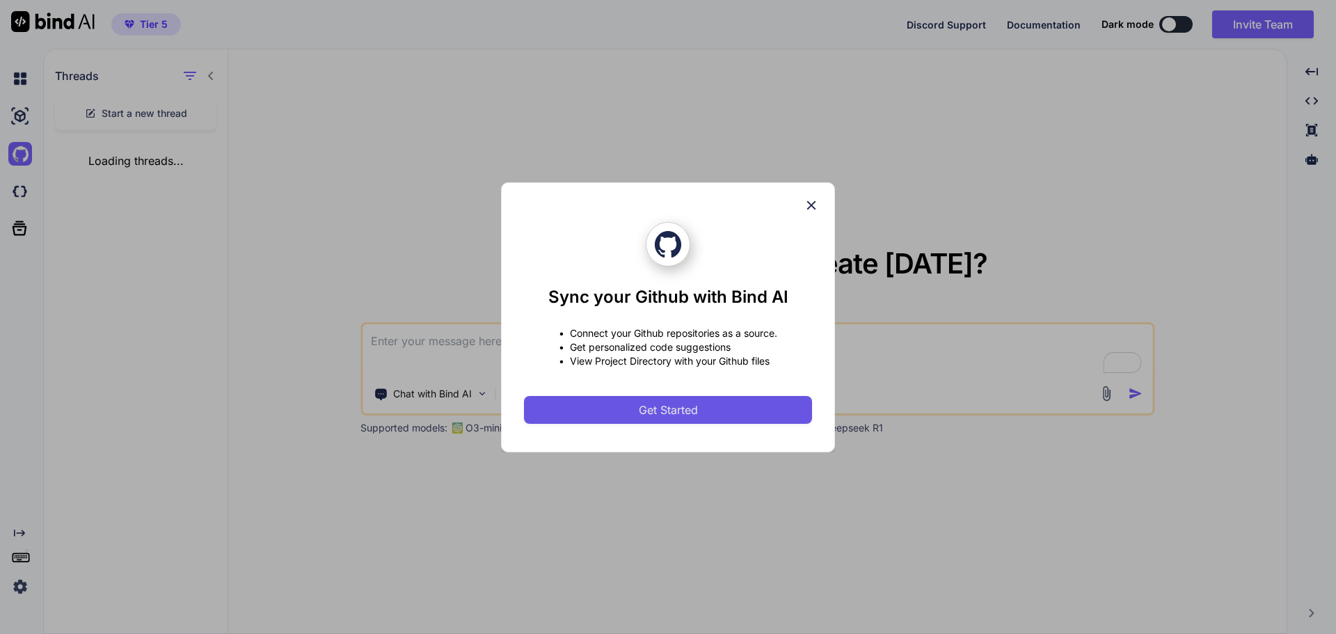
click at [705, 413] on button "Get Started" at bounding box center [668, 410] width 288 height 28
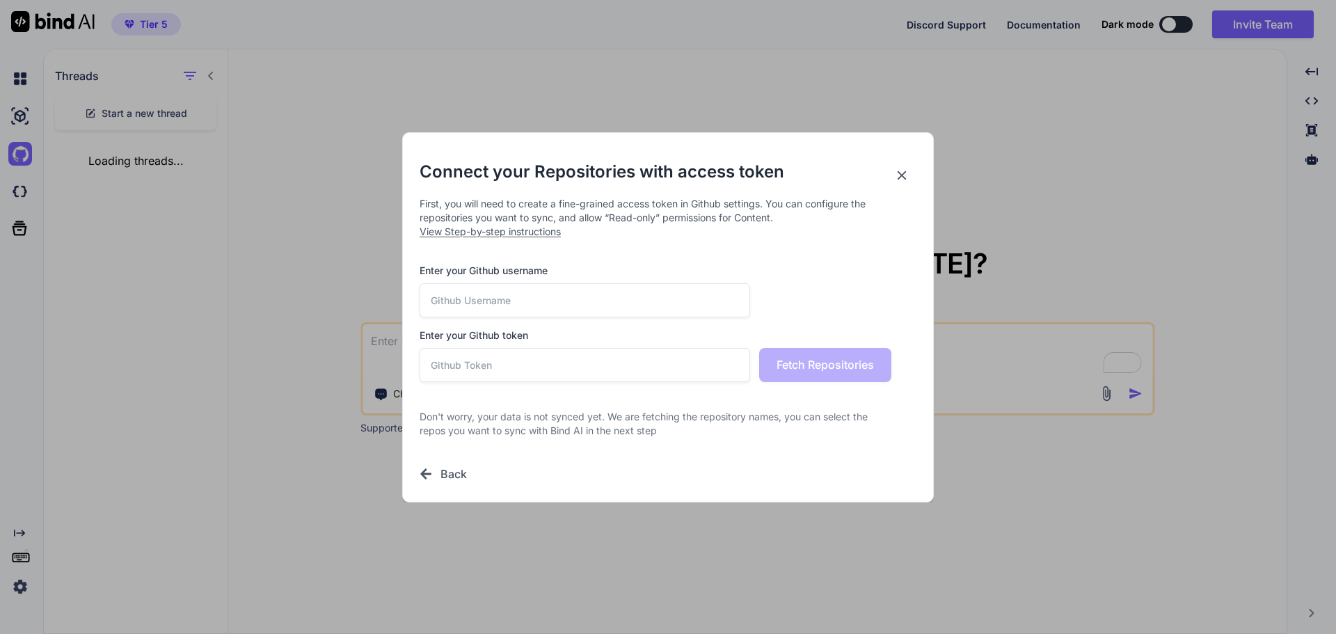
click at [502, 297] on input "text" at bounding box center [585, 300] width 331 height 34
type input "tbrandongarner"
click at [499, 368] on input "text" at bounding box center [585, 365] width 331 height 34
paste input "github_pat_11BLSMGXA0LDG3tN6H8mfp_R7tWVbG9JOTHwil8vIuk8FfezE4PfFhdLDNUV2p83yDF3…"
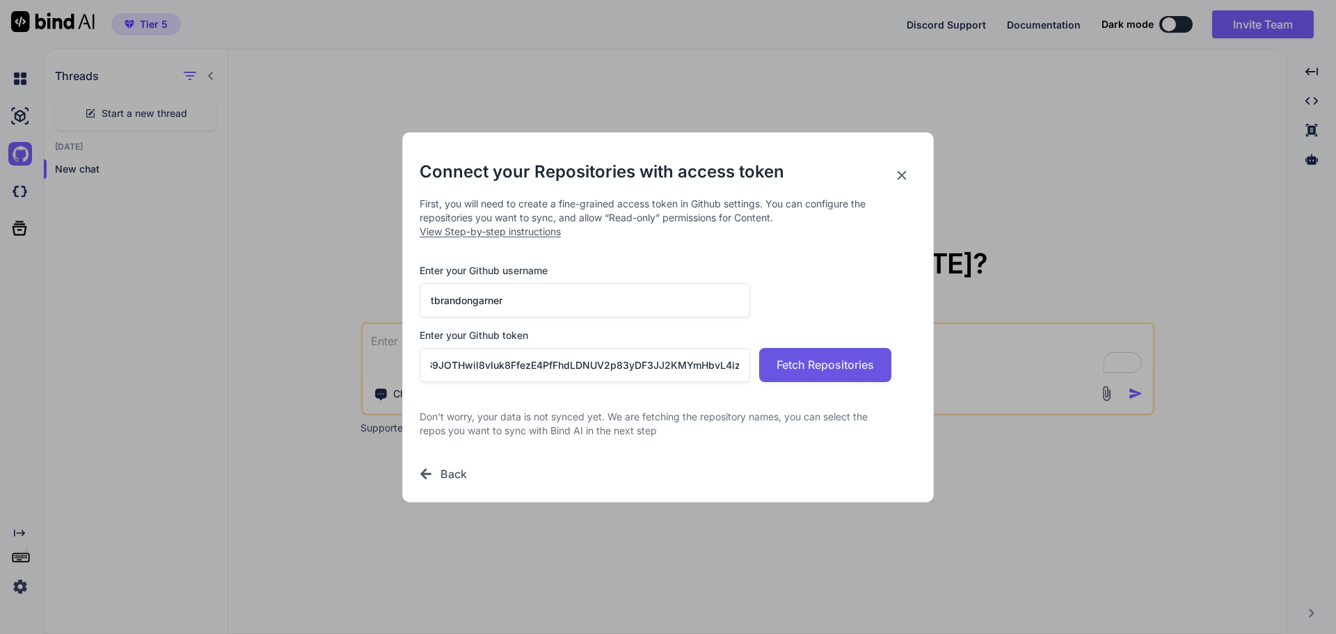
type input "github_pat_11BLSMGXA0LDG3tN6H8mfp_R7tWVbG9JOTHwil8vIuk8FfezE4PfFhdLDNUV2p83yDF3…"
click at [818, 358] on span "Fetch Repositories" at bounding box center [825, 364] width 97 height 17
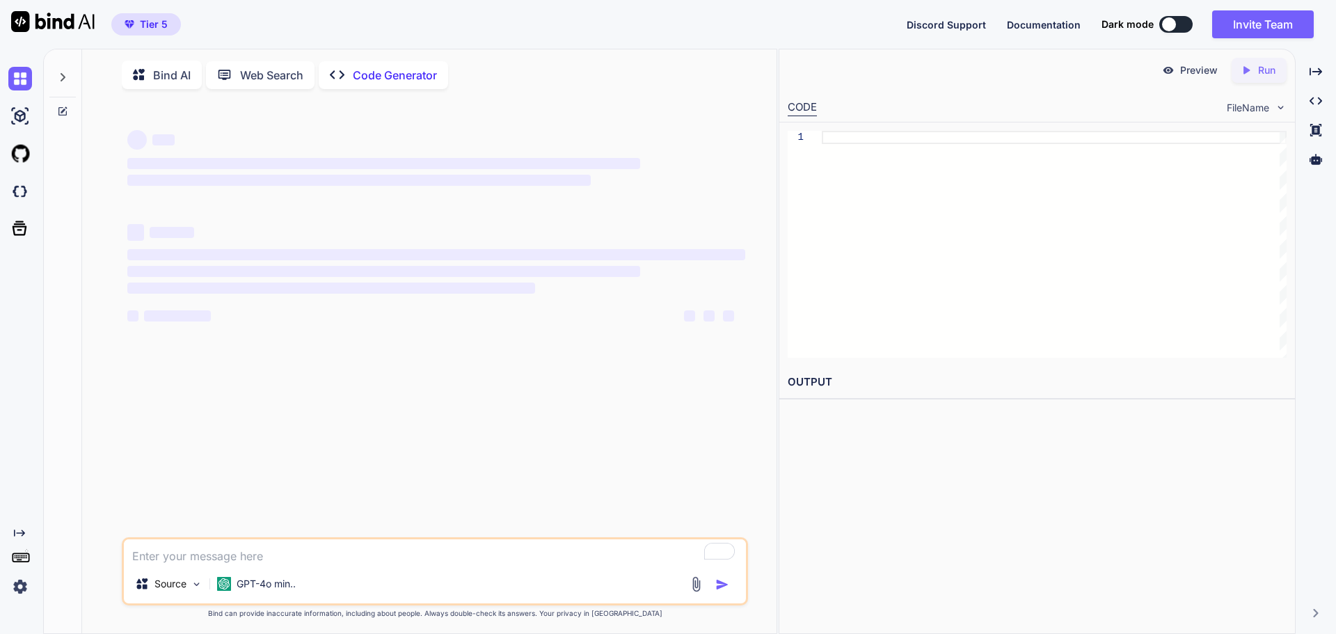
type textarea "x"
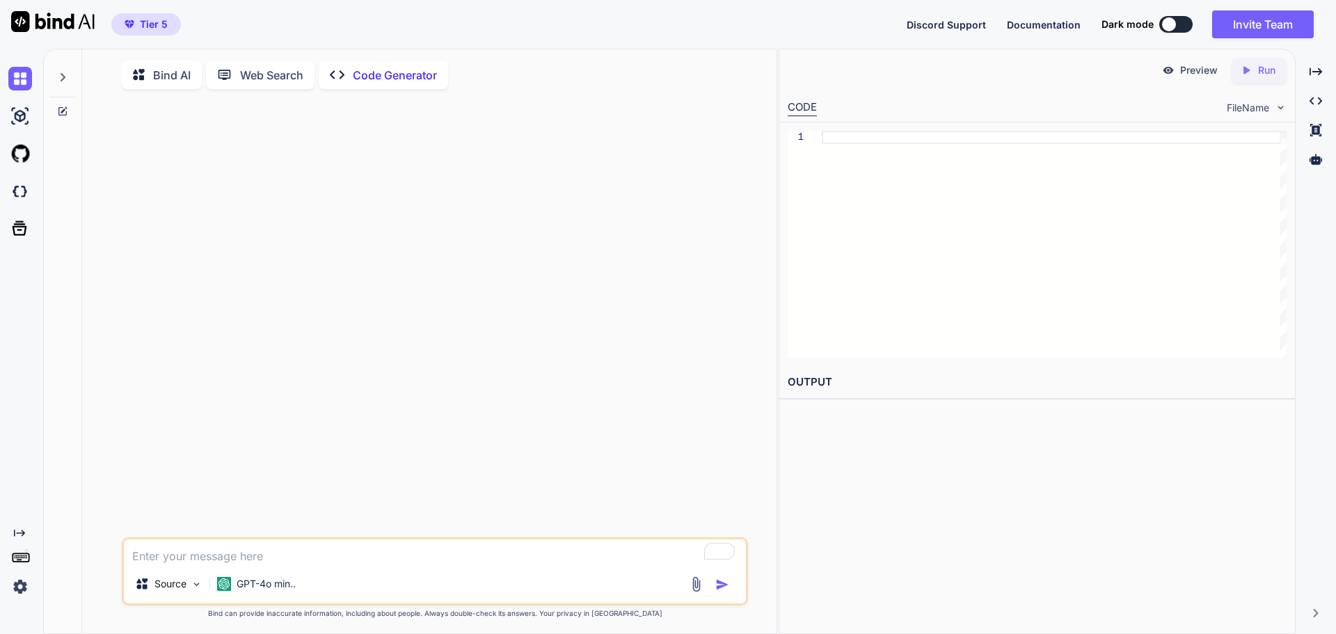
click at [1054, 22] on span "Documentation" at bounding box center [1044, 25] width 74 height 12
